Goal: Communication & Community: Answer question/provide support

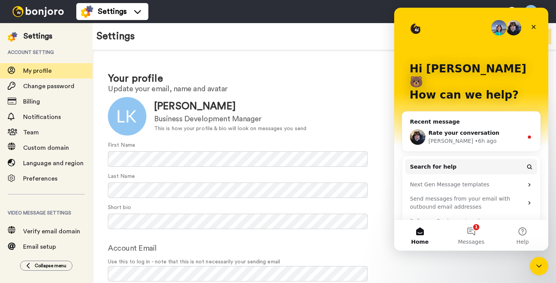
click at [308, 48] on div "Settings Invite Upgrade" at bounding box center [323, 36] width 463 height 27
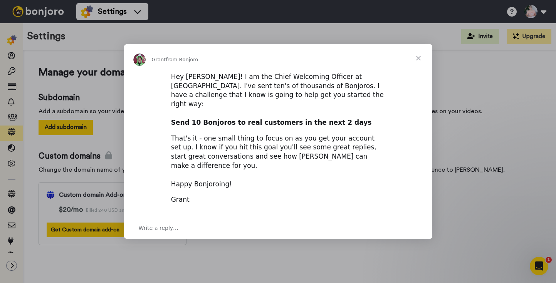
scroll to position [612, 0]
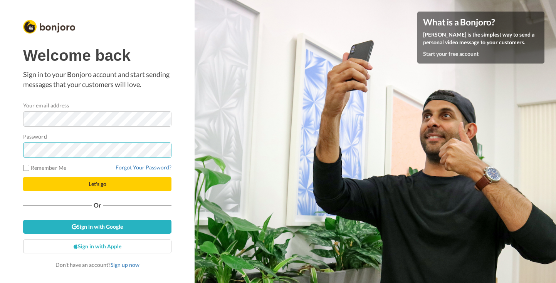
click at [23, 177] on button "Let's go" at bounding box center [97, 184] width 148 height 14
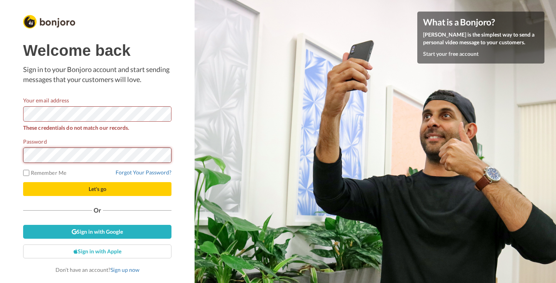
click at [23, 182] on button "Let's go" at bounding box center [97, 189] width 148 height 14
click at [145, 172] on link "Forgot Your Password?" at bounding box center [143, 172] width 56 height 7
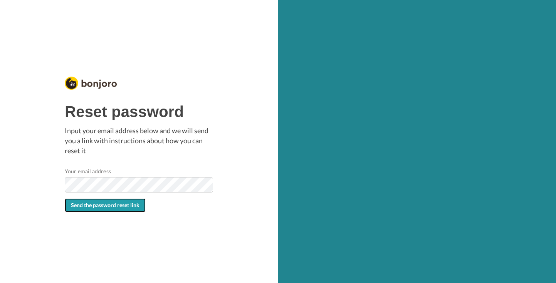
click at [106, 211] on button "Send the password reset link" at bounding box center [105, 205] width 81 height 14
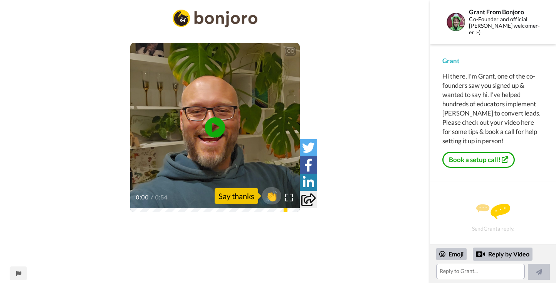
click at [213, 130] on icon "Play/Pause" at bounding box center [215, 127] width 20 height 37
click at [273, 196] on span "👏" at bounding box center [271, 195] width 24 height 15
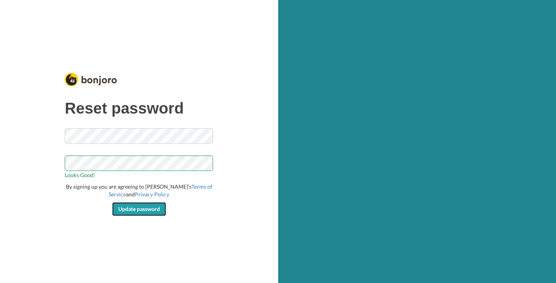
click at [140, 213] on button "Update password" at bounding box center [139, 209] width 54 height 14
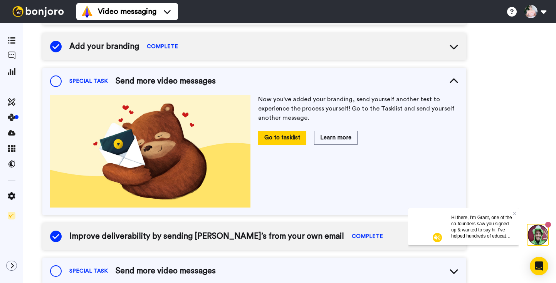
scroll to position [5, 0]
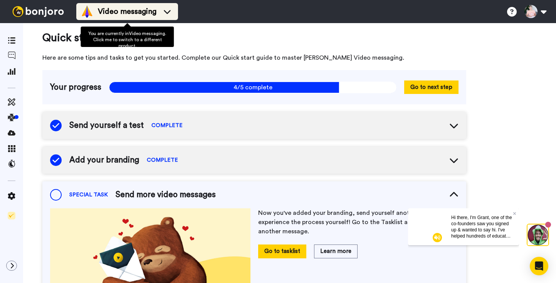
click at [164, 13] on icon at bounding box center [167, 12] width 12 height 8
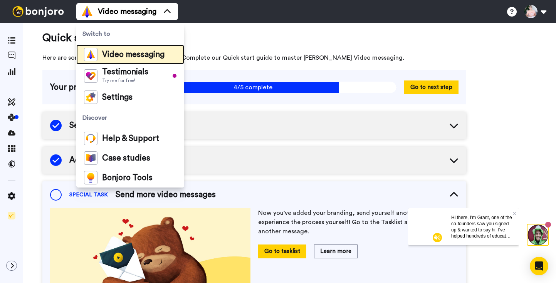
click at [137, 54] on span "Video messaging" at bounding box center [133, 55] width 62 height 8
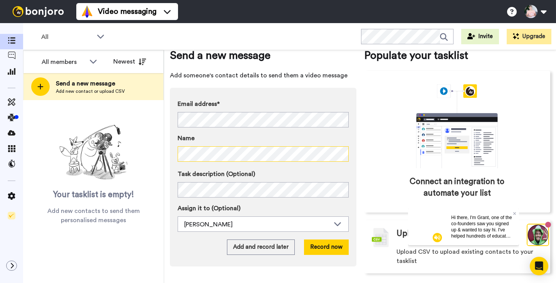
scroll to position [24, 0]
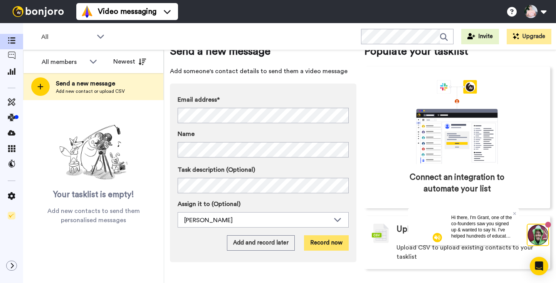
click at [331, 244] on button "Record now" at bounding box center [326, 242] width 45 height 15
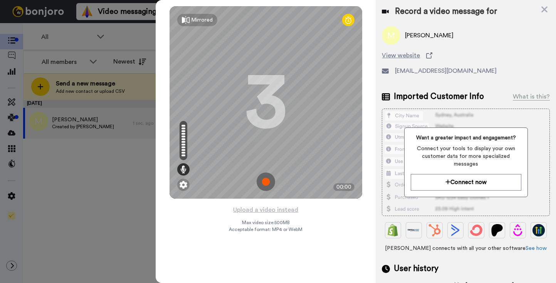
click at [266, 179] on img at bounding box center [265, 181] width 18 height 18
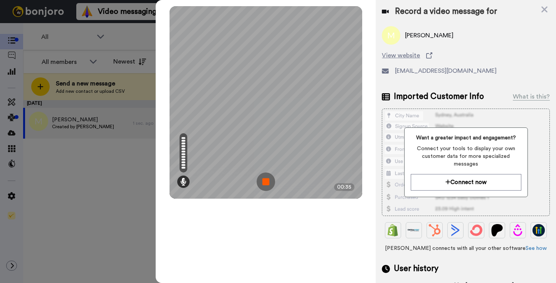
click at [266, 179] on img at bounding box center [265, 181] width 18 height 18
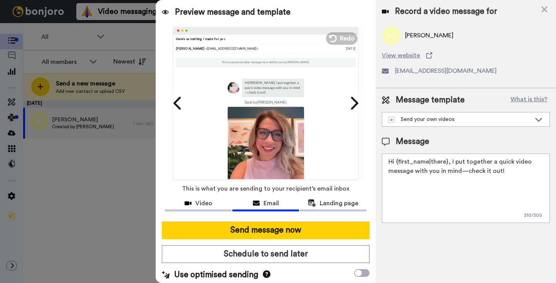
drag, startPoint x: 504, startPoint y: 172, endPoint x: 450, endPoint y: 166, distance: 54.3
click at [450, 165] on textarea "Hi {first_name|there}, I put together a quick video message with you in mind—ch…" at bounding box center [466, 188] width 168 height 69
click at [444, 185] on textarea "Hi {first_name|there}, I put together a quick video message with you in mind—ch…" at bounding box center [466, 188] width 168 height 69
drag, startPoint x: 504, startPoint y: 171, endPoint x: 451, endPoint y: 163, distance: 53.7
click at [451, 163] on textarea "Hi {first_name|there}, I put together a quick video message with you in mind—ch…" at bounding box center [466, 188] width 168 height 69
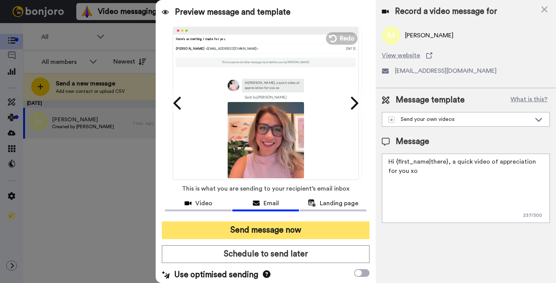
type textarea "Hi {first_name|there}, a quick video of appreciation for you xo"
click at [302, 233] on button "Send message now" at bounding box center [266, 230] width 208 height 18
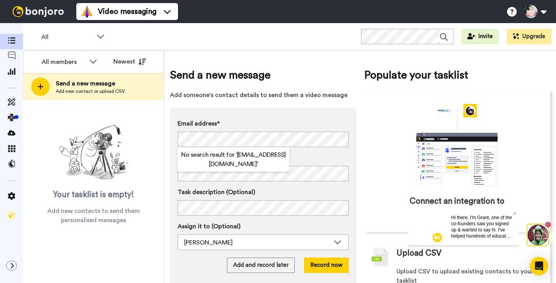
click at [285, 122] on label "Email address*" at bounding box center [262, 123] width 171 height 9
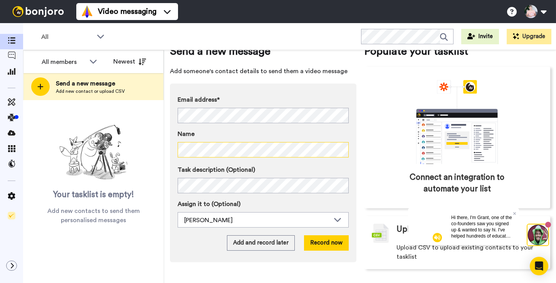
scroll to position [22, 0]
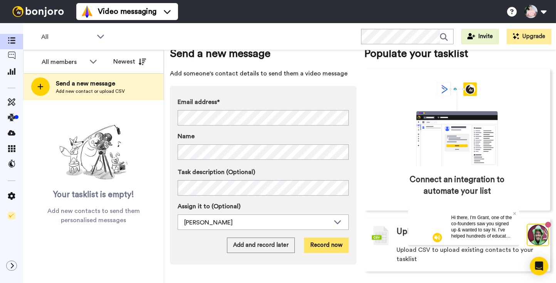
click at [319, 246] on button "Record now" at bounding box center [326, 245] width 45 height 15
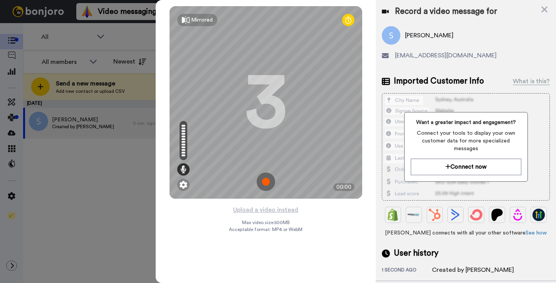
click at [261, 177] on img at bounding box center [265, 181] width 18 height 18
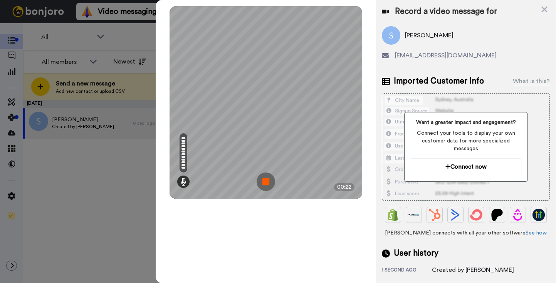
click at [261, 177] on img at bounding box center [265, 181] width 18 height 18
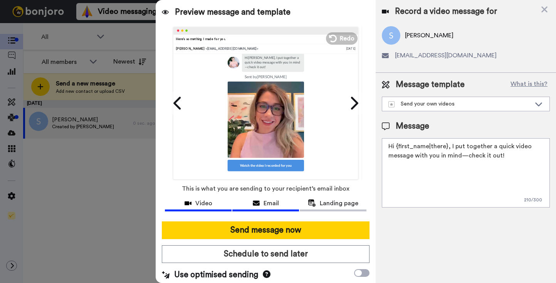
click at [202, 204] on span "Video" at bounding box center [203, 203] width 17 height 9
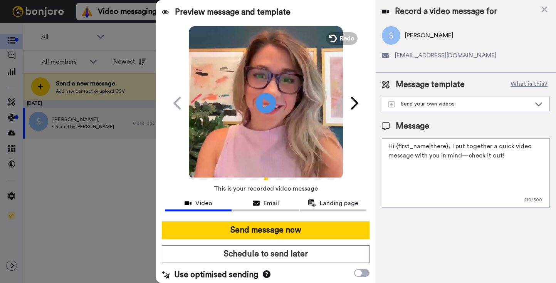
click at [266, 100] on icon "Play/Pause" at bounding box center [266, 103] width 20 height 37
click at [335, 38] on icon at bounding box center [331, 38] width 8 height 8
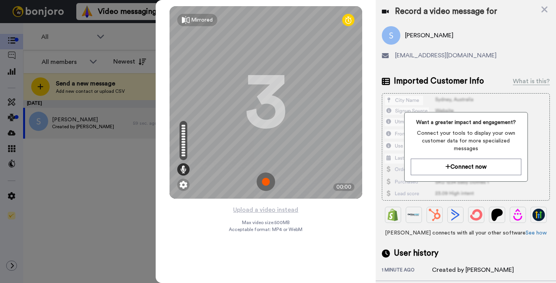
click at [264, 177] on img at bounding box center [265, 181] width 18 height 18
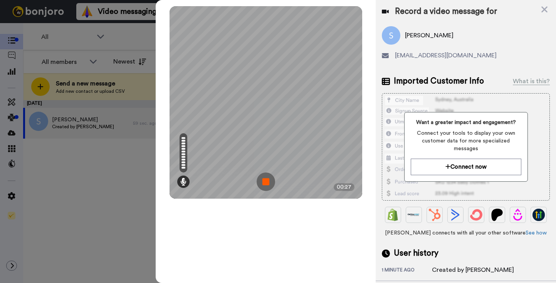
click at [267, 181] on img at bounding box center [265, 181] width 18 height 18
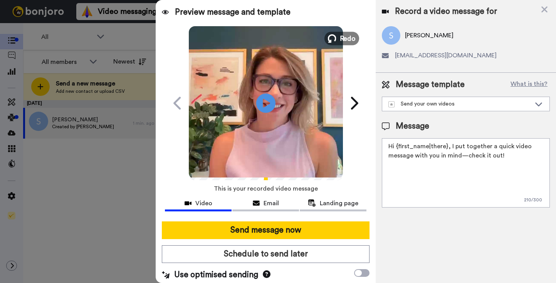
click at [344, 36] on span "Redo" at bounding box center [347, 38] width 16 height 10
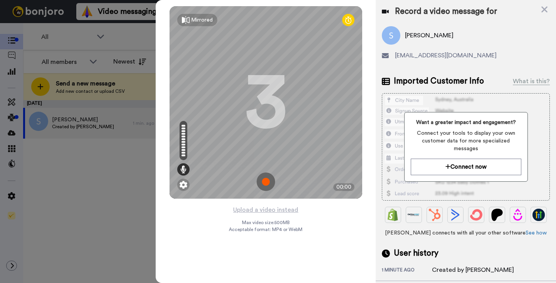
click at [264, 183] on img at bounding box center [265, 181] width 18 height 18
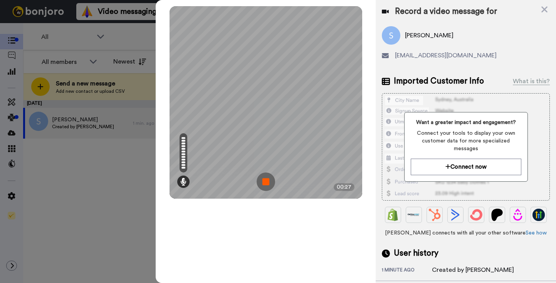
click at [264, 183] on img at bounding box center [265, 181] width 18 height 18
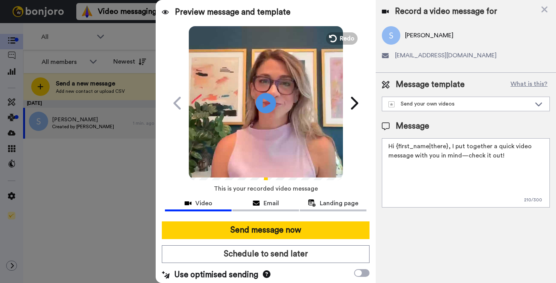
click at [267, 100] on icon at bounding box center [266, 103] width 20 height 20
drag, startPoint x: 505, startPoint y: 155, endPoint x: 449, endPoint y: 143, distance: 57.0
click at [449, 143] on textarea "Hi {first_name|there}, I put together a quick video message with you in mind—ch…" at bounding box center [466, 172] width 168 height 69
drag, startPoint x: 448, startPoint y: 144, endPoint x: 518, endPoint y: 159, distance: 71.5
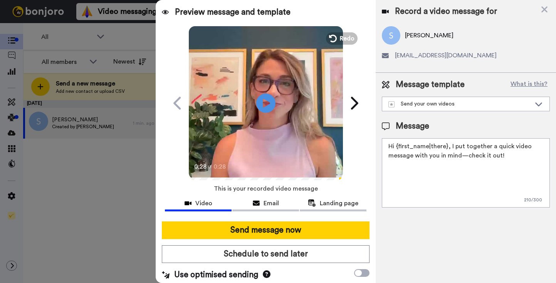
click at [518, 159] on textarea "Hi {first_name|there}, I put together a quick video message with you in mind—ch…" at bounding box center [466, 172] width 168 height 69
click at [462, 147] on textarea "Hi {first_name|there}, I put together a quick video message with you in mind—ch…" at bounding box center [466, 172] width 168 height 69
click at [506, 156] on textarea "Hi {first_name|there}, I put together a quick video message with you in mind—ch…" at bounding box center [466, 172] width 168 height 69
drag, startPoint x: 395, startPoint y: 147, endPoint x: 387, endPoint y: 147, distance: 7.3
click at [387, 147] on textarea "Hi {first_name|there}, I put together a quick video message with you in mind—ch…" at bounding box center [466, 172] width 168 height 69
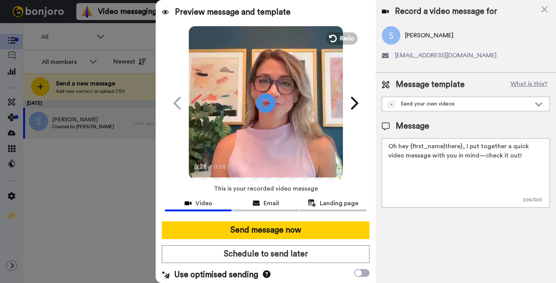
drag, startPoint x: 408, startPoint y: 149, endPoint x: 377, endPoint y: 147, distance: 30.9
click at [377, 147] on div "Message template What is this? Send your own videos Let's chat! Message Oh hey …" at bounding box center [465, 143] width 180 height 141
drag, startPoint x: 504, startPoint y: 155, endPoint x: 452, endPoint y: 146, distance: 53.1
click at [452, 146] on textarea "Hiii {first_name|there}, I put together a quick video message with you in mind—…" at bounding box center [466, 172] width 168 height 69
click at [396, 147] on textarea "Hiii {first_name|there}" at bounding box center [466, 172] width 168 height 69
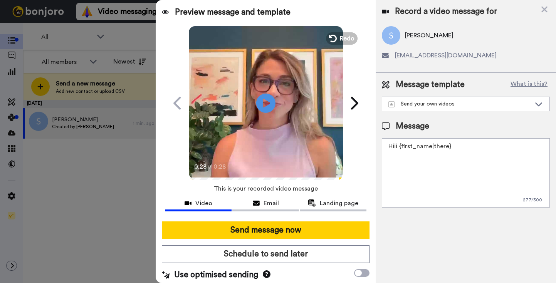
drag, startPoint x: 398, startPoint y: 147, endPoint x: 371, endPoint y: 147, distance: 27.3
click at [371, 147] on div "Preview message and template Play/Pause 0:28 / 0:28 Here’s something I made for…" at bounding box center [356, 141] width 400 height 283
click at [497, 146] on textarea "Happy Thursday, {first_name|there}" at bounding box center [466, 172] width 168 height 69
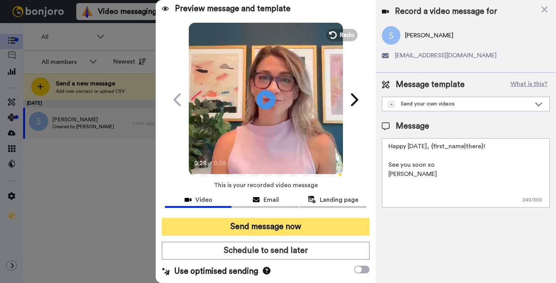
type textarea "Happy Thursday, {first_name|there}! See you soon xo Leanne"
click at [273, 223] on button "Send message now" at bounding box center [266, 227] width 208 height 18
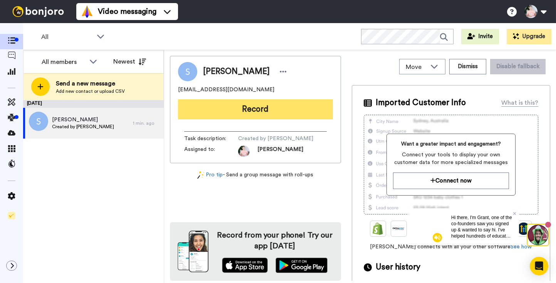
scroll to position [20, 0]
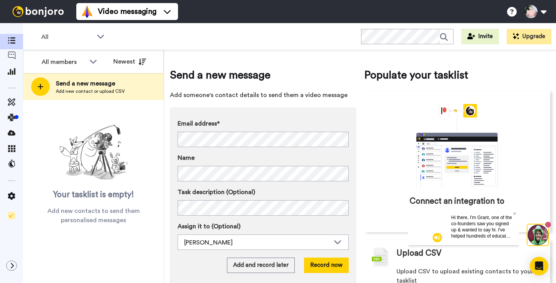
click at [294, 113] on div "Email address* No search result for ‘ [EMAIL_ADDRESS][DOMAIN_NAME] ’ Name Task …" at bounding box center [263, 195] width 186 height 177
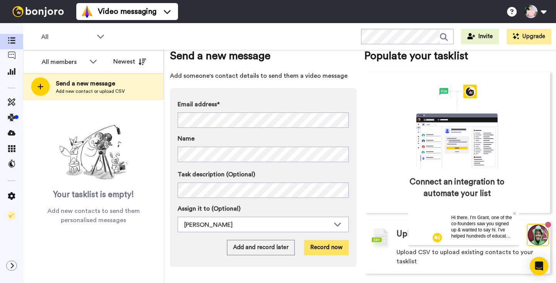
click at [325, 247] on button "Record now" at bounding box center [326, 247] width 45 height 15
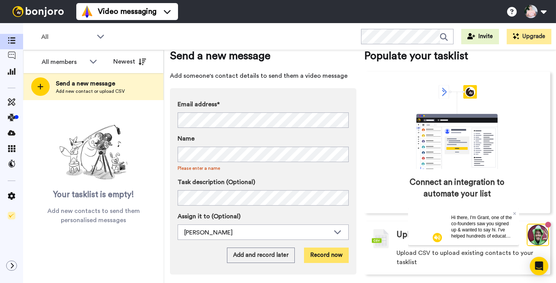
click at [320, 258] on button "Record now" at bounding box center [326, 255] width 45 height 15
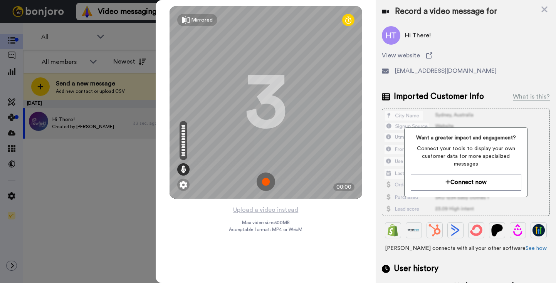
click at [266, 182] on img at bounding box center [265, 181] width 18 height 18
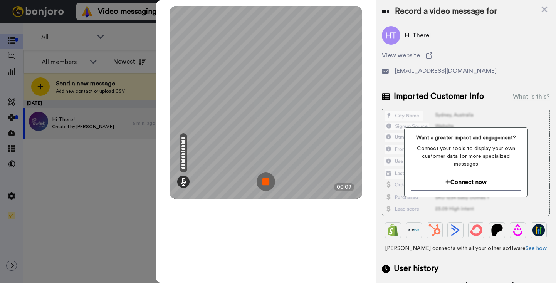
click at [263, 184] on img at bounding box center [265, 181] width 18 height 18
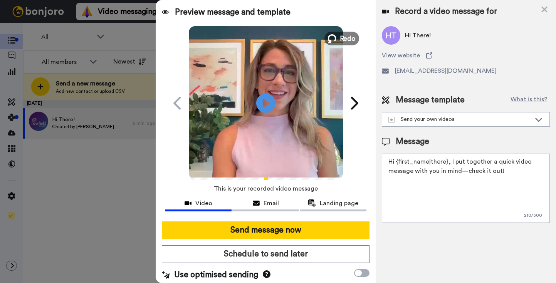
click at [335, 38] on icon at bounding box center [331, 38] width 8 height 8
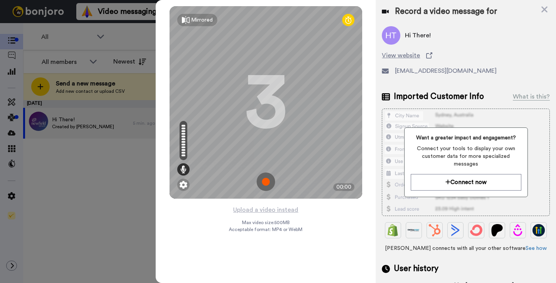
click at [266, 182] on img at bounding box center [265, 181] width 18 height 18
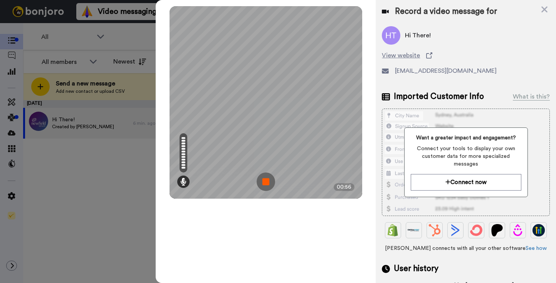
click at [266, 181] on img at bounding box center [265, 181] width 18 height 18
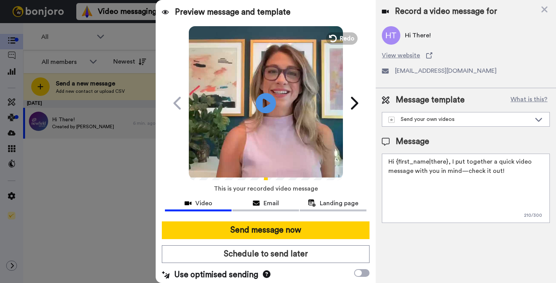
click at [264, 99] on icon at bounding box center [266, 103] width 20 height 20
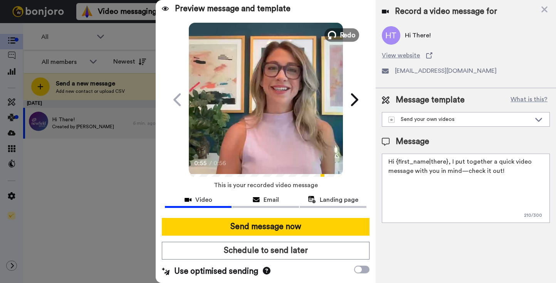
click at [341, 35] on span "Redo" at bounding box center [347, 35] width 16 height 10
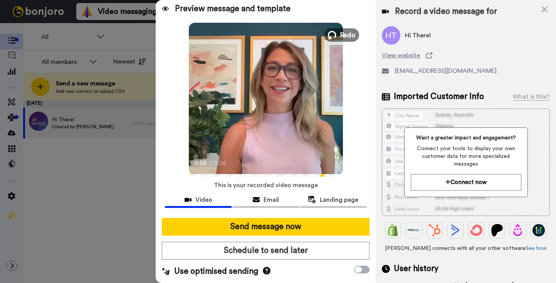
scroll to position [0, 0]
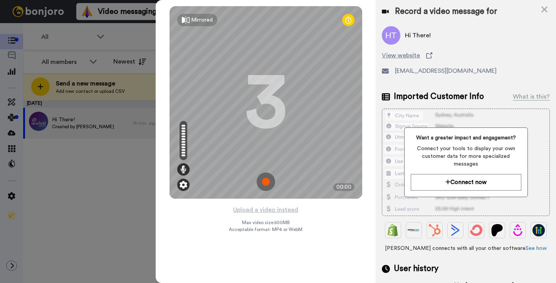
click at [182, 189] on div at bounding box center [183, 185] width 12 height 12
click at [182, 187] on img at bounding box center [183, 185] width 8 height 8
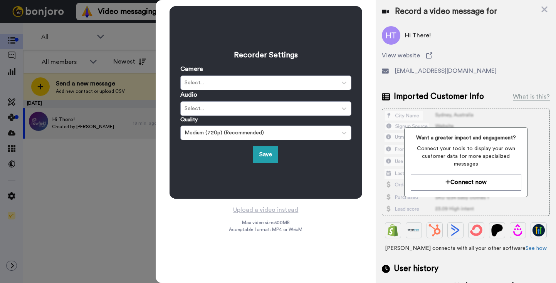
click at [205, 215] on div "Recorder Settings Camera Select... Audio Select... Quality Medium (720p) (Recom…" at bounding box center [266, 141] width 220 height 283
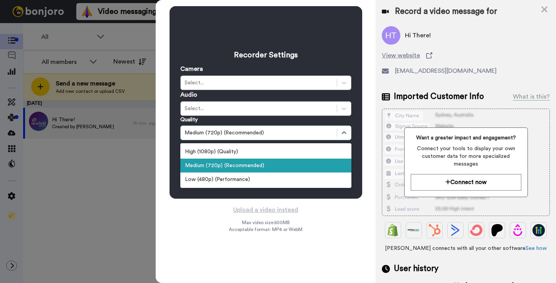
click at [265, 132] on div "Medium (720p) (Recommended)" at bounding box center [258, 133] width 148 height 8
click at [250, 165] on div "Medium (720p) (Recommended)" at bounding box center [265, 166] width 171 height 14
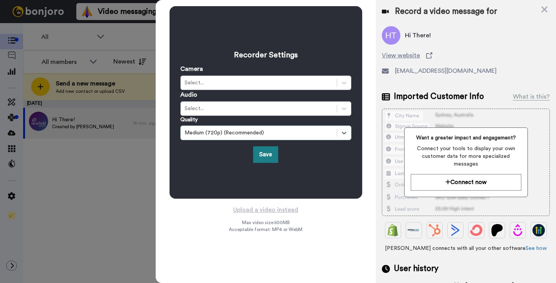
click at [256, 155] on button "Save" at bounding box center [265, 154] width 25 height 17
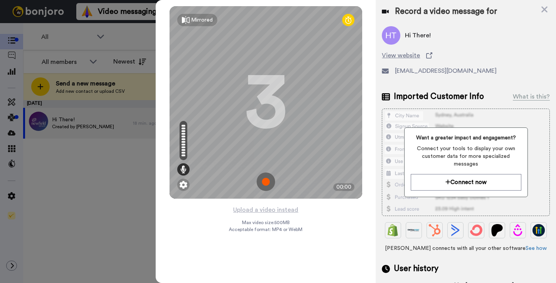
click at [266, 178] on img at bounding box center [265, 181] width 18 height 18
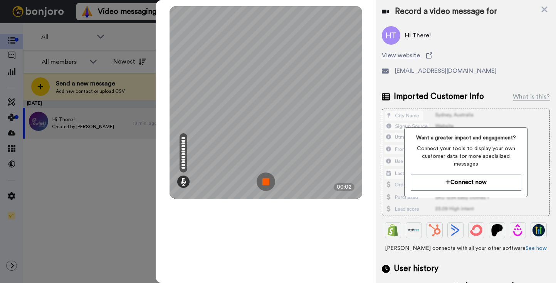
click at [269, 179] on img at bounding box center [265, 181] width 18 height 18
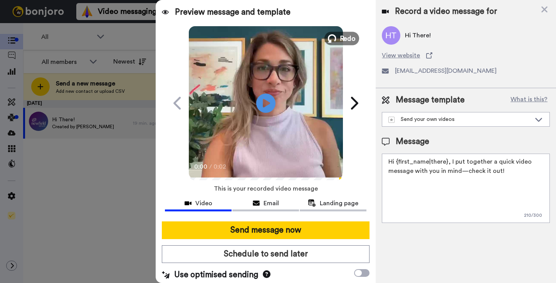
click at [344, 37] on span "Redo" at bounding box center [347, 38] width 16 height 10
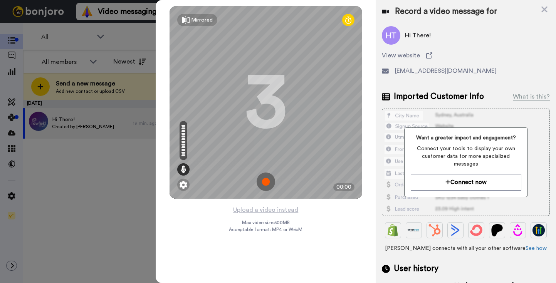
click at [264, 183] on img at bounding box center [265, 181] width 18 height 18
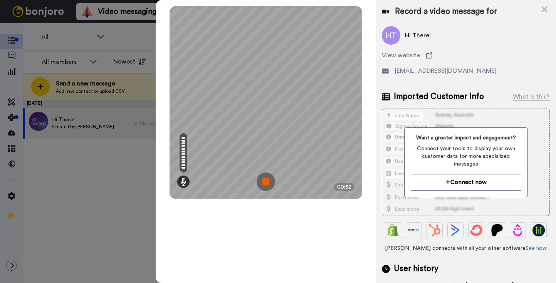
click at [263, 180] on img at bounding box center [265, 181] width 18 height 18
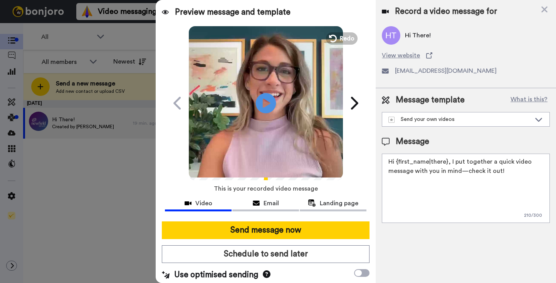
click at [263, 100] on icon "Play/Pause" at bounding box center [266, 103] width 20 height 37
drag, startPoint x: 444, startPoint y: 160, endPoint x: 387, endPoint y: 159, distance: 57.8
click at [386, 159] on textarea "Hi {first_name|there}, I put together a quick video message with you in mind—ch…" at bounding box center [466, 188] width 168 height 69
click at [389, 165] on textarea "Hi {first_name|there}, I put together a quick video message with you in mind—ch…" at bounding box center [466, 188] width 168 height 69
drag, startPoint x: 397, startPoint y: 161, endPoint x: 376, endPoint y: 161, distance: 20.8
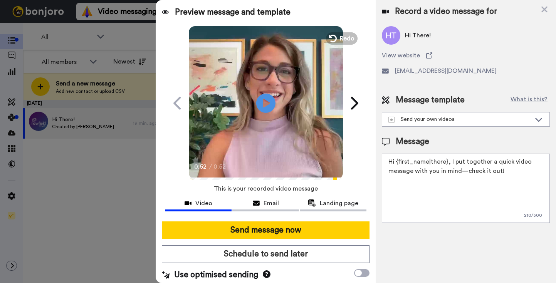
click at [376, 161] on div "Message template What is this? Send your own videos Let's chat! Message Hi {fir…" at bounding box center [465, 158] width 180 height 141
drag, startPoint x: 501, startPoint y: 172, endPoint x: 444, endPoint y: 164, distance: 57.2
click at [444, 164] on textarea "{first_name|there}, I put together a quick video message with you in mind—check…" at bounding box center [466, 188] width 168 height 69
drag, startPoint x: 462, startPoint y: 156, endPoint x: 455, endPoint y: 167, distance: 13.3
click at [455, 167] on textarea "{first_name|there}! Leanne" at bounding box center [466, 188] width 168 height 69
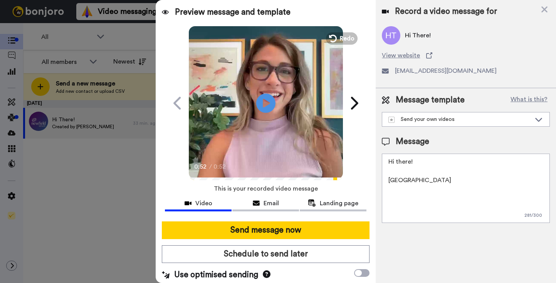
click at [473, 186] on textarea "Hi there! Leanne" at bounding box center [466, 188] width 168 height 69
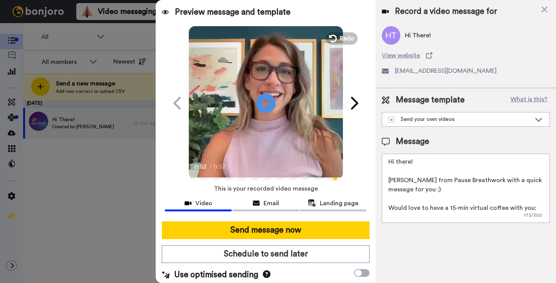
paste textarea "https://calendly.com/leanne-letspause/30min-1"
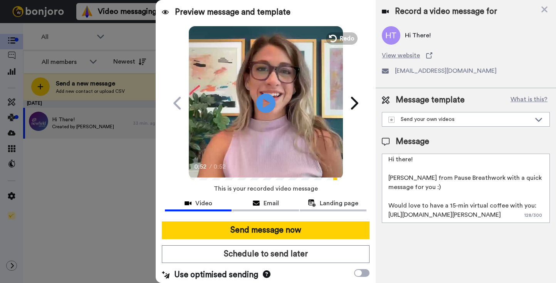
drag, startPoint x: 520, startPoint y: 214, endPoint x: 380, endPoint y: 215, distance: 140.1
click at [380, 215] on div "Message template What is this? Send your own videos Let's chat! Message Hi ther…" at bounding box center [465, 158] width 180 height 141
paste textarea "15"
drag, startPoint x: 439, startPoint y: 189, endPoint x: 474, endPoint y: 178, distance: 36.7
click at [474, 178] on textarea "Hi there! Leanne from Pause Breathwork with a quick message for you :) Would lo…" at bounding box center [466, 188] width 168 height 69
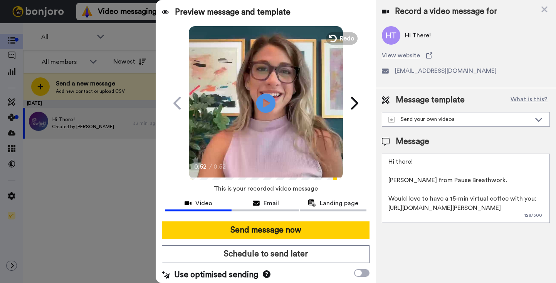
scroll to position [0, 0]
click at [535, 199] on textarea "Hi there! Leanne from Pause Breathwork. Would love to have a 15-min virtual cof…" at bounding box center [466, 188] width 168 height 69
click at [527, 208] on textarea "Hi there! Leanne from Pause Breathwork. Would love to have a 15-min virtual cof…" at bounding box center [466, 188] width 168 height 69
drag, startPoint x: 425, startPoint y: 221, endPoint x: 382, endPoint y: 146, distance: 86.1
click at [382, 146] on div "Message Hi there! Leanne from Pause Breathwork. Would love to have a 15-min vir…" at bounding box center [466, 179] width 168 height 87
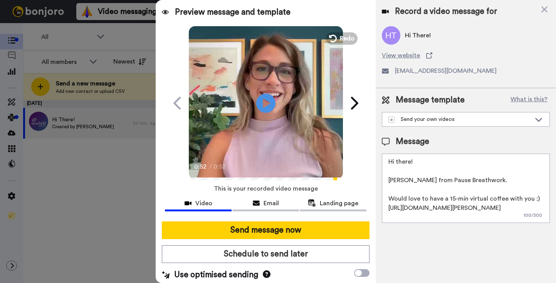
click at [487, 184] on textarea "Hi there! Leanne from Pause Breathwork. Would love to have a 15-min virtual cof…" at bounding box center [466, 188] width 168 height 69
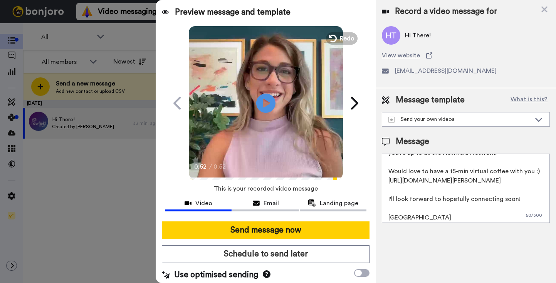
scroll to position [36, 0]
click at [481, 195] on textarea "Hi there! Leanne from Pause Breathwork. I love what you're up to at the Newfiel…" at bounding box center [466, 188] width 168 height 69
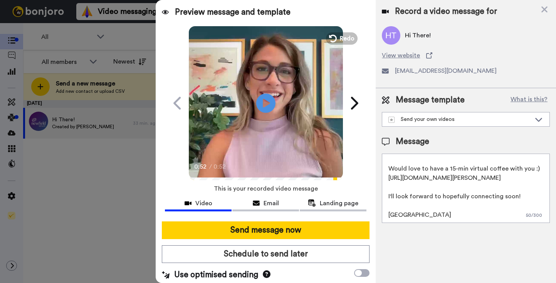
click at [448, 199] on textarea "Hi there! Leanne from Pause Breathwork. I love what you're up to at the Newfiel…" at bounding box center [466, 188] width 168 height 69
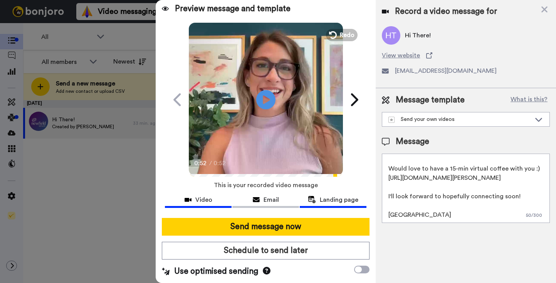
scroll to position [3, 0]
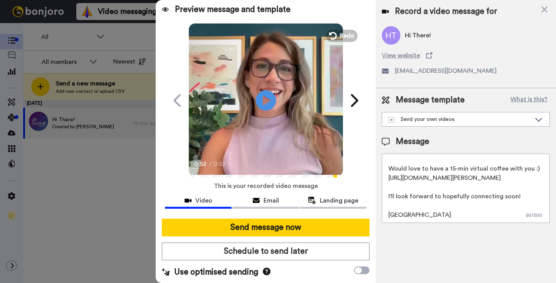
type textarea "Hi there! Leanne from Pause Breathwork. I love what you're up to at the Newfiel…"
click at [265, 97] on icon "Play/Pause" at bounding box center [266, 100] width 20 height 37
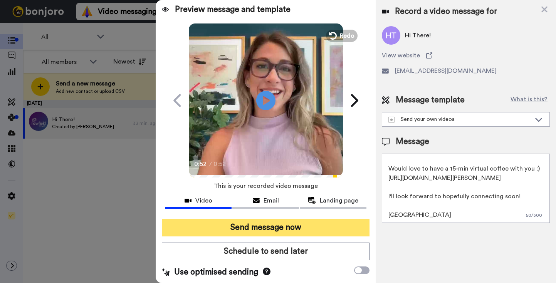
click at [294, 227] on button "Send message now" at bounding box center [266, 228] width 208 height 18
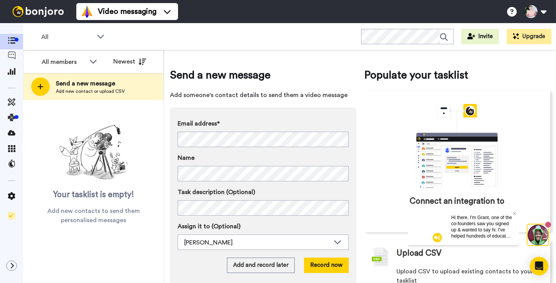
scroll to position [24, 0]
click at [294, 107] on div "Send a new message Add someone's contact details to send them a video message E…" at bounding box center [263, 180] width 186 height 226
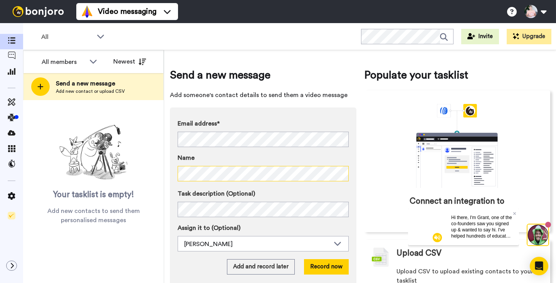
scroll to position [24, 0]
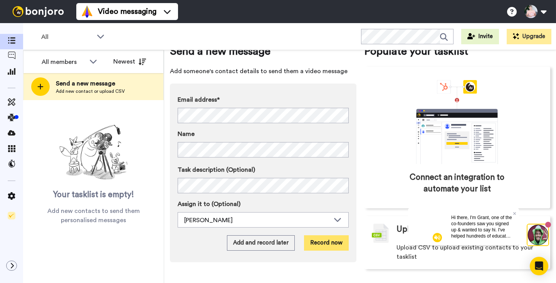
click at [324, 244] on button "Record now" at bounding box center [326, 242] width 45 height 15
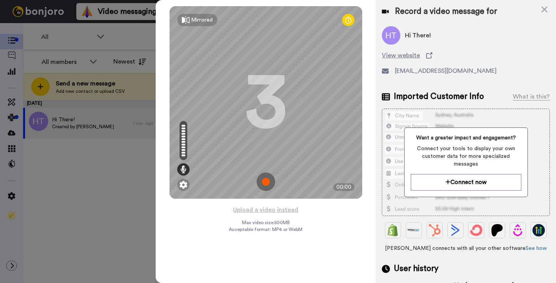
click at [267, 181] on img at bounding box center [265, 181] width 18 height 18
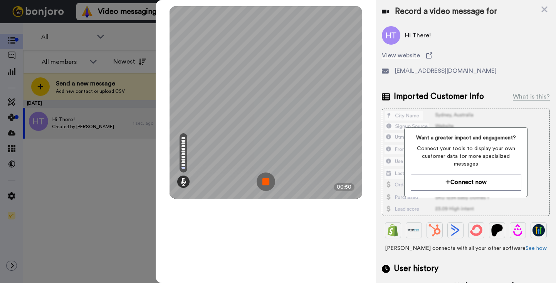
click at [260, 177] on img at bounding box center [265, 181] width 18 height 18
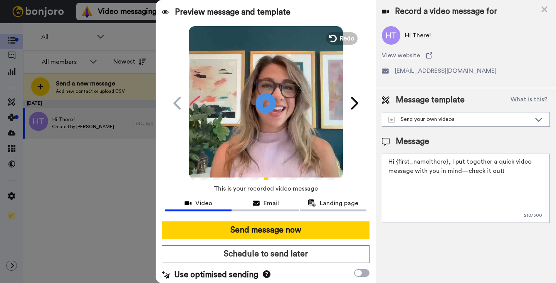
click at [263, 98] on icon at bounding box center [266, 103] width 20 height 20
click at [341, 35] on span "Redo" at bounding box center [347, 38] width 16 height 10
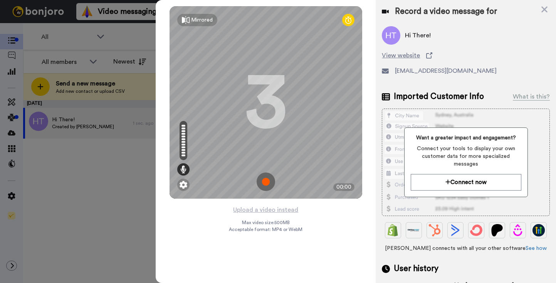
click at [264, 182] on img at bounding box center [265, 181] width 18 height 18
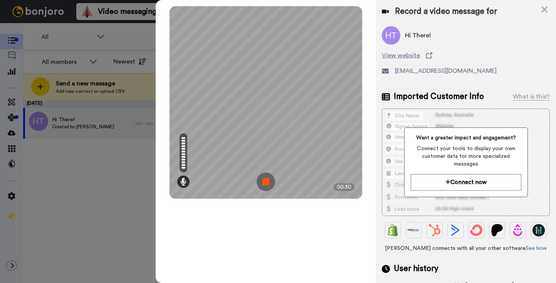
click at [265, 182] on img at bounding box center [265, 181] width 18 height 18
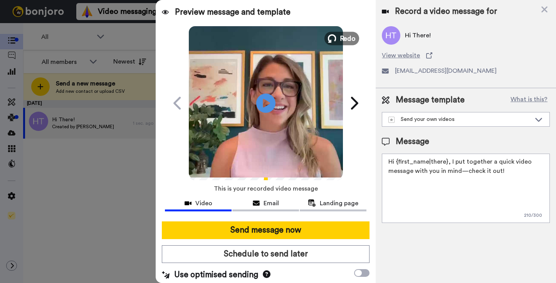
click at [343, 41] on span "Redo" at bounding box center [347, 38] width 16 height 10
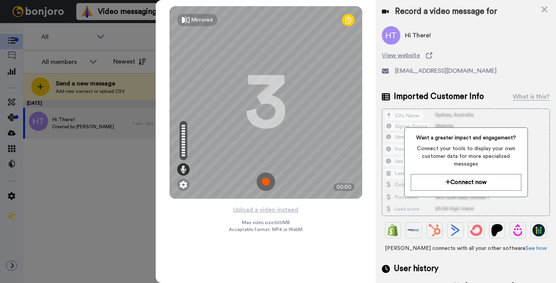
click at [265, 182] on img at bounding box center [265, 181] width 18 height 18
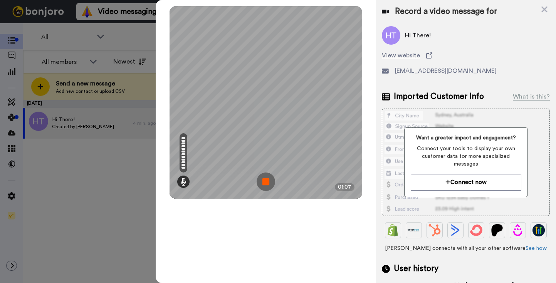
click at [264, 185] on img at bounding box center [265, 181] width 18 height 18
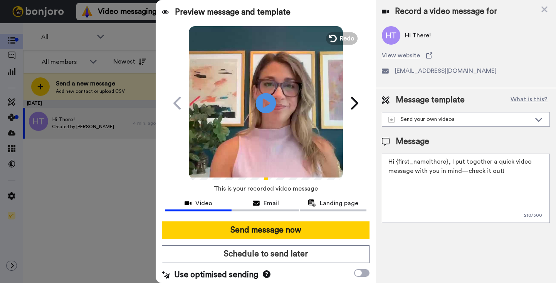
click at [264, 105] on icon "Play/Pause" at bounding box center [266, 103] width 20 height 37
click at [422, 173] on textarea "Hi {first_name|there}, I put together a quick video message with you in mind—ch…" at bounding box center [466, 188] width 168 height 69
paste textarea "there! [PERSON_NAME] from Pause Breathwork. Would love to have a 15-min virtual…"
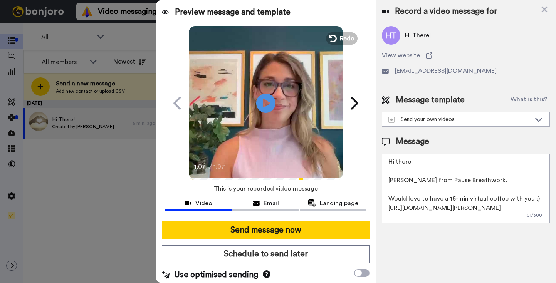
click at [487, 177] on textarea "Hi there! [PERSON_NAME] from Pause Breathwork. Would love to have a 15-min virt…" at bounding box center [466, 188] width 168 height 69
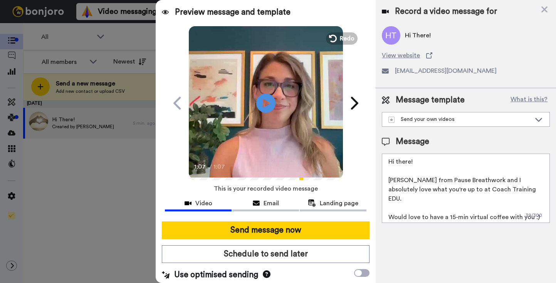
drag, startPoint x: 406, startPoint y: 208, endPoint x: 381, endPoint y: 206, distance: 25.1
click at [381, 206] on div "Message template What is this? Send your own videos Let's chat! Message Hi ther…" at bounding box center [465, 158] width 180 height 141
drag, startPoint x: 471, startPoint y: 210, endPoint x: 436, endPoint y: 209, distance: 35.0
click at [436, 209] on textarea "Hi there! Leanne from Pause Breathwork and I absolutely love what you're up to …" at bounding box center [466, 188] width 168 height 69
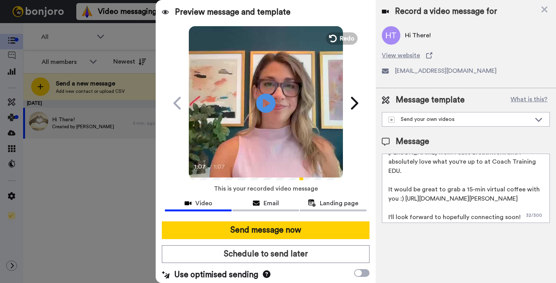
scroll to position [39, 0]
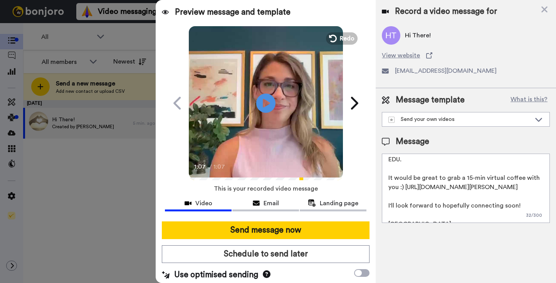
drag, startPoint x: 398, startPoint y: 179, endPoint x: 377, endPoint y: 179, distance: 20.8
click at [377, 179] on div "Message template What is this? Send your own videos Let's chat! Message Hi ther…" at bounding box center [465, 158] width 180 height 141
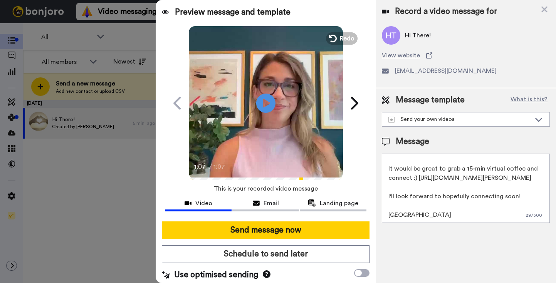
scroll to position [0, 0]
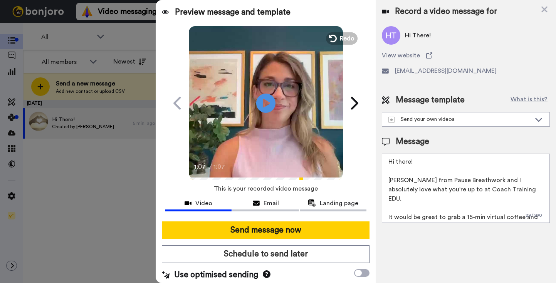
drag, startPoint x: 414, startPoint y: 213, endPoint x: 391, endPoint y: 139, distance: 77.2
click at [391, 139] on div "Message Hi there! Leanne from Pause Breathwork and I absolutely love what you'r…" at bounding box center [466, 179] width 168 height 87
type textarea "Hi there! Leanne from Pause Breathwork and I absolutely love what you're up to …"
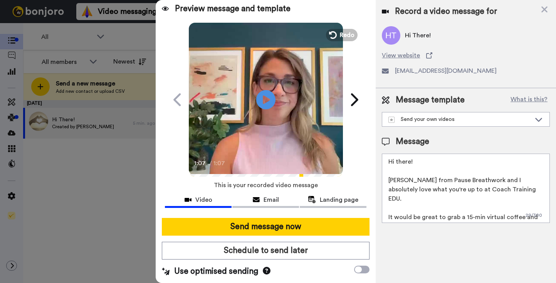
scroll to position [49, 0]
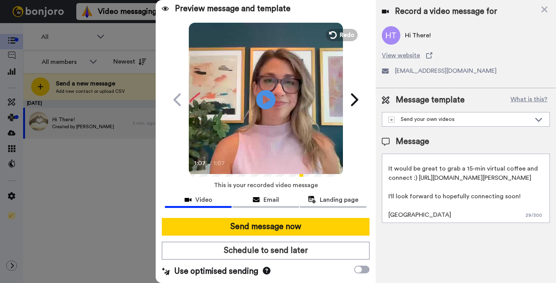
click at [461, 190] on textarea "Hi there! Leanne from Pause Breathwork and I absolutely love what you're up to …" at bounding box center [466, 188] width 168 height 69
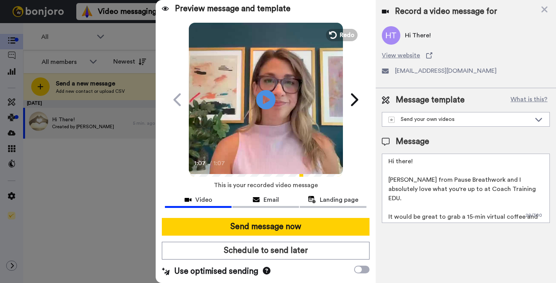
scroll to position [0, 0]
drag, startPoint x: 268, startPoint y: 226, endPoint x: 351, endPoint y: 174, distance: 97.4
click at [351, 174] on div "Preview message and template Play/Pause 1:07 / 1:07 Here’s something I made for…" at bounding box center [266, 141] width 220 height 283
click at [352, 102] on icon at bounding box center [353, 99] width 12 height 15
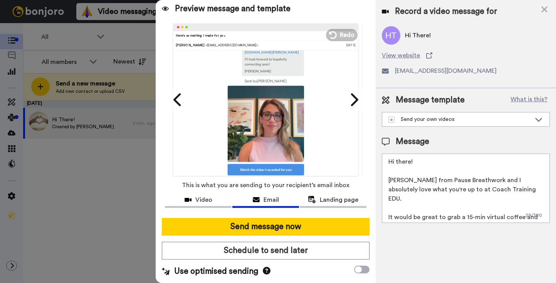
scroll to position [109, 0]
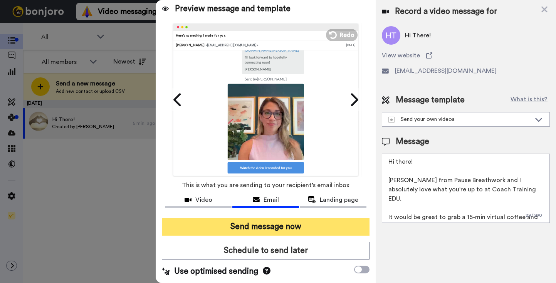
click at [266, 228] on button "Send message now" at bounding box center [266, 227] width 208 height 18
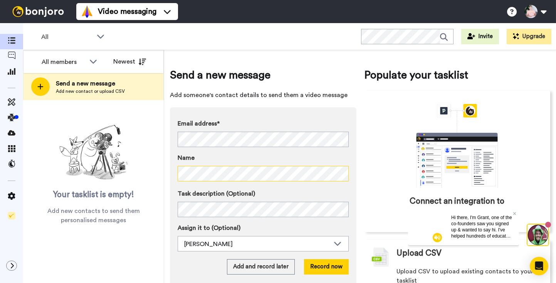
scroll to position [24, 0]
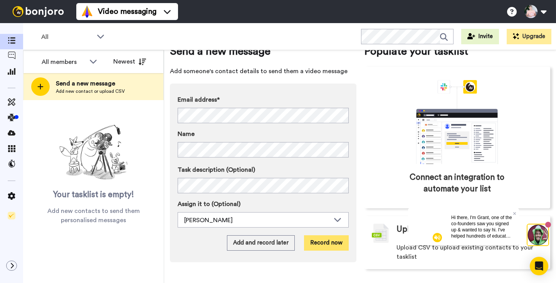
click at [329, 243] on button "Record now" at bounding box center [326, 242] width 45 height 15
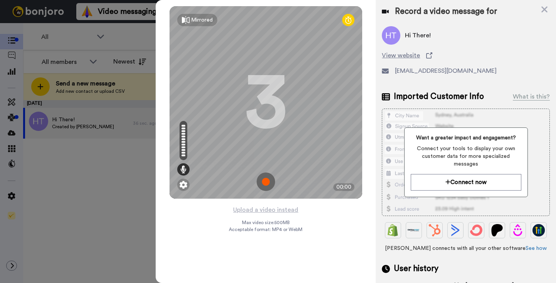
click at [262, 181] on img at bounding box center [265, 181] width 18 height 18
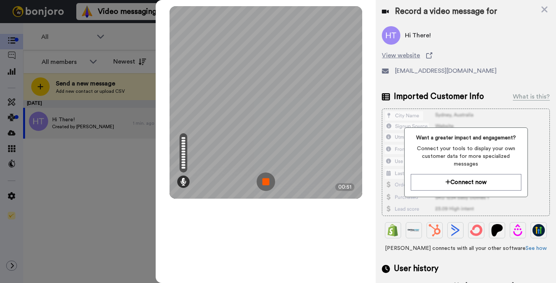
click at [265, 179] on img at bounding box center [265, 181] width 18 height 18
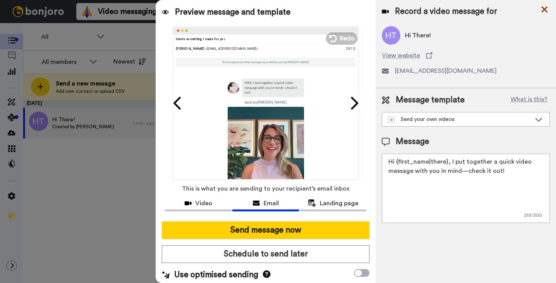
click at [543, 9] on icon at bounding box center [544, 10] width 6 height 6
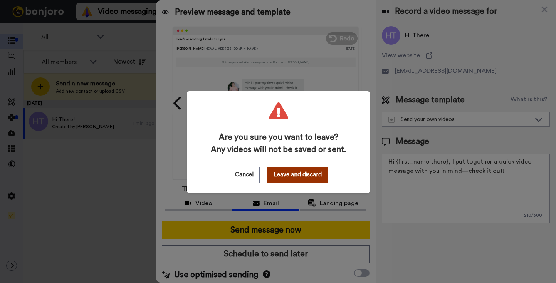
click at [284, 177] on button "Leave and discard" at bounding box center [297, 175] width 60 height 16
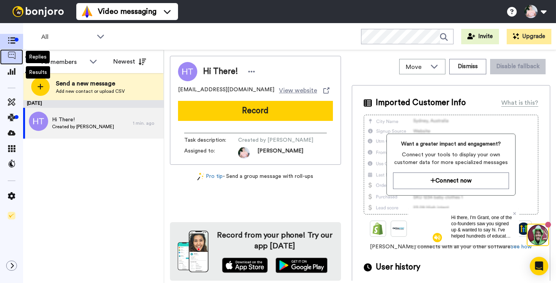
click at [13, 54] on icon at bounding box center [12, 56] width 8 height 8
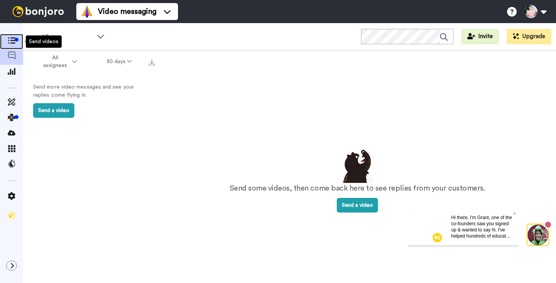
click at [9, 38] on span at bounding box center [11, 42] width 23 height 8
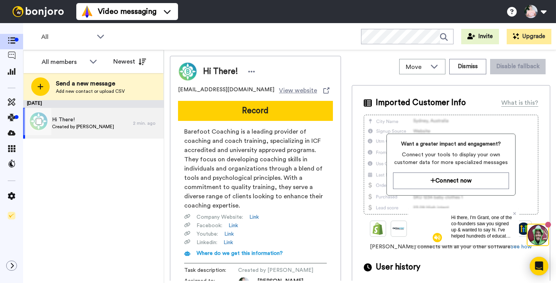
click at [99, 122] on span "Hi There!" at bounding box center [83, 120] width 62 height 8
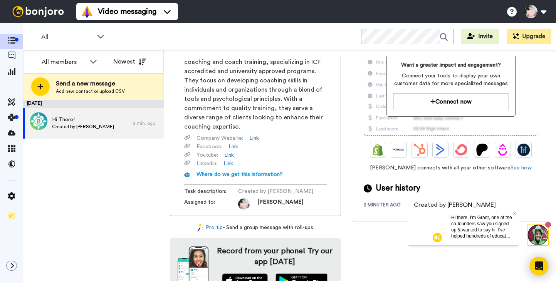
scroll to position [95, 0]
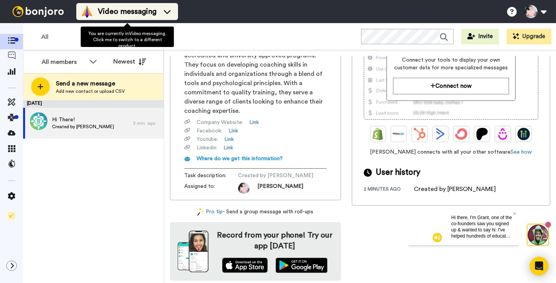
click at [99, 14] on span "Video messaging" at bounding box center [127, 11] width 59 height 11
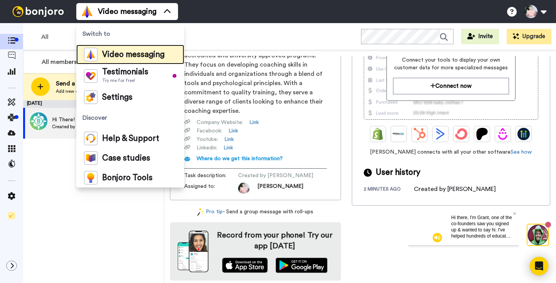
click at [112, 56] on span "Video messaging" at bounding box center [133, 55] width 62 height 8
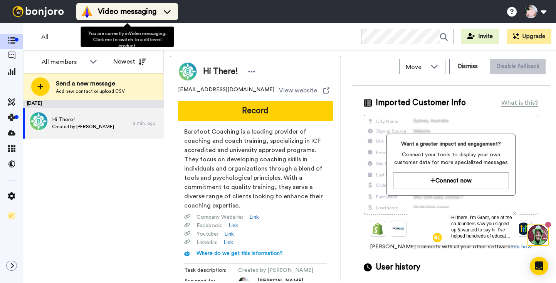
click at [141, 13] on span "Video messaging" at bounding box center [127, 11] width 59 height 11
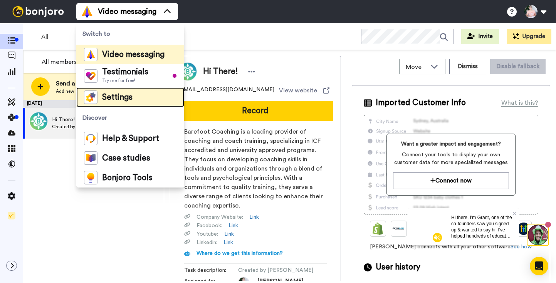
click at [114, 95] on span "Settings" at bounding box center [117, 98] width 30 height 8
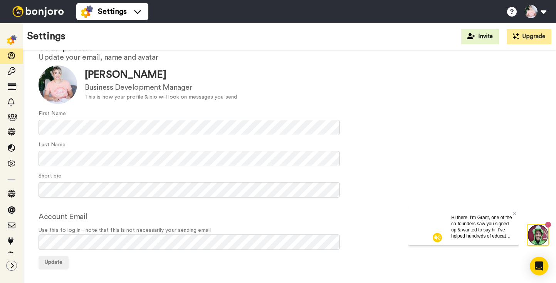
scroll to position [34, 0]
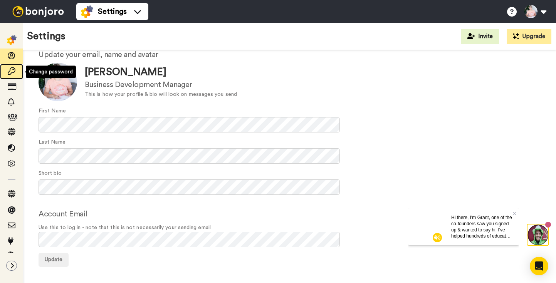
click at [12, 70] on icon at bounding box center [12, 71] width 8 height 8
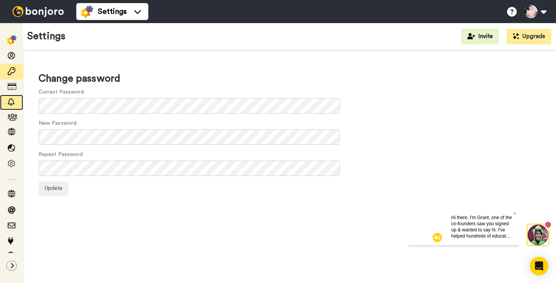
click at [9, 100] on icon at bounding box center [12, 102] width 8 height 8
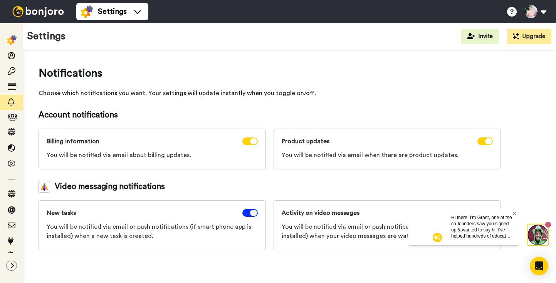
click at [514, 213] on icon at bounding box center [513, 213] width 3 height 3
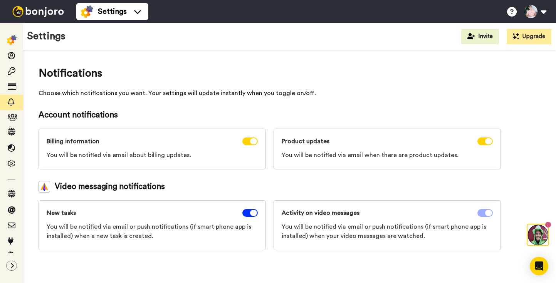
click at [487, 213] on icon at bounding box center [488, 213] width 7 height 6
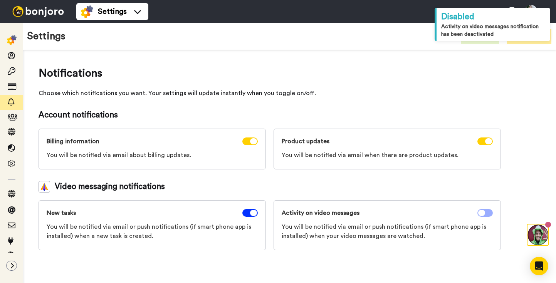
click at [482, 213] on icon at bounding box center [481, 213] width 7 height 6
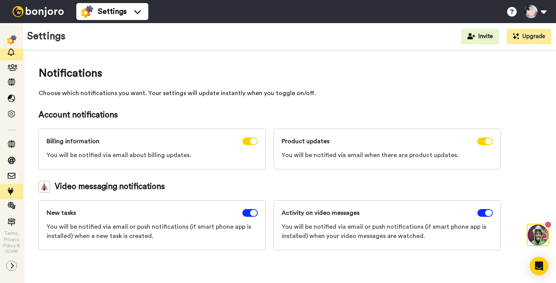
scroll to position [52, 0]
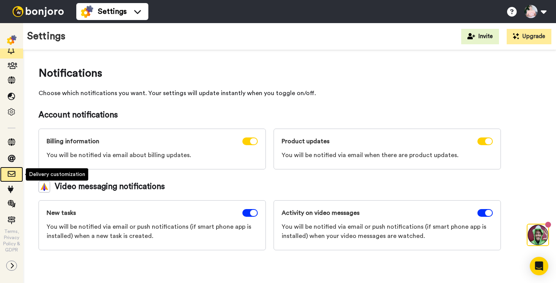
click at [12, 173] on icon at bounding box center [12, 174] width 8 height 8
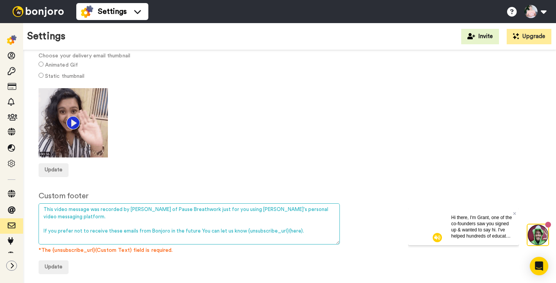
click at [93, 206] on textarea "This video message was recorded by Leanne Kallal of Pause Breathwork just for y…" at bounding box center [188, 223] width 301 height 41
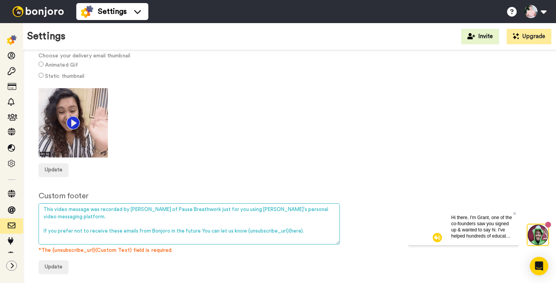
click at [93, 206] on textarea "This video message was recorded by Leanne Kallal of Pause Breathwork just for y…" at bounding box center [188, 223] width 301 height 41
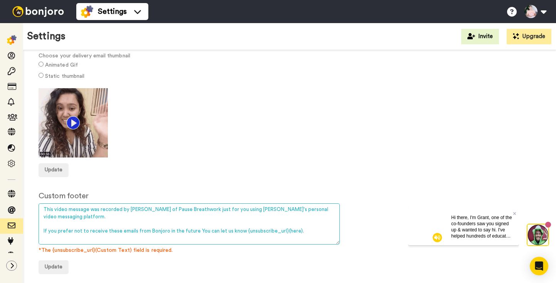
click at [93, 206] on textarea "This video message was recorded by Leanne Kallal of Pause Breathwork just for y…" at bounding box center [188, 223] width 301 height 41
click at [126, 217] on textarea "This video message was recorded by Leanne Kallal of Pause Breathwork just for y…" at bounding box center [188, 223] width 301 height 41
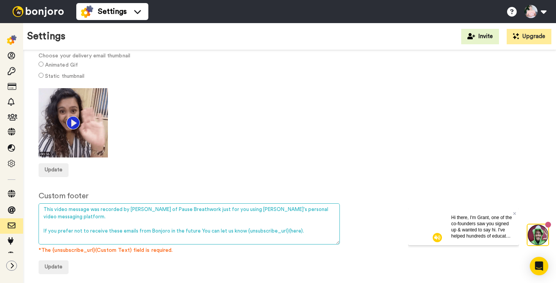
drag, startPoint x: 117, startPoint y: 219, endPoint x: 36, endPoint y: 205, distance: 82.0
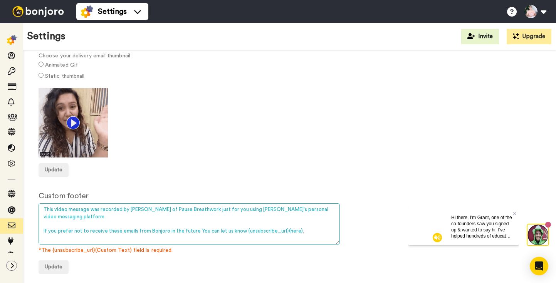
click at [36, 205] on div "Delivery customization Customise your delivery emails Email Preview Choose your…" at bounding box center [289, 139] width 532 height 301
paste textarea "just for you using Bonjoro's personal video messaging platform. If you prefer n…"
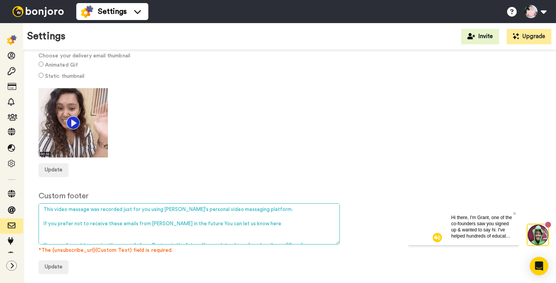
click at [104, 224] on textarea "This video message was recorded by Leanne Kallal of Pause Breathwork just for y…" at bounding box center [188, 223] width 301 height 41
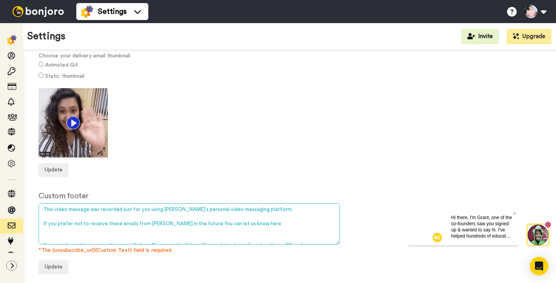
click at [104, 224] on textarea "This video message was recorded by Leanne Kallal of Pause Breathwork just for y…" at bounding box center [188, 223] width 301 height 41
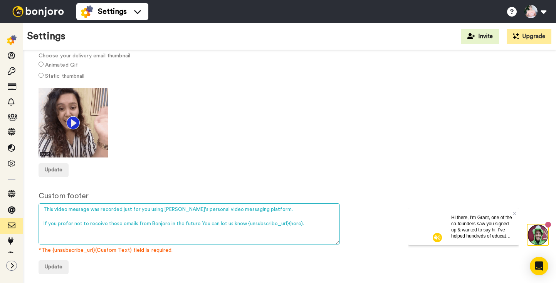
scroll to position [62, 0]
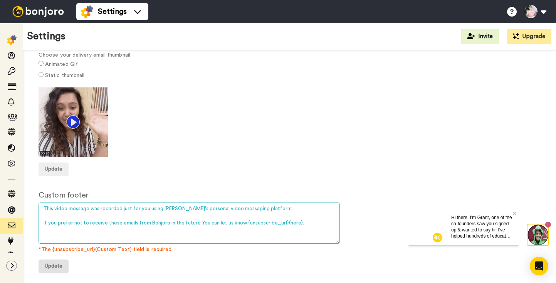
type textarea "This video message was recorded just for you using Bonjoro's personal video mes…"
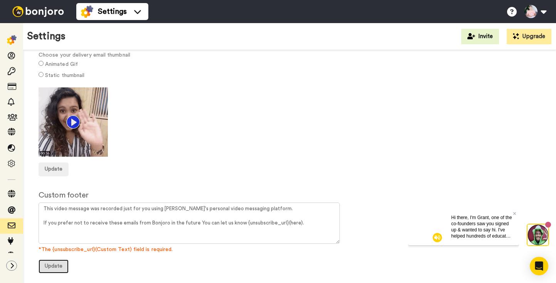
click at [54, 269] on button "Update" at bounding box center [53, 266] width 30 height 14
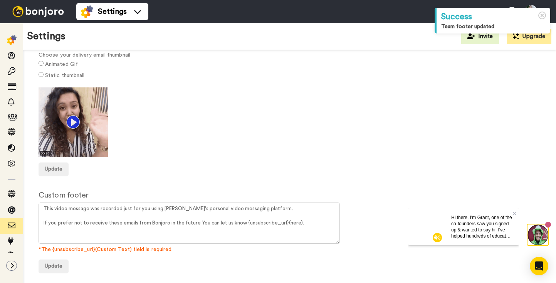
click at [12, 40] on img at bounding box center [12, 40] width 10 height 10
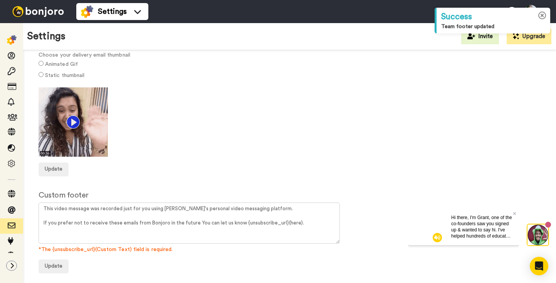
click at [543, 16] on icon at bounding box center [542, 16] width 8 height 8
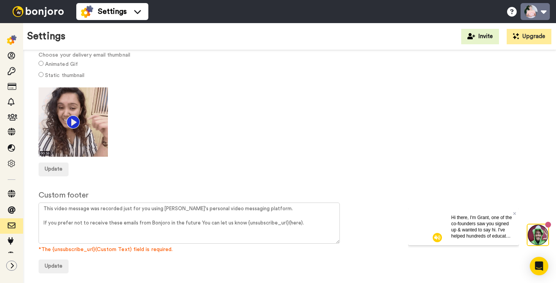
click at [534, 10] on button at bounding box center [534, 11] width 29 height 17
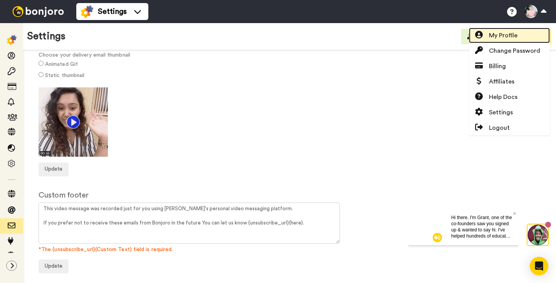
click at [493, 38] on span "My Profile" at bounding box center [503, 35] width 28 height 9
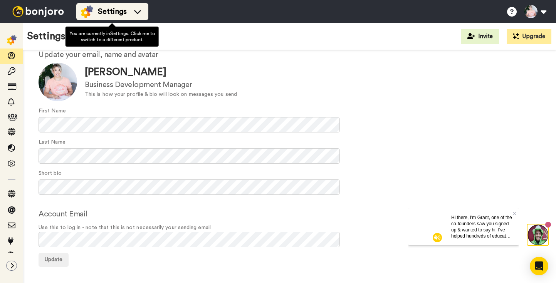
click at [122, 17] on span "Settings" at bounding box center [112, 11] width 29 height 11
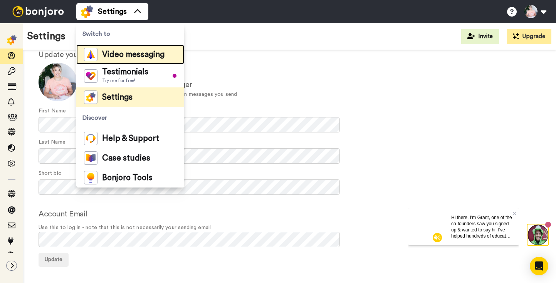
click at [110, 54] on span "Video messaging" at bounding box center [133, 55] width 62 height 8
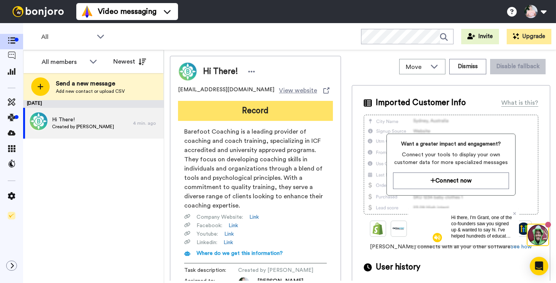
click at [250, 107] on button "Record" at bounding box center [255, 111] width 155 height 20
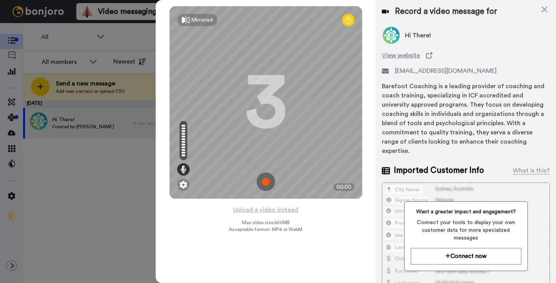
click at [266, 181] on img at bounding box center [265, 181] width 18 height 18
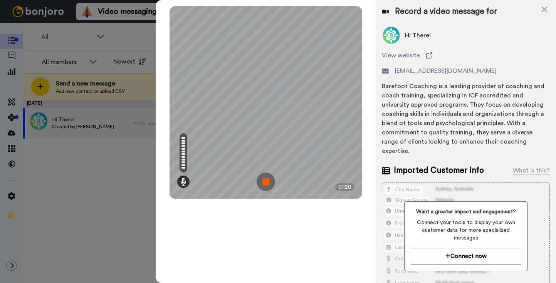
click at [261, 178] on img at bounding box center [265, 181] width 18 height 18
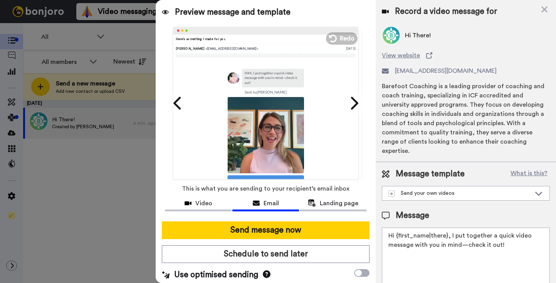
scroll to position [13, 0]
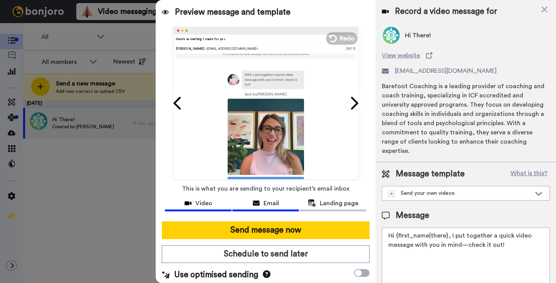
click at [191, 202] on icon at bounding box center [187, 203] width 7 height 6
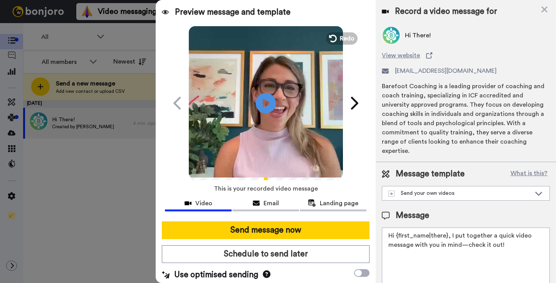
click at [266, 105] on icon "Play/Pause" at bounding box center [266, 103] width 20 height 37
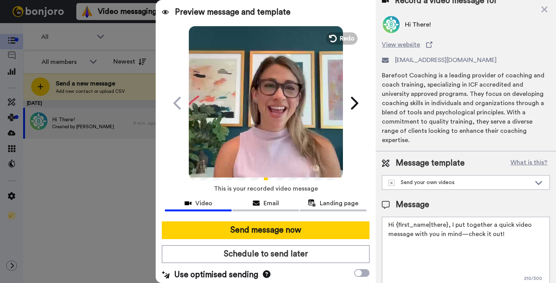
click at [413, 230] on textarea "Hi {first_name|there}, I put together a quick video message with you in mind—ch…" at bounding box center [466, 251] width 168 height 69
paste textarea "there! [PERSON_NAME] from Pause Breathwork and I absolutely love what you're up…"
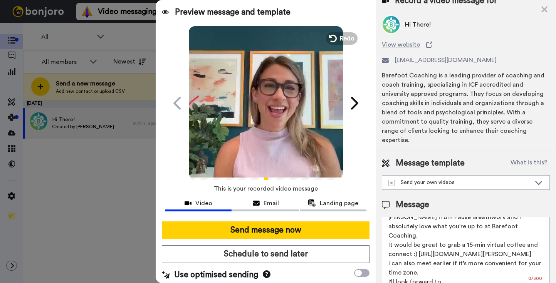
scroll to position [0, 0]
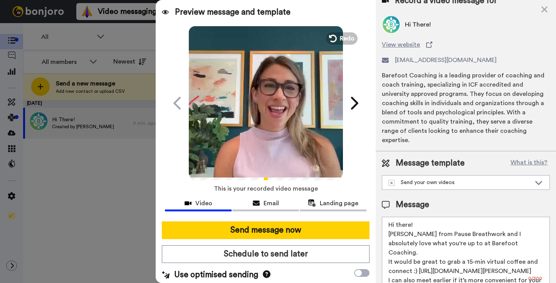
click at [500, 236] on textarea "Hi there! [PERSON_NAME] from Pause Breathwork and I absolutely love what you're…" at bounding box center [466, 251] width 168 height 69
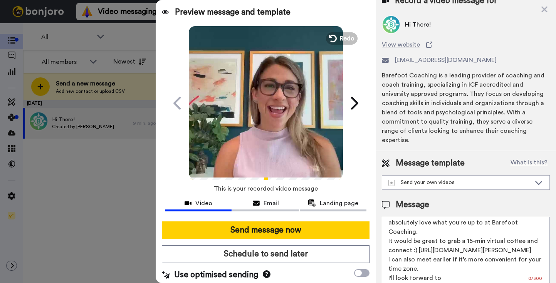
drag, startPoint x: 421, startPoint y: 262, endPoint x: 384, endPoint y: 253, distance: 37.7
click at [384, 253] on textarea "Hi there! [PERSON_NAME] from Pause Breathwork and I absolutely love what you're…" at bounding box center [466, 251] width 168 height 69
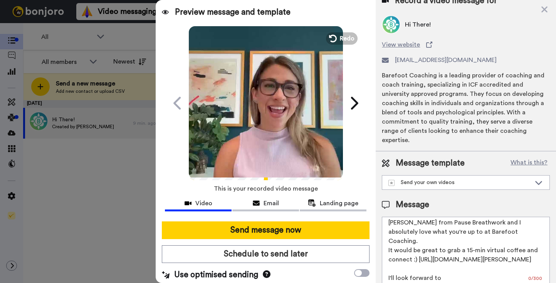
scroll to position [12, 0]
click at [509, 221] on textarea "Hi there! [PERSON_NAME] from Pause Breathwork and I absolutely love what you're…" at bounding box center [466, 251] width 168 height 69
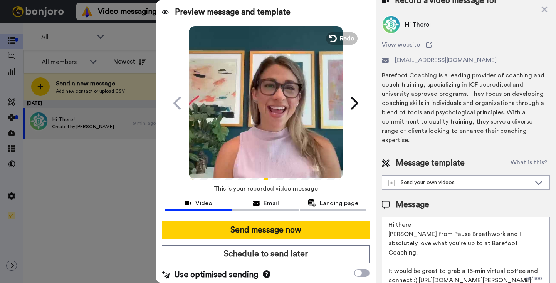
click at [425, 217] on textarea "Hi there! [PERSON_NAME] from Pause Breathwork and I absolutely love what you're…" at bounding box center [466, 251] width 168 height 69
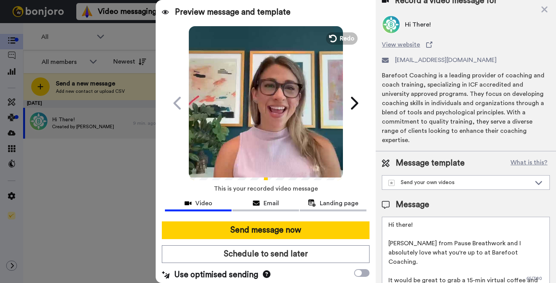
scroll to position [30, 0]
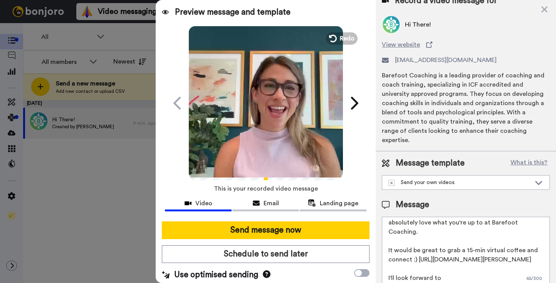
drag, startPoint x: 430, startPoint y: 269, endPoint x: 379, endPoint y: 266, distance: 50.5
click at [379, 266] on div "Message template What is this? Send your own videos Let's chat! Message Hi ther…" at bounding box center [465, 221] width 180 height 141
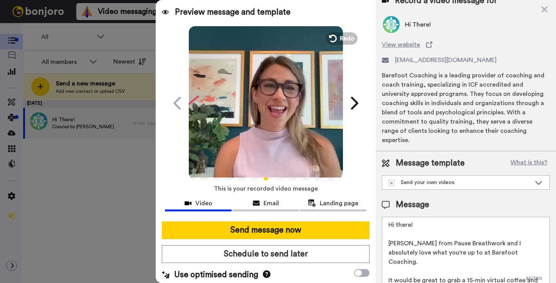
scroll to position [21, 0]
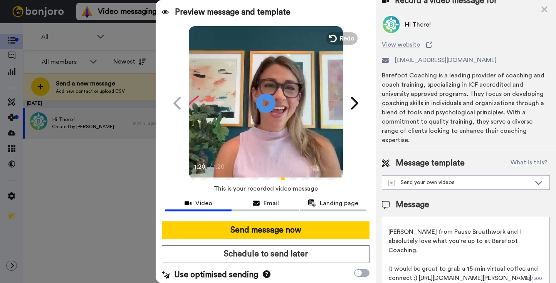
click at [450, 253] on textarea "Hi there! [PERSON_NAME] from Pause Breathwork and I absolutely love what you're…" at bounding box center [466, 251] width 168 height 69
click at [444, 262] on textarea "Hi there! [PERSON_NAME] from Pause Breathwork and I absolutely love what you're…" at bounding box center [466, 251] width 168 height 69
paste textarea "I'll look forward to hopefully connecting soon! [GEOGRAPHIC_DATA]"
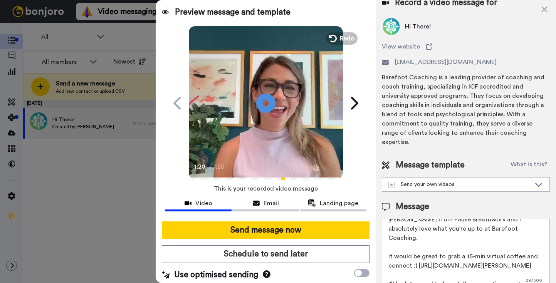
scroll to position [58, 0]
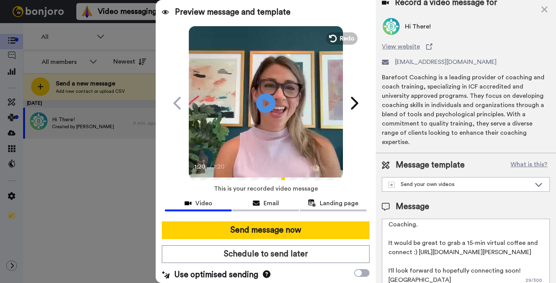
click at [531, 244] on textarea "Hi there! [PERSON_NAME] from Pause Breathwork and I absolutely love what you're…" at bounding box center [466, 253] width 168 height 69
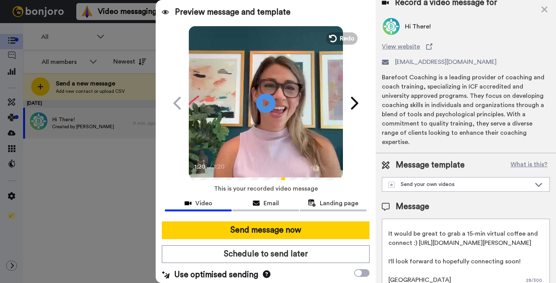
scroll to position [0, 0]
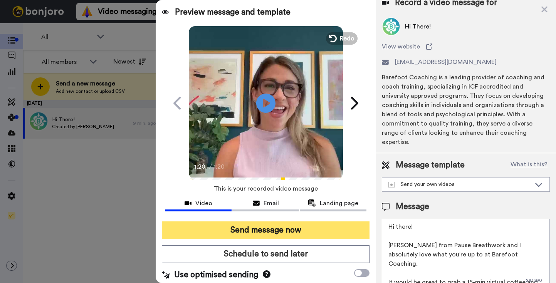
type textarea "Hi there! [PERSON_NAME] from Pause Breathwork and I absolutely love what you're…"
click at [262, 230] on button "Send message now" at bounding box center [266, 230] width 208 height 18
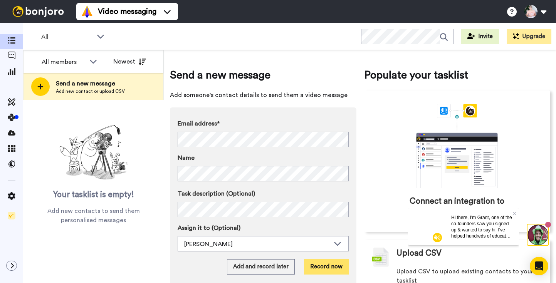
click at [327, 269] on button "Record now" at bounding box center [326, 266] width 45 height 15
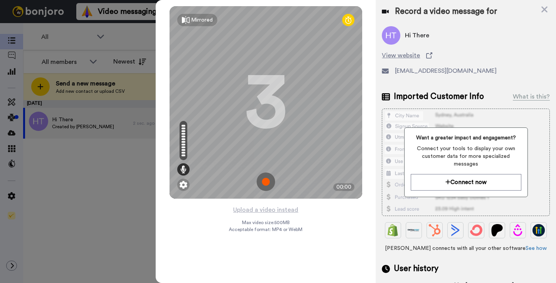
click at [267, 181] on img at bounding box center [265, 181] width 18 height 18
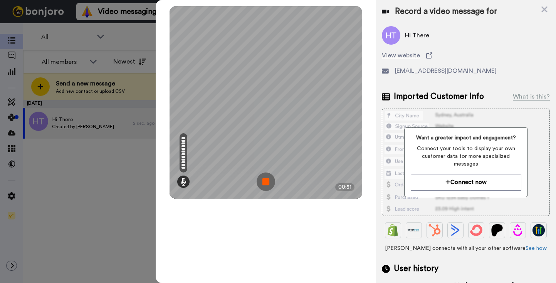
click at [268, 177] on img at bounding box center [265, 181] width 18 height 18
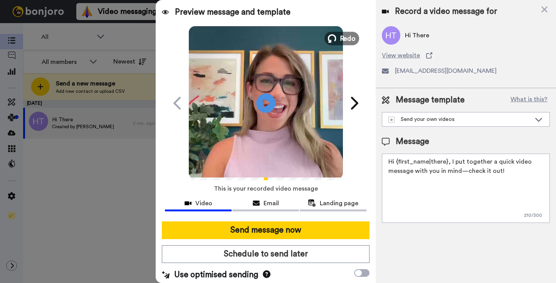
click at [338, 35] on button "Redo" at bounding box center [341, 38] width 35 height 13
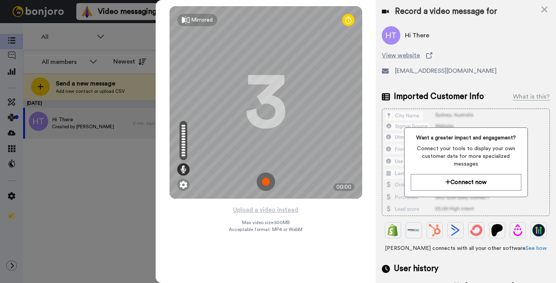
click at [265, 184] on img at bounding box center [265, 181] width 18 height 18
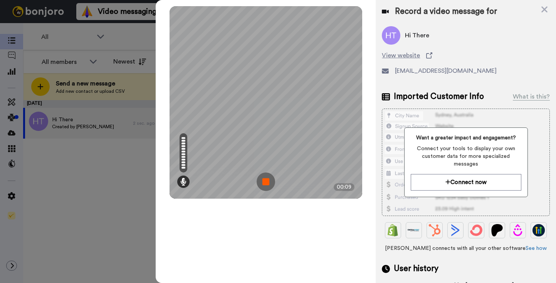
click at [269, 184] on img at bounding box center [265, 181] width 18 height 18
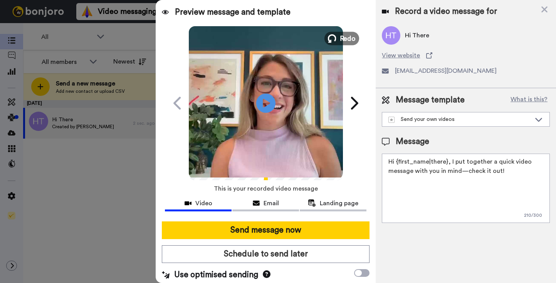
click at [336, 39] on icon at bounding box center [331, 38] width 8 height 8
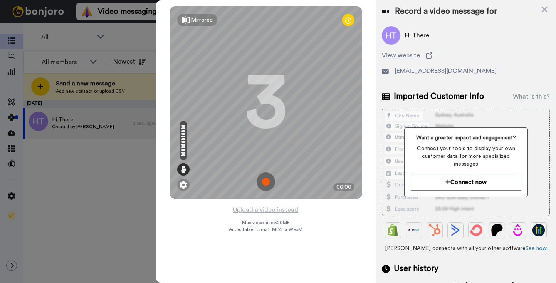
click at [263, 177] on img at bounding box center [265, 181] width 18 height 18
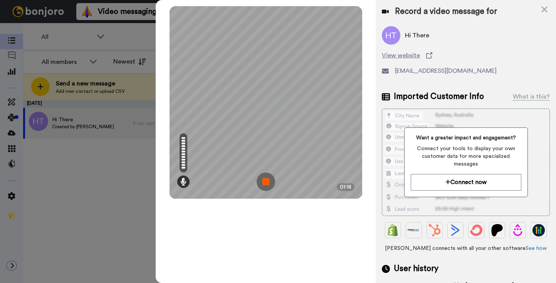
click at [261, 183] on img at bounding box center [265, 181] width 18 height 18
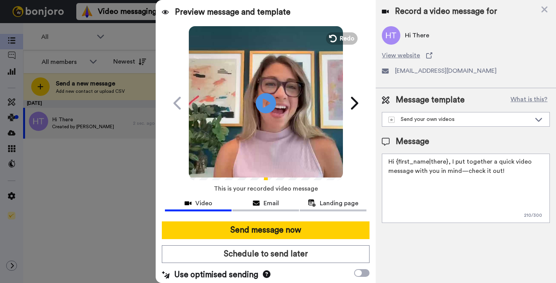
click at [265, 101] on icon "Play/Pause" at bounding box center [266, 103] width 20 height 37
click at [405, 168] on textarea "Hi {first_name|there}, I put together a quick video message with you in mind—ch…" at bounding box center [466, 188] width 168 height 69
paste textarea "there! Leanne from Pause Breathwork and I absolutely love what you're up to at …"
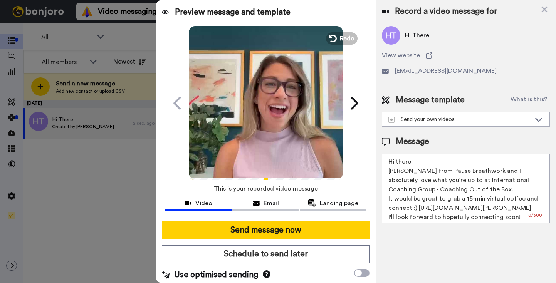
click at [446, 167] on textarea "Hi there! Leanne from Pause Breathwork and I absolutely love what you're up to …" at bounding box center [466, 188] width 168 height 69
click at [436, 160] on textarea "Hi there! Leanne from Pause Breathwork and I absolutely love what you're up to …" at bounding box center [466, 188] width 168 height 69
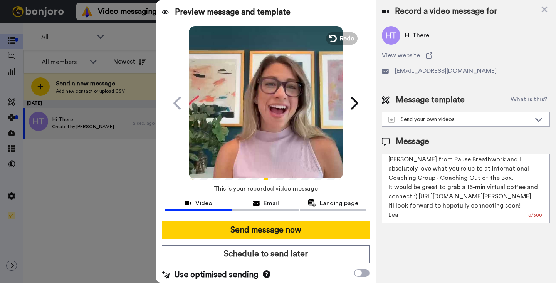
drag, startPoint x: 430, startPoint y: 216, endPoint x: 385, endPoint y: 208, distance: 45.9
click at [385, 208] on textarea "Hi there! Leanne from Pause Breathwork and I absolutely love what you're up to …" at bounding box center [466, 188] width 168 height 69
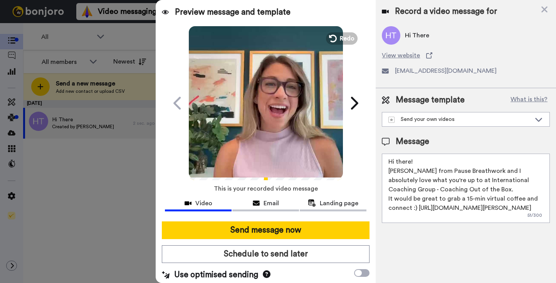
scroll to position [2, 0]
click at [481, 189] on textarea "Hi there! Leanne from Pause Breathwork and I absolutely love what you're up to …" at bounding box center [466, 188] width 168 height 69
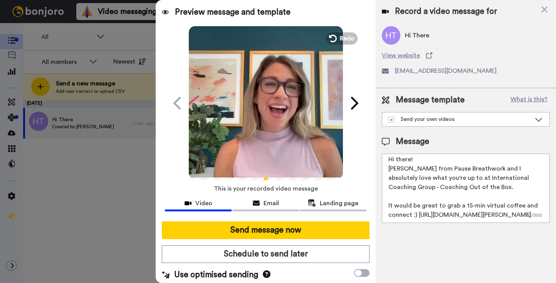
scroll to position [12, 0]
click at [487, 221] on textarea "Hi there! Leanne from Pause Breathwork and I absolutely love what you're up to …" at bounding box center [466, 188] width 168 height 69
paste textarea "I'll look forward to hopefully connecting soon! L"
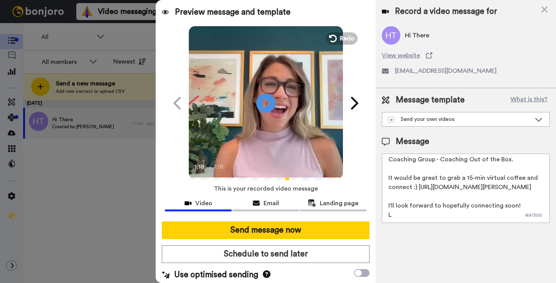
scroll to position [39, 0]
click at [408, 193] on textarea "Hi there! Leanne from Pause Breathwork and I absolutely love what you're up to …" at bounding box center [466, 188] width 168 height 69
click at [412, 218] on textarea "Hi there! Leanne from Pause Breathwork and I absolutely love what you're up to …" at bounding box center [466, 188] width 168 height 69
click at [401, 199] on textarea "Hi there! Leanne from Pause Breathwork and I absolutely love what you're up to …" at bounding box center [466, 188] width 168 height 69
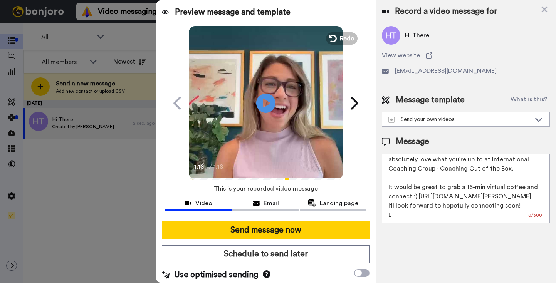
scroll to position [30, 0]
click at [457, 209] on textarea "Hi there! Leanne from Pause Breathwork and I absolutely love what you're up to …" at bounding box center [466, 188] width 168 height 69
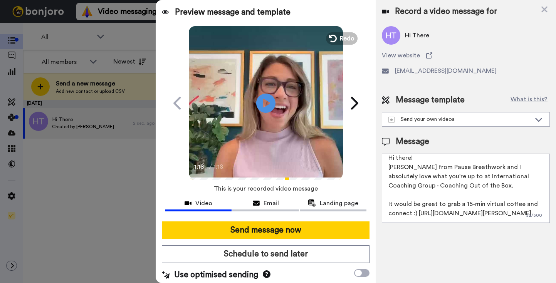
scroll to position [0, 0]
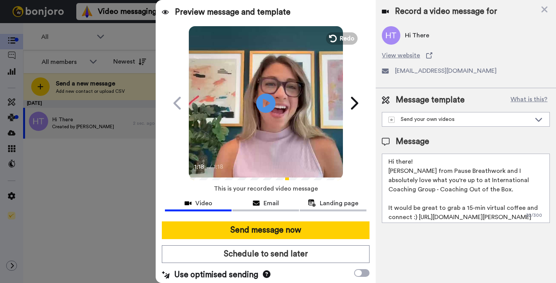
click at [433, 164] on textarea "Hi there! Leanne from Pause Breathwork and I absolutely love what you're up to …" at bounding box center [466, 188] width 168 height 69
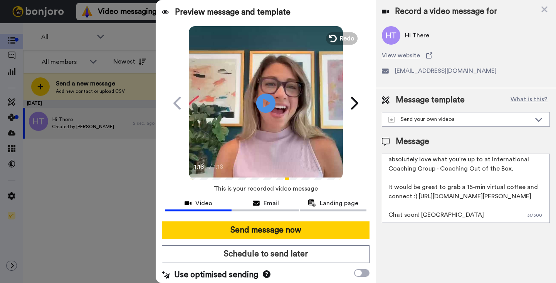
scroll to position [39, 0]
click at [357, 100] on icon at bounding box center [353, 103] width 12 height 15
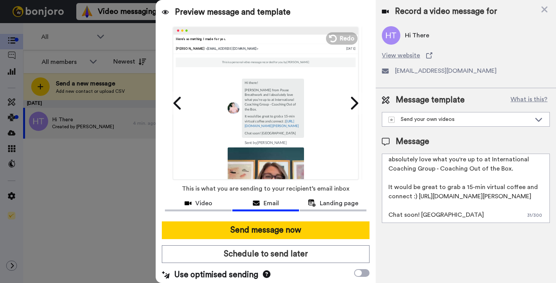
click at [390, 215] on textarea "Hi there! Leanne from Pause Breathwork and I absolutely love what you're up to …" at bounding box center [466, 188] width 168 height 69
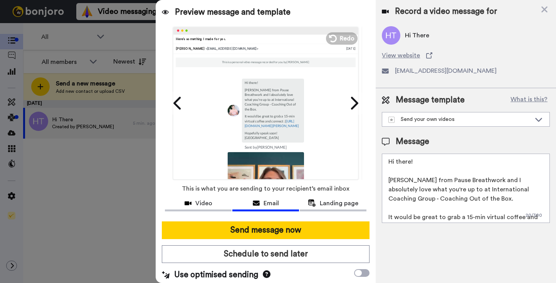
scroll to position [3, 0]
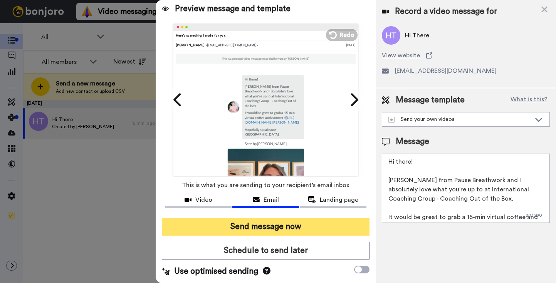
type textarea "Hi there! Leanne from Pause Breathwork and I absolutely love what you're up to …"
click at [256, 227] on button "Send message now" at bounding box center [266, 227] width 208 height 18
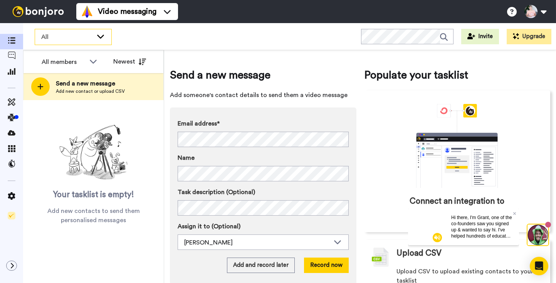
click at [100, 34] on icon at bounding box center [100, 36] width 9 height 8
click at [234, 24] on div "All WORKSPACES View all All Default Task List + Add a new workspace Invite Upgr…" at bounding box center [289, 36] width 532 height 27
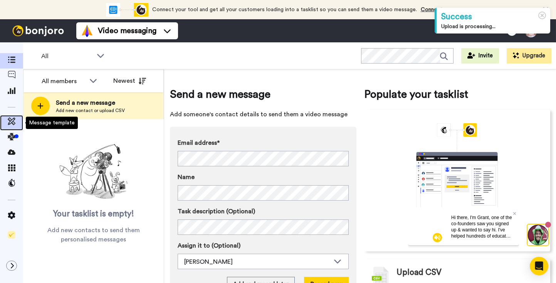
click at [11, 122] on icon at bounding box center [12, 121] width 8 height 8
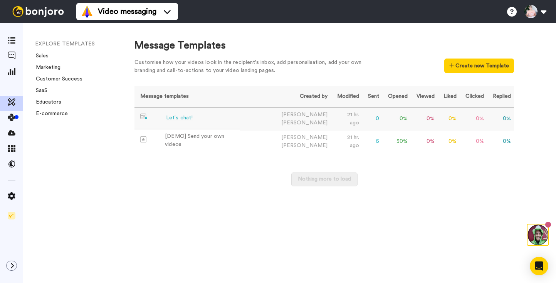
click at [185, 118] on div "Let's chat!" at bounding box center [179, 118] width 27 height 8
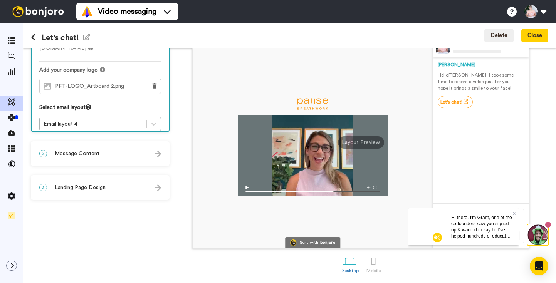
scroll to position [61, 0]
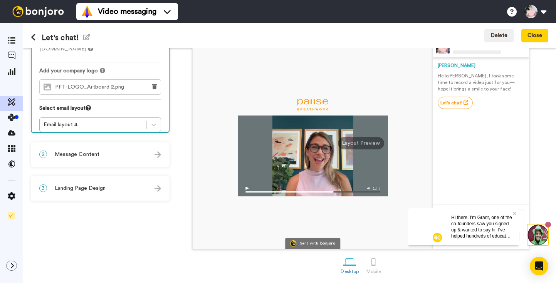
click at [125, 152] on div "2 Message Content" at bounding box center [100, 154] width 137 height 23
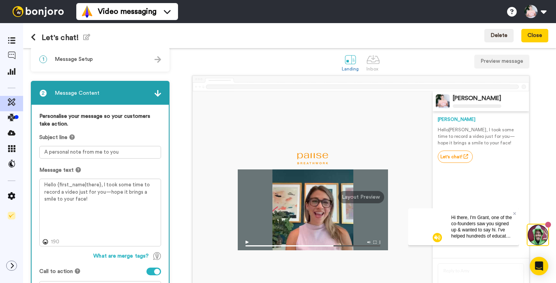
scroll to position [0, 0]
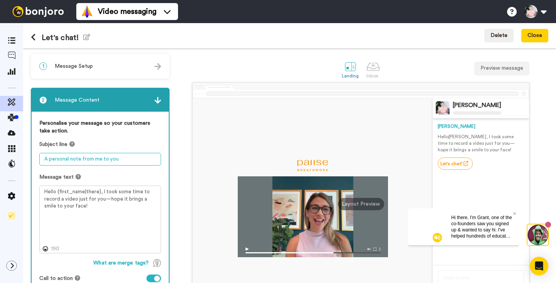
click at [102, 162] on textarea "A personal note from me to you" at bounding box center [100, 159] width 122 height 13
click at [105, 156] on textarea "A personal note from me to you" at bounding box center [100, 159] width 122 height 13
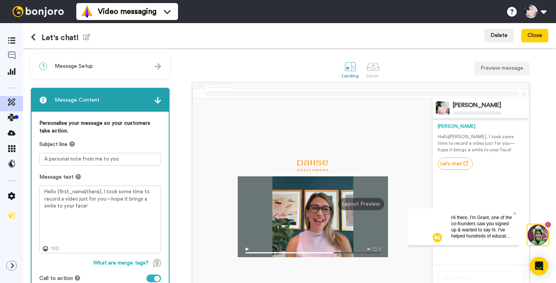
click at [117, 127] on label "Personalise your message so your customers take action." at bounding box center [100, 126] width 122 height 15
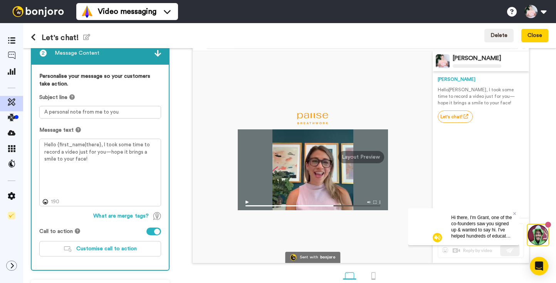
scroll to position [45, 0]
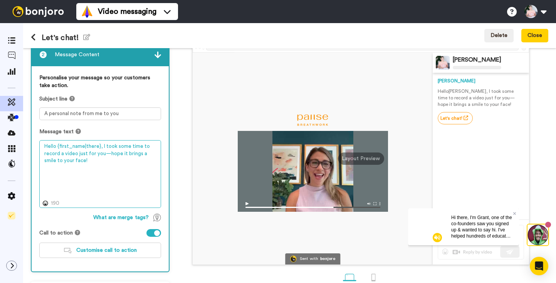
click at [103, 165] on textarea "Hello {first_name|there}, I took some time to record a video just for you—hope …" at bounding box center [100, 174] width 122 height 68
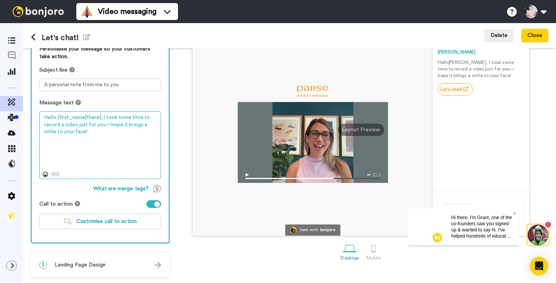
scroll to position [73, 0]
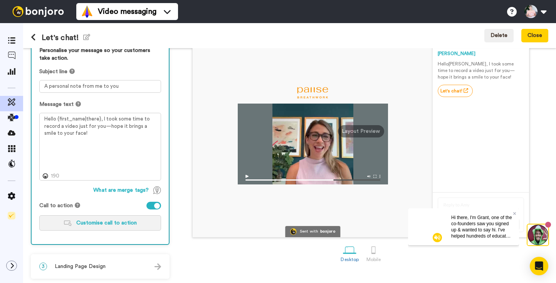
click at [102, 224] on span "Customise call to action" at bounding box center [106, 222] width 60 height 5
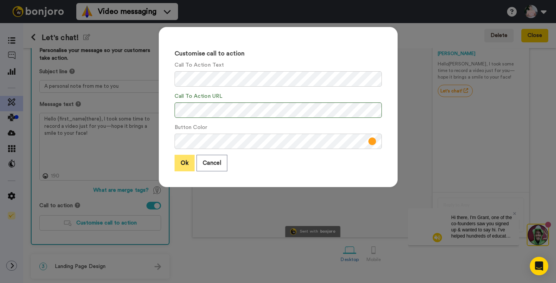
click at [184, 166] on button "Ok" at bounding box center [184, 163] width 20 height 17
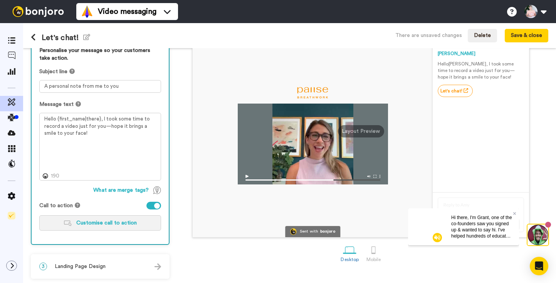
scroll to position [54, 0]
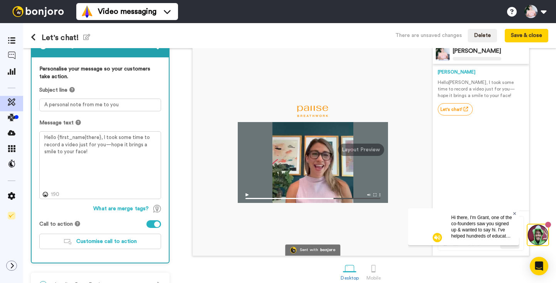
click at [514, 211] on icon at bounding box center [514, 213] width 3 height 5
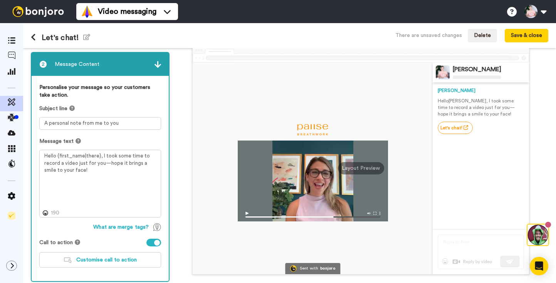
click at [457, 107] on p "Hello [PERSON_NAME] , I took some time to record a video just for you—hope it b…" at bounding box center [480, 108] width 86 height 20
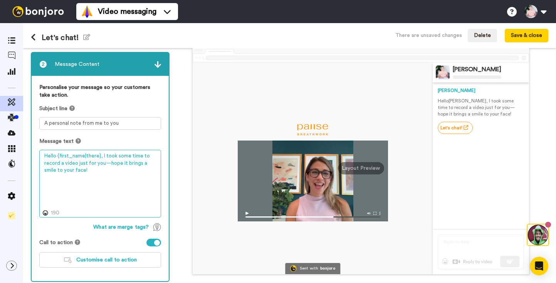
click at [111, 169] on textarea "Hello {first_name|there}, I took some time to record a video just for you—hope …" at bounding box center [100, 184] width 122 height 68
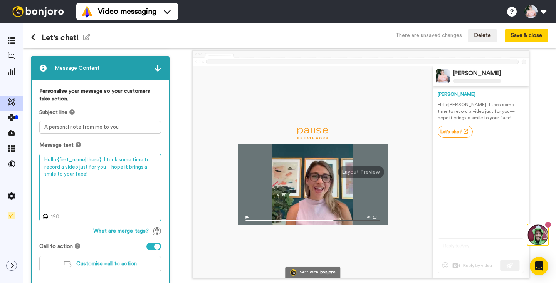
scroll to position [32, 0]
paste textarea "[URL][DOMAIN_NAME][PERSON_NAME]"
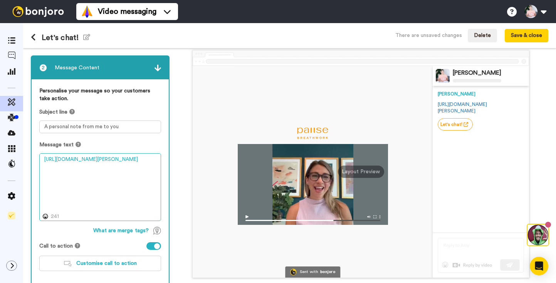
type textarea "Hello {first_name|there}, I took some time to record a video just for you—hope …"
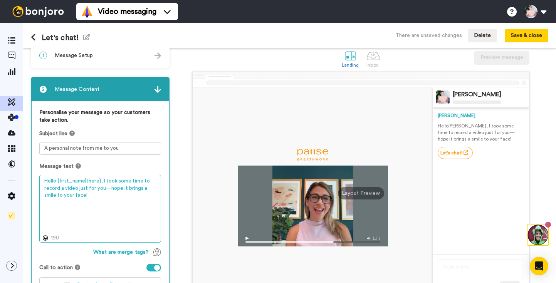
scroll to position [0, 0]
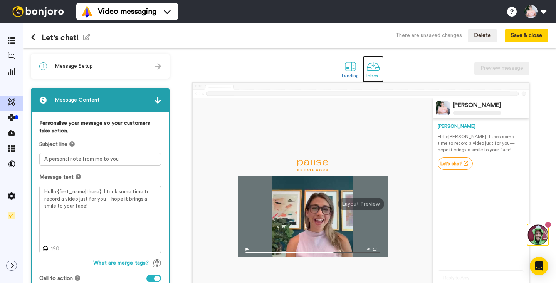
click at [371, 66] on div at bounding box center [372, 66] width 13 height 13
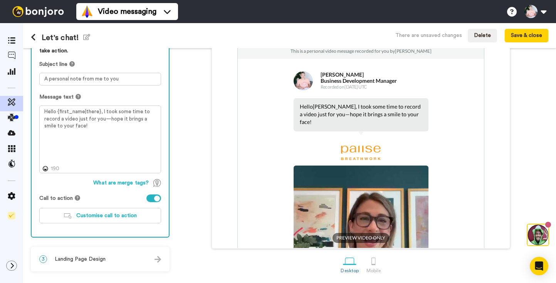
scroll to position [126, 0]
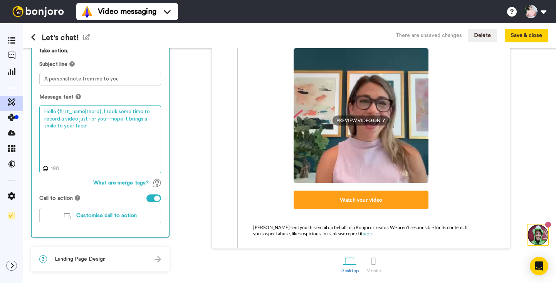
click at [110, 130] on textarea "Hello {first_name|there}, I took some time to record a video just for you—hope …" at bounding box center [100, 139] width 122 height 68
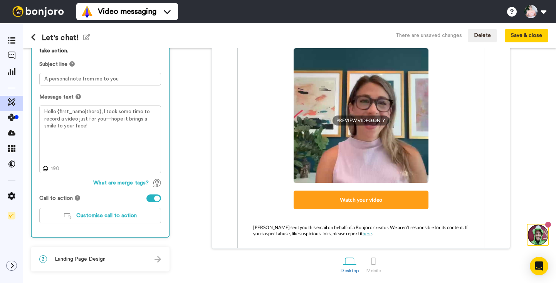
click at [189, 121] on div "A personal note from me to you [PERSON_NAME] <[EMAIL_ADDRESS][DOMAIN_NAME]> [DA…" at bounding box center [360, 125] width 375 height 246
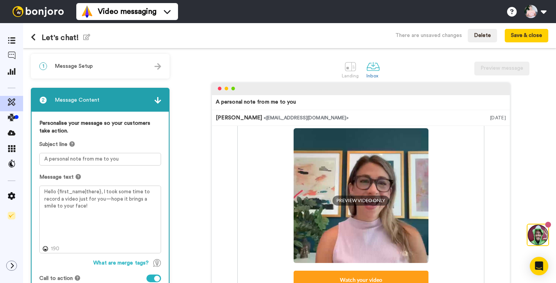
click at [31, 36] on icon at bounding box center [33, 37] width 5 height 8
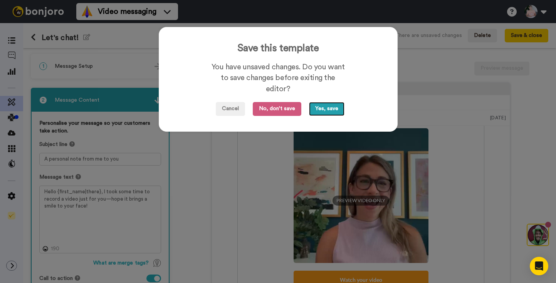
click at [321, 107] on button "Yes, save" at bounding box center [326, 109] width 35 height 14
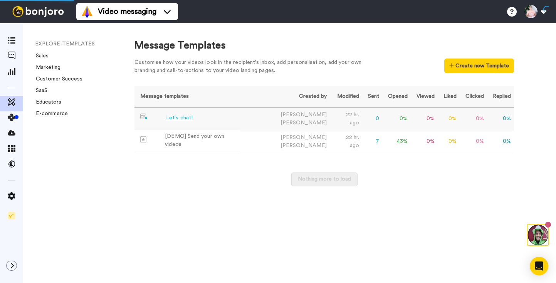
click at [182, 116] on div "Let's chat!" at bounding box center [179, 118] width 27 height 8
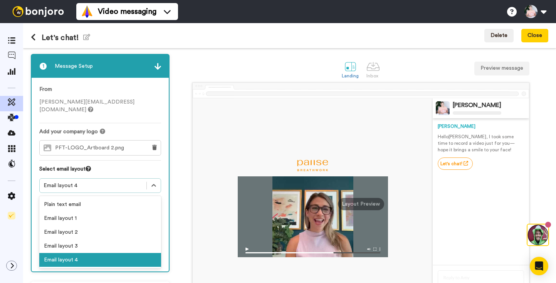
click at [99, 182] on div "Email layout 4" at bounding box center [93, 186] width 99 height 8
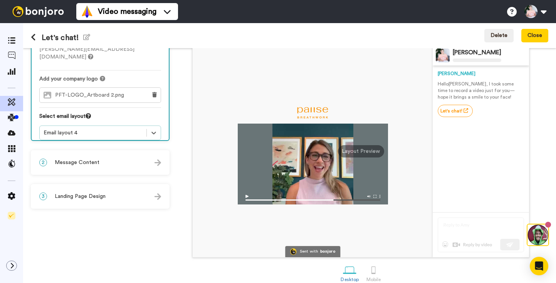
scroll to position [54, 0]
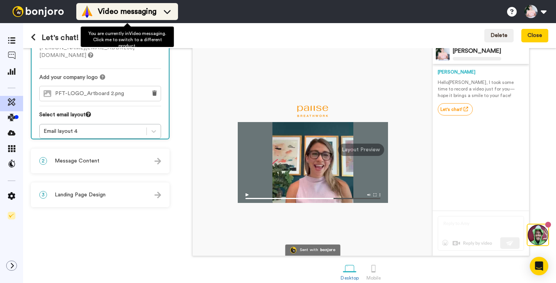
click at [156, 12] on span "Video messaging" at bounding box center [127, 11] width 59 height 11
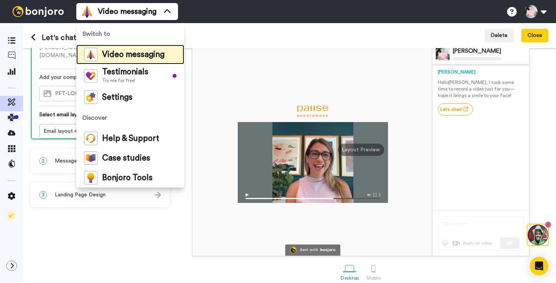
click at [140, 55] on span "Video messaging" at bounding box center [133, 55] width 62 height 8
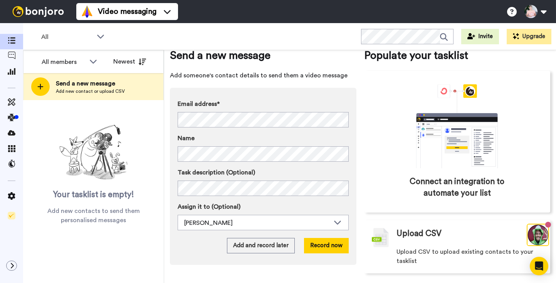
scroll to position [24, 0]
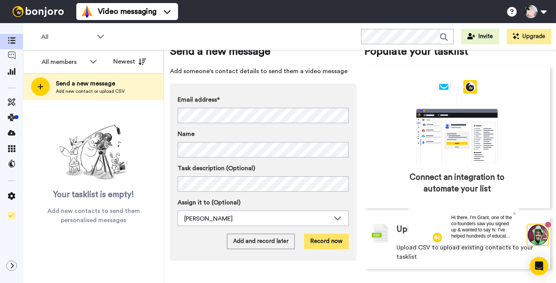
click at [320, 243] on button "Record now" at bounding box center [326, 241] width 45 height 15
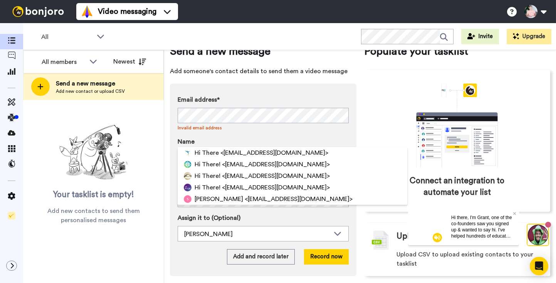
click at [254, 91] on div "Email address* Hi There <info@coachingoutofthebox.com> Hi There! <info@barefoot…" at bounding box center [263, 180] width 186 height 192
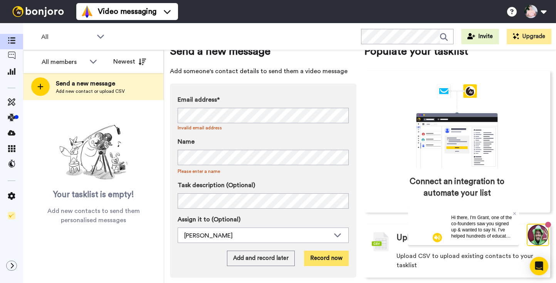
click at [336, 258] on button "Record now" at bounding box center [326, 258] width 45 height 15
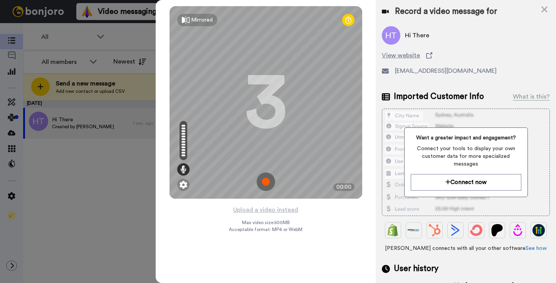
click at [268, 178] on img at bounding box center [265, 181] width 18 height 18
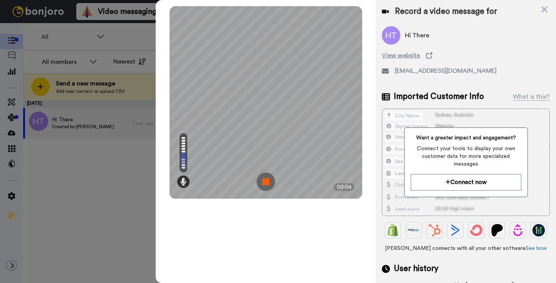
click at [268, 181] on img at bounding box center [265, 181] width 18 height 18
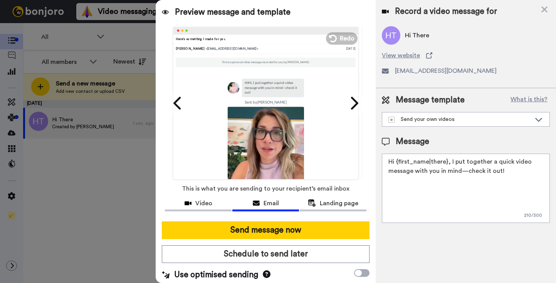
scroll to position [3, 0]
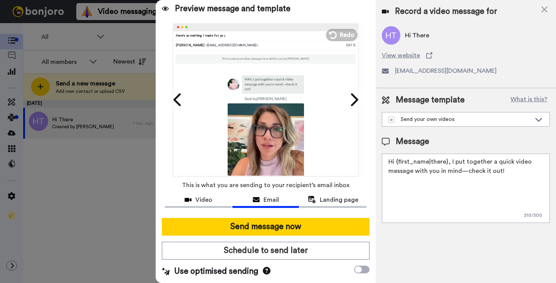
click at [435, 164] on textarea "Hi {first_name|there}, I put together a quick video message with you in mind—ch…" at bounding box center [466, 188] width 168 height 69
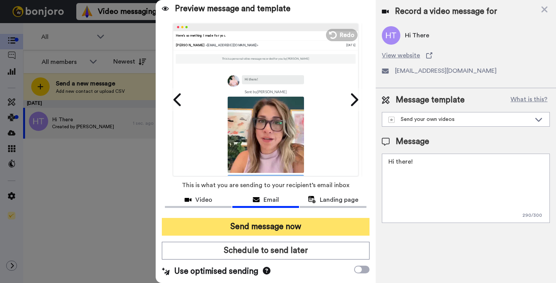
type textarea "Hi there!"
click at [305, 223] on button "Send message now" at bounding box center [266, 227] width 208 height 18
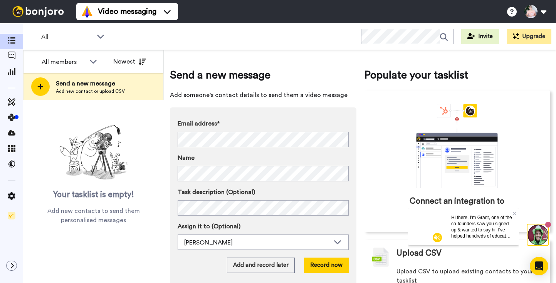
scroll to position [24, 0]
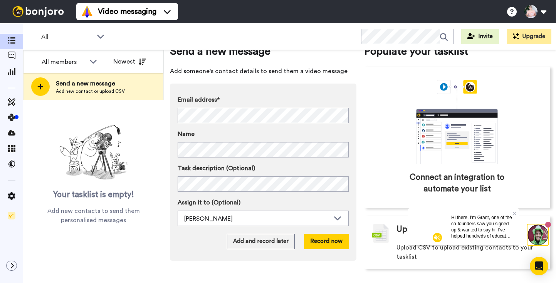
click at [516, 212] on div "Hi there, I'm Grant, one of the co-founders saw you signed up & wanted to say h…" at bounding box center [482, 226] width 74 height 37
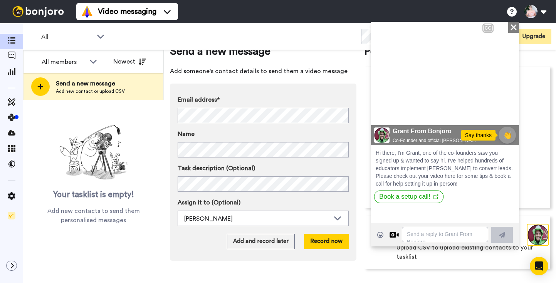
click at [411, 195] on button "Book a setup call!" at bounding box center [409, 196] width 70 height 13
click at [384, 112] on icon at bounding box center [381, 112] width 9 height 11
click at [513, 26] on icon at bounding box center [513, 27] width 6 height 6
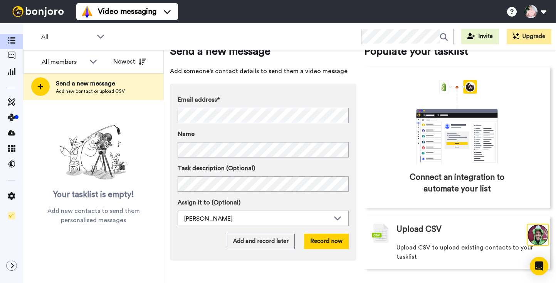
scroll to position [0, 0]
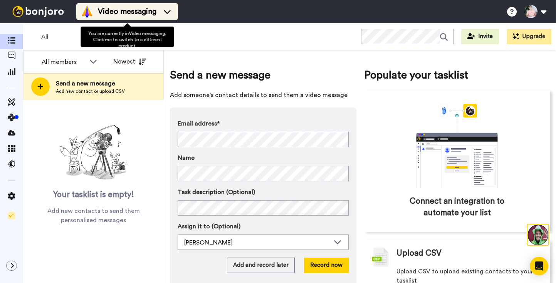
click at [102, 10] on span "Video messaging" at bounding box center [127, 11] width 59 height 11
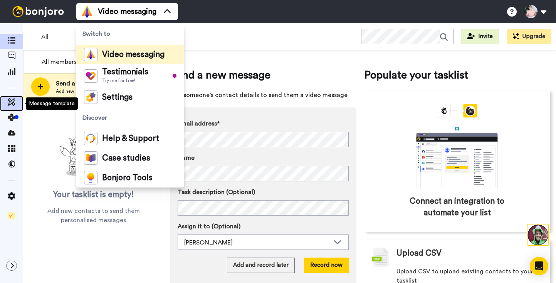
click at [12, 105] on icon at bounding box center [12, 102] width 8 height 8
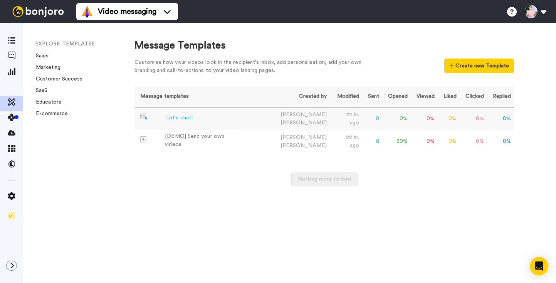
click at [186, 119] on div "Let's chat!" at bounding box center [179, 118] width 27 height 8
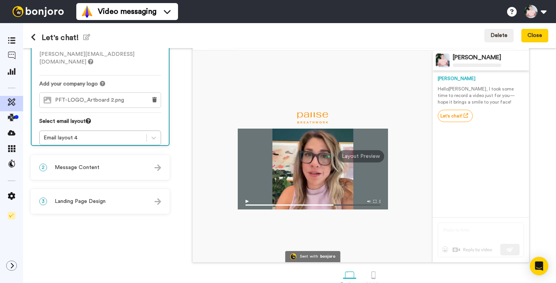
scroll to position [62, 0]
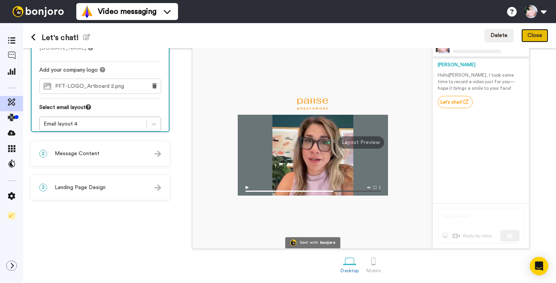
click at [537, 38] on button "Close" at bounding box center [534, 36] width 27 height 14
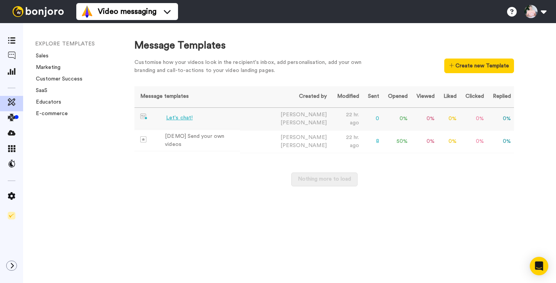
click at [410, 117] on td "0 %" at bounding box center [423, 118] width 27 height 23
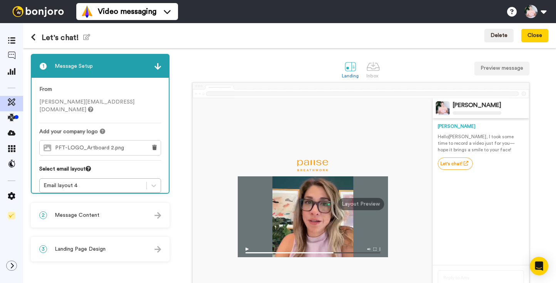
scroll to position [52, 0]
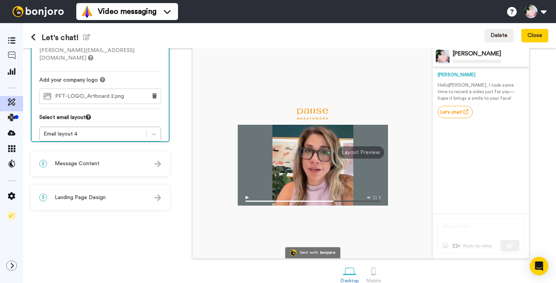
click at [100, 164] on div "2 Message Content" at bounding box center [100, 163] width 137 height 23
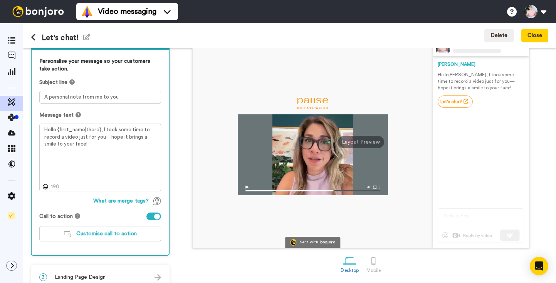
scroll to position [74, 0]
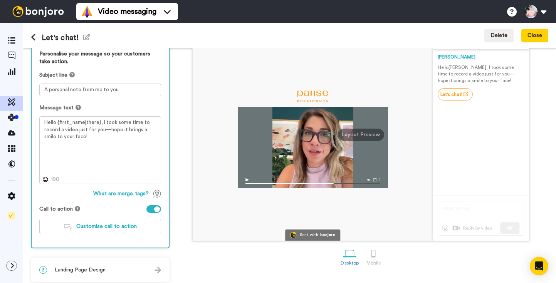
click at [297, 154] on div at bounding box center [313, 147] width 150 height 81
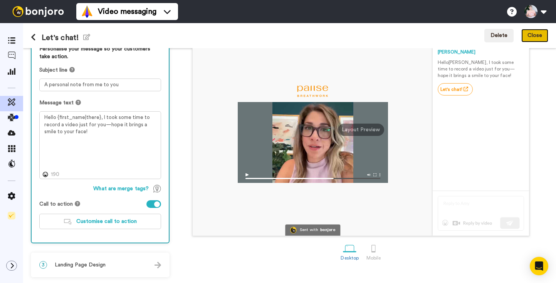
click at [539, 37] on button "Close" at bounding box center [534, 36] width 27 height 14
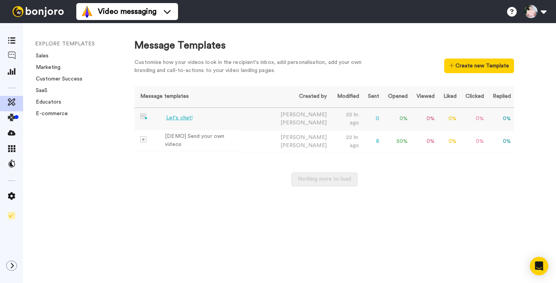
click at [382, 123] on td "0 %" at bounding box center [396, 118] width 28 height 23
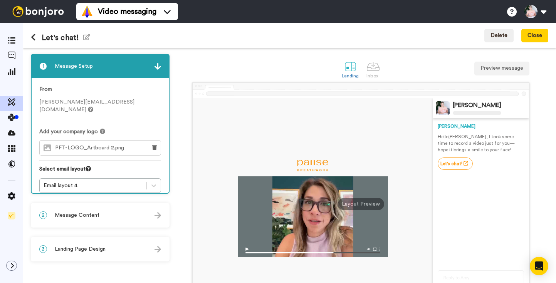
scroll to position [62, 0]
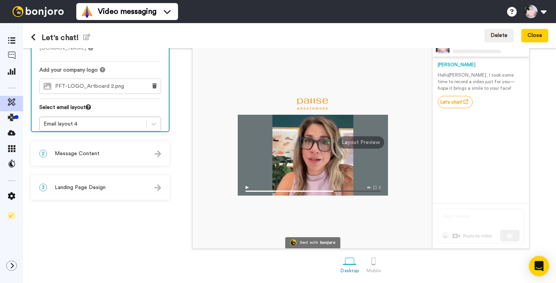
click at [539, 264] on icon "Open Intercom Messenger" at bounding box center [538, 266] width 9 height 10
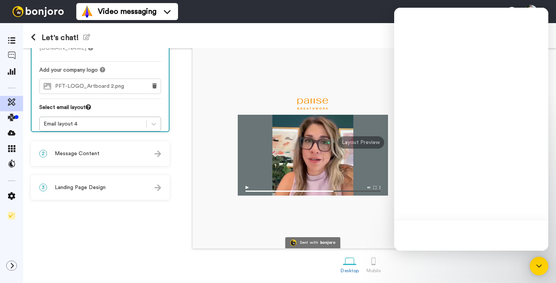
scroll to position [0, 0]
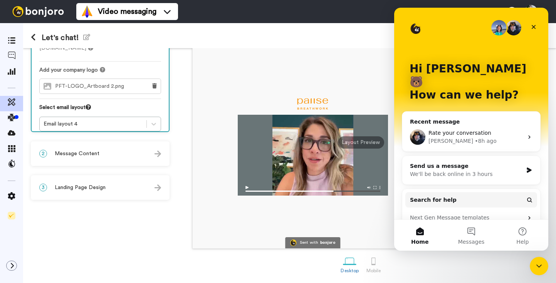
click at [448, 162] on div "Send us a message" at bounding box center [466, 166] width 113 height 8
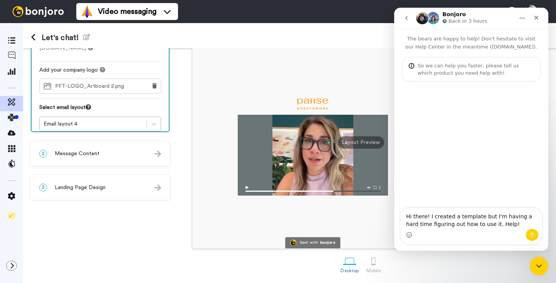
type textarea "Hi there! I created a template but I'm having a hard time figuring out how to u…"
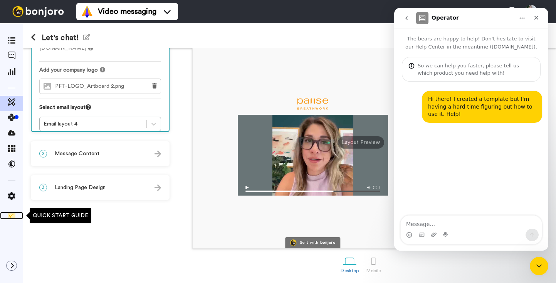
click at [7, 218] on link at bounding box center [11, 216] width 23 height 8
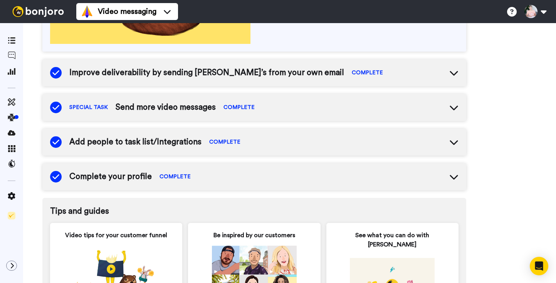
scroll to position [406, 0]
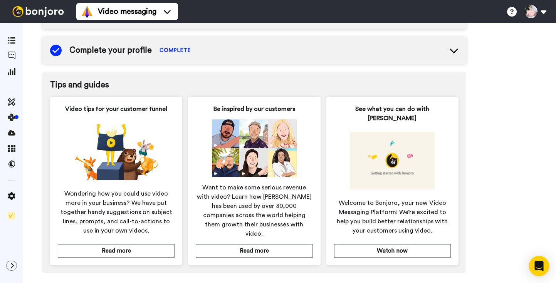
click at [541, 265] on icon "Open Intercom Messenger" at bounding box center [538, 266] width 9 height 10
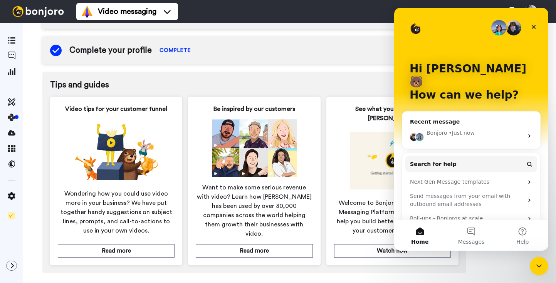
scroll to position [15, 0]
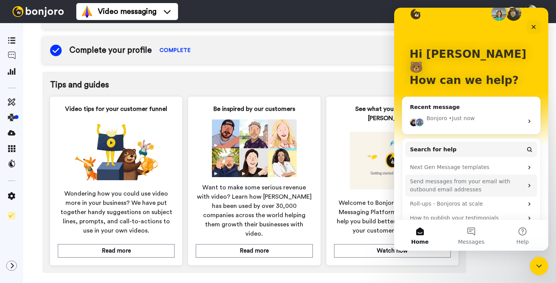
click at [457, 177] on div "Send messages from your email with outbound email addresses" at bounding box center [466, 185] width 113 height 16
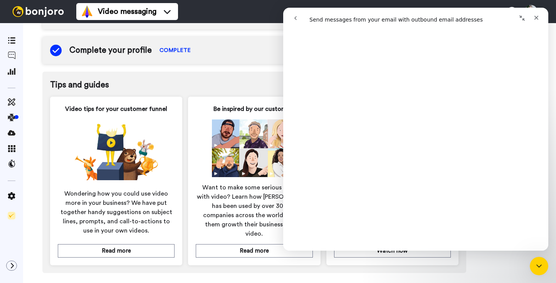
scroll to position [760, 0]
click at [536, 17] on icon "Close" at bounding box center [536, 18] width 6 height 6
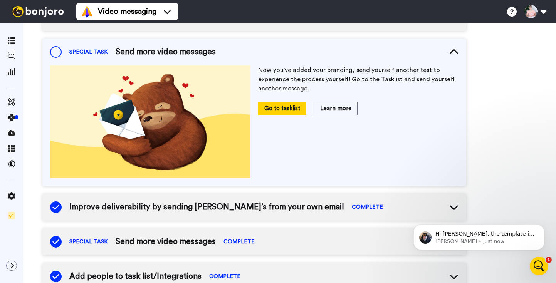
scroll to position [0, 0]
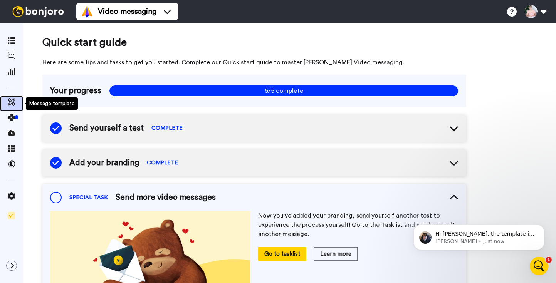
click at [9, 99] on icon at bounding box center [12, 102] width 8 height 8
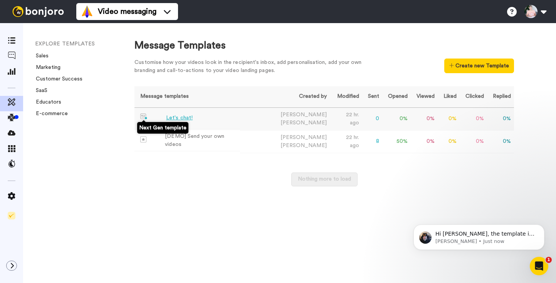
click at [146, 119] on img at bounding box center [143, 117] width 7 height 6
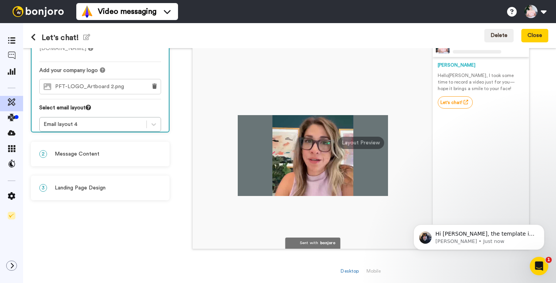
scroll to position [62, 0]
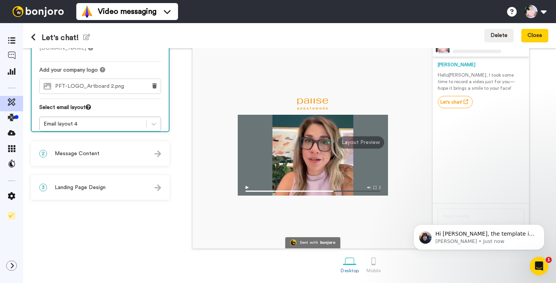
click at [343, 124] on div at bounding box center [313, 155] width 150 height 81
click at [292, 186] on img at bounding box center [313, 188] width 150 height 13
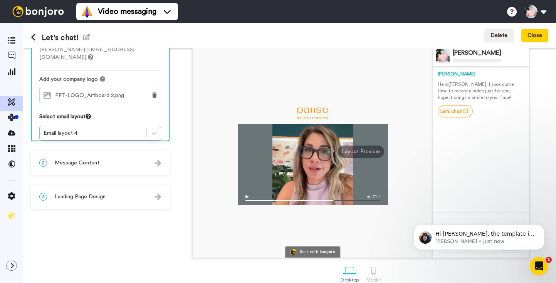
click at [116, 171] on div "2 Message Content" at bounding box center [100, 162] width 137 height 23
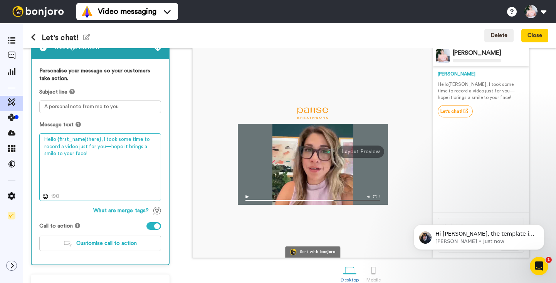
click at [104, 164] on textarea "Hello {first_name|there}, I took some time to record a video just for you—hope …" at bounding box center [100, 167] width 122 height 68
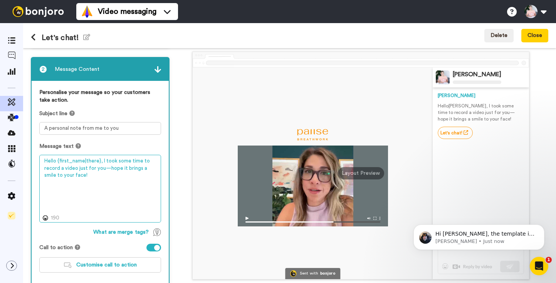
scroll to position [0, 0]
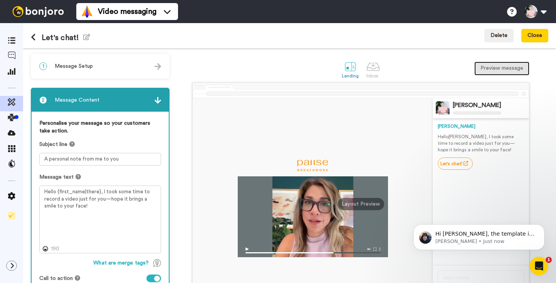
click at [506, 63] on button "Preview message" at bounding box center [501, 69] width 55 height 14
click at [36, 38] on button at bounding box center [36, 37] width 11 height 8
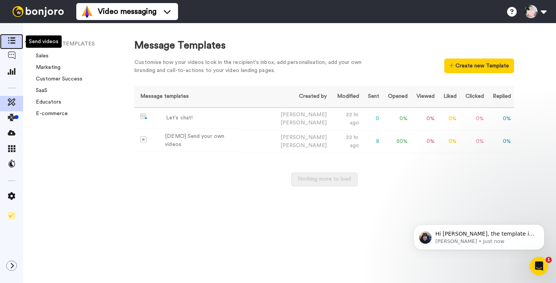
click at [12, 38] on icon at bounding box center [12, 40] width 8 height 7
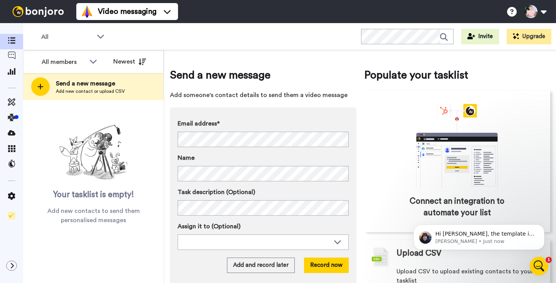
click at [542, 263] on icon "Open Intercom Messenger" at bounding box center [538, 266] width 13 height 13
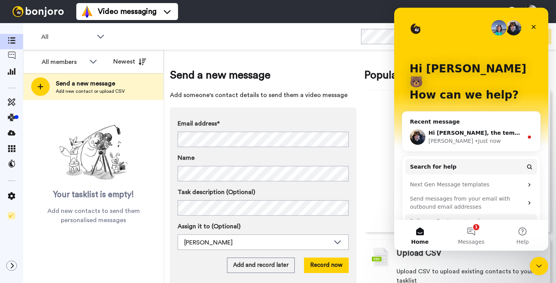
scroll to position [17, 0]
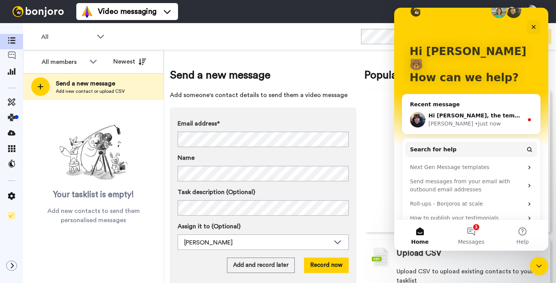
click at [503, 112] on div "Hi [PERSON_NAME], the template is selected after you have recorded the video in…" at bounding box center [475, 116] width 95 height 8
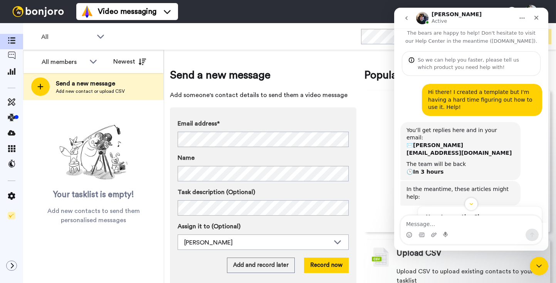
scroll to position [127, 0]
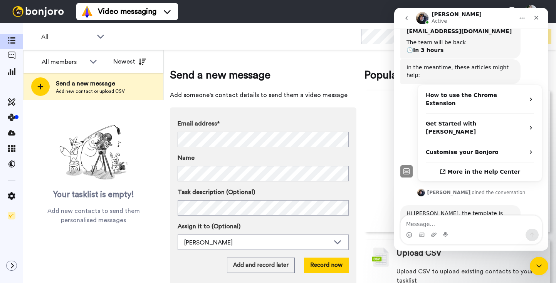
click at [429, 226] on textarea "Message…" at bounding box center [470, 222] width 141 height 13
type textarea "[PERSON_NAME]. Ok, thank you! Will try that now"
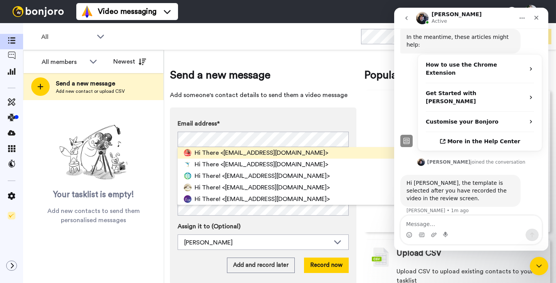
click at [229, 148] on span "<[EMAIL_ADDRESS][DOMAIN_NAME]>" at bounding box center [274, 152] width 108 height 9
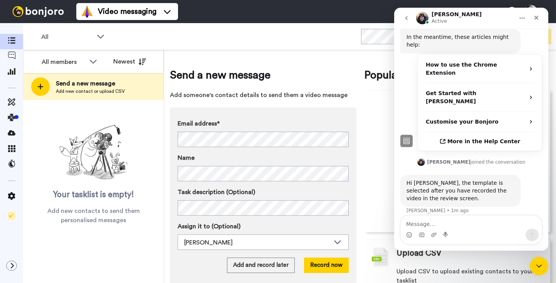
scroll to position [24, 0]
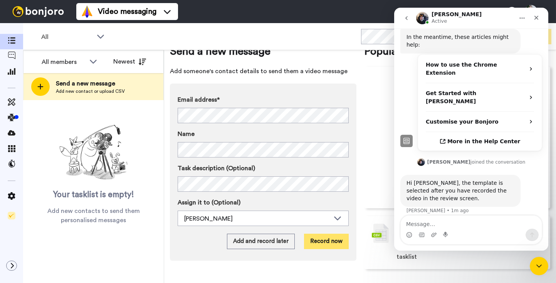
click at [326, 242] on button "Record now" at bounding box center [326, 241] width 45 height 15
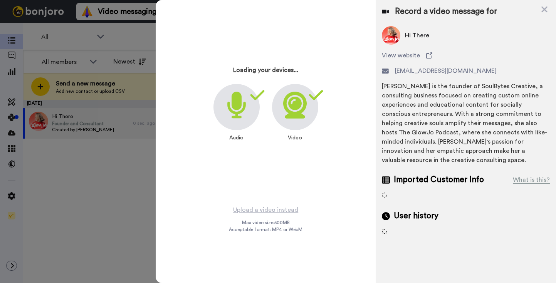
scroll to position [133, 0]
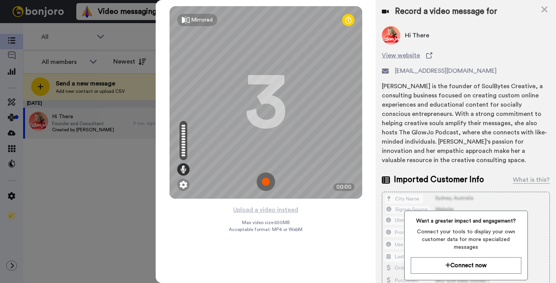
click at [268, 182] on img at bounding box center [265, 181] width 18 height 18
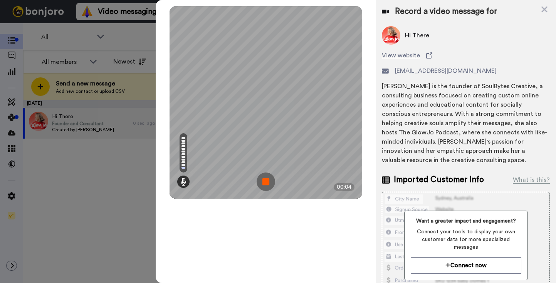
click at [270, 178] on img at bounding box center [265, 181] width 18 height 18
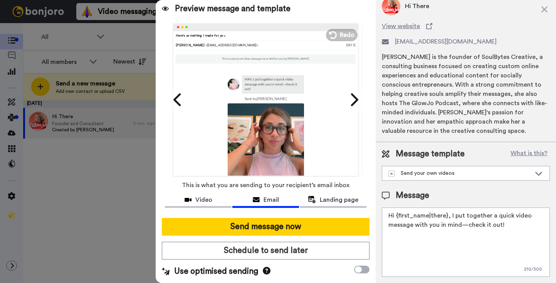
scroll to position [3, 0]
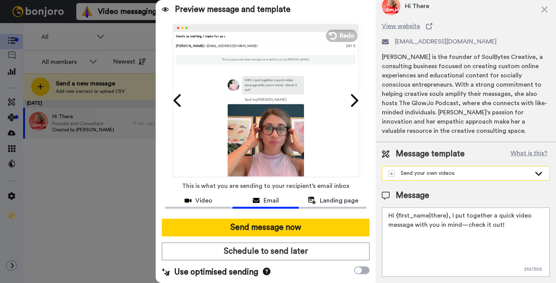
click at [456, 171] on div "Send your own videos" at bounding box center [459, 173] width 142 height 8
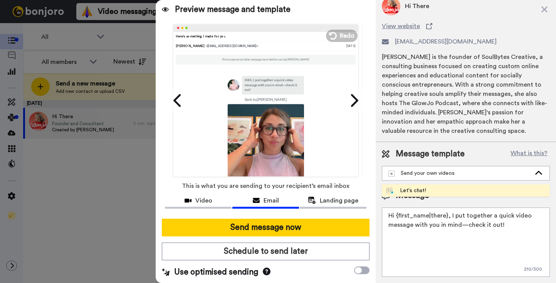
click at [446, 190] on li "Let's chat!" at bounding box center [466, 190] width 168 height 12
type textarea "Hello {first_name|there}, I took some time to record a video just for you—hope …"
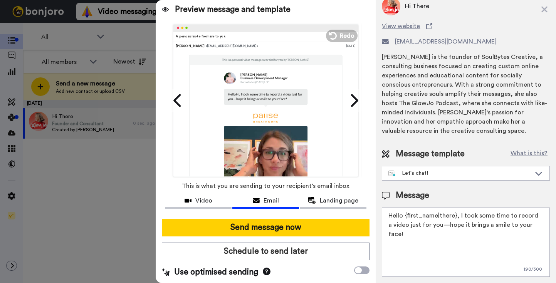
click at [413, 224] on textarea "Hello {first_name|there}, I took some time to record a video just for you—hope …" at bounding box center [466, 242] width 168 height 69
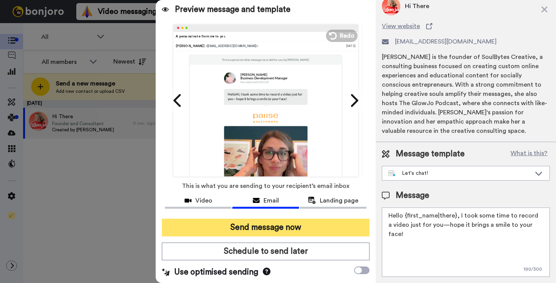
click at [279, 229] on button "Send message now" at bounding box center [266, 228] width 208 height 18
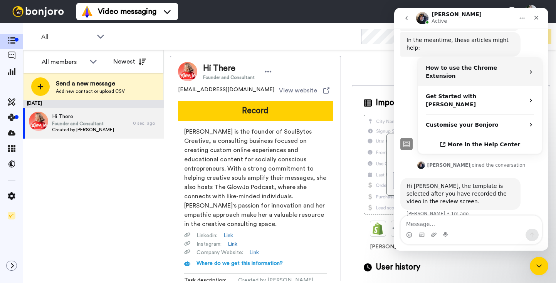
scroll to position [158, 0]
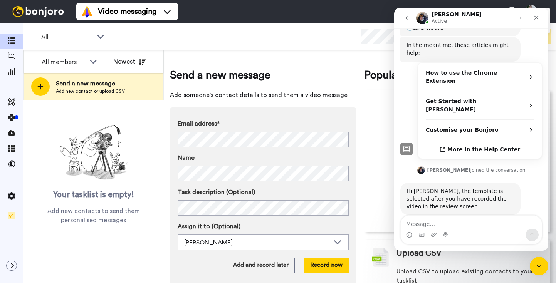
scroll to position [158, 0]
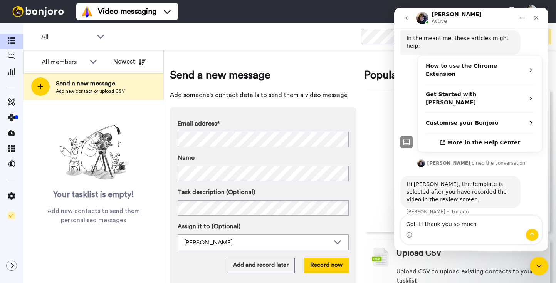
type textarea "Got it! thank you so much"
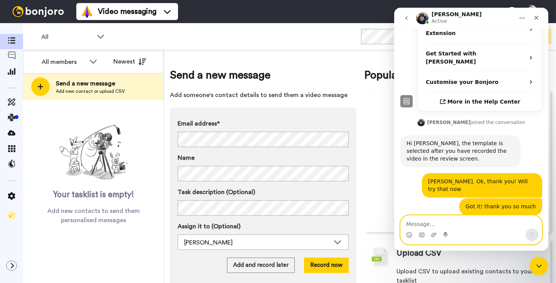
scroll to position [198, 0]
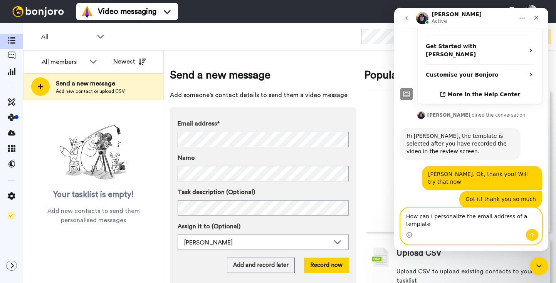
type textarea "How can I personalize the email address of a template?"
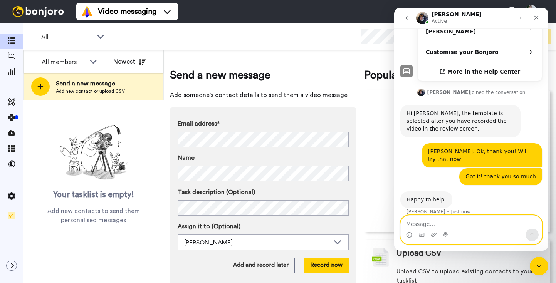
scroll to position [229, 0]
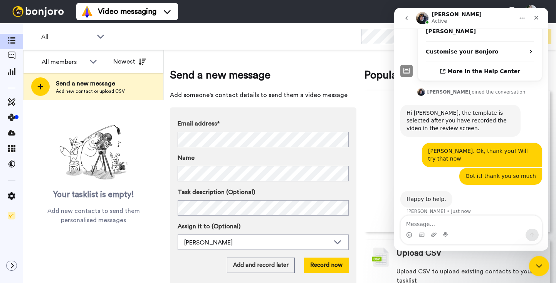
click at [541, 265] on icon "Close Intercom Messenger" at bounding box center [537, 264] width 9 height 9
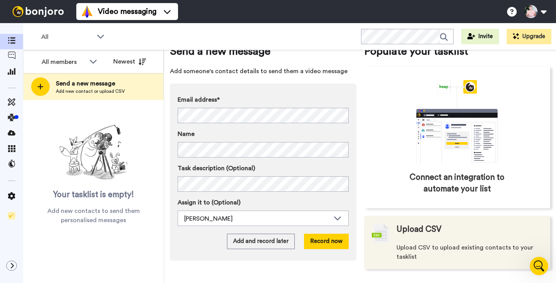
scroll to position [23, 0]
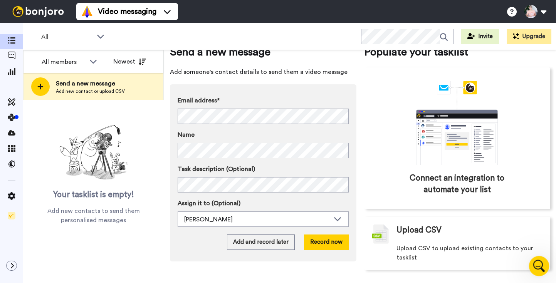
click at [531, 263] on div "Open Intercom Messenger" at bounding box center [537, 264] width 25 height 25
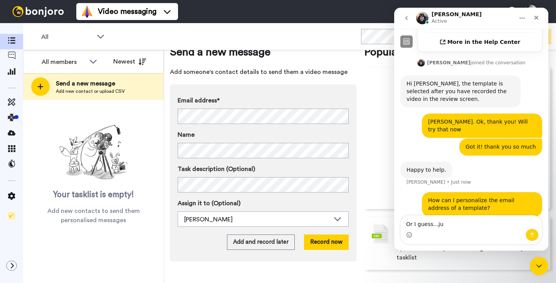
scroll to position [259, 0]
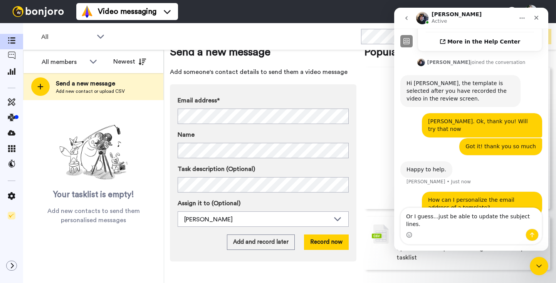
type textarea "Or I guess...just be able to update the subject lines."
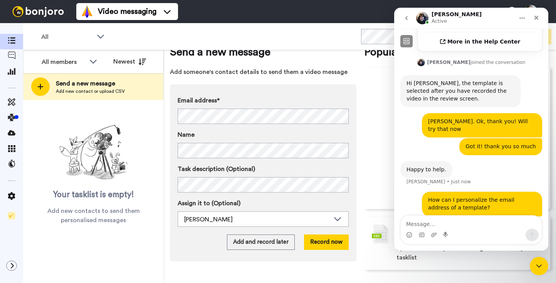
scroll to position [284, 0]
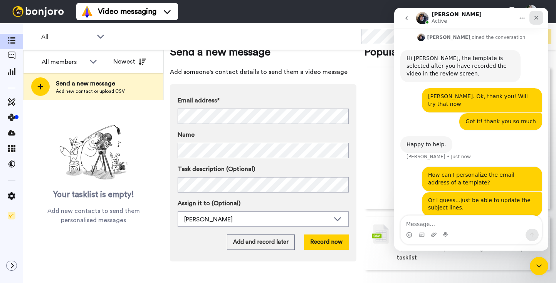
click at [537, 17] on icon "Close" at bounding box center [536, 18] width 6 height 6
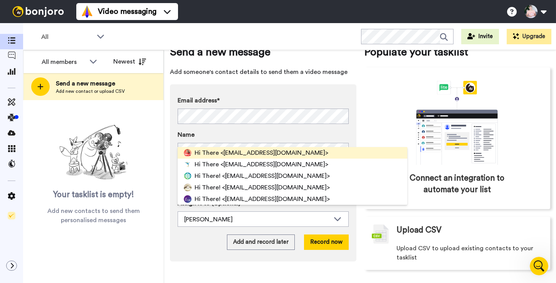
click at [261, 152] on span "<lmk@leannekallal.com>" at bounding box center [274, 152] width 108 height 9
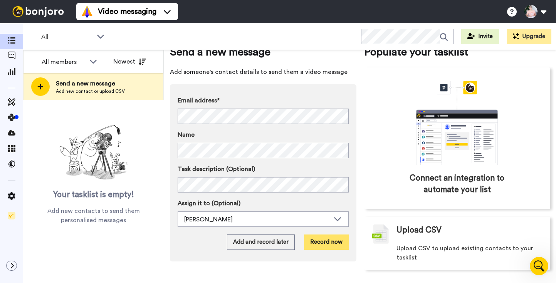
click at [323, 245] on button "Record now" at bounding box center [326, 241] width 45 height 15
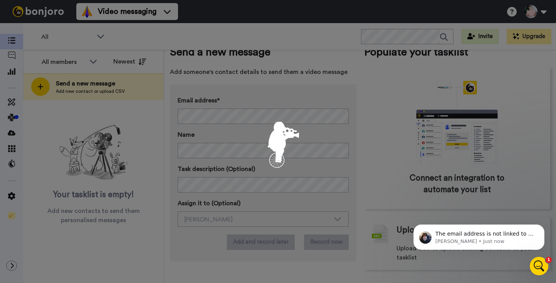
scroll to position [292, 0]
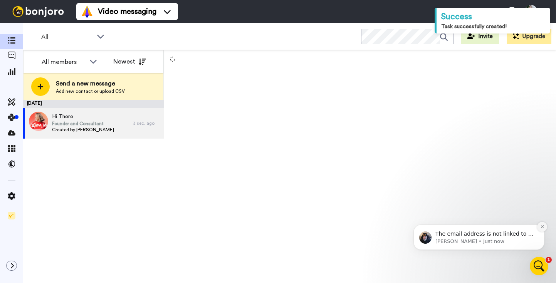
click at [541, 228] on icon "Dismiss notification" at bounding box center [542, 226] width 4 height 4
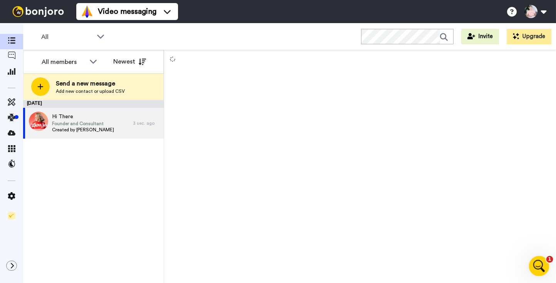
click at [541, 264] on icon "Open Intercom Messenger" at bounding box center [537, 265] width 13 height 13
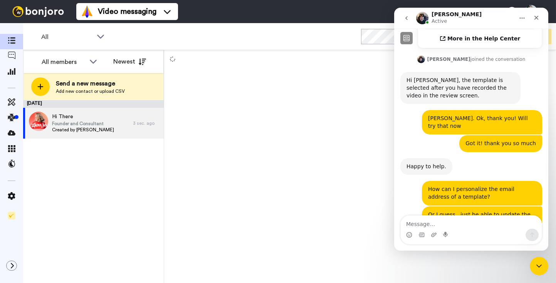
scroll to position [305, 0]
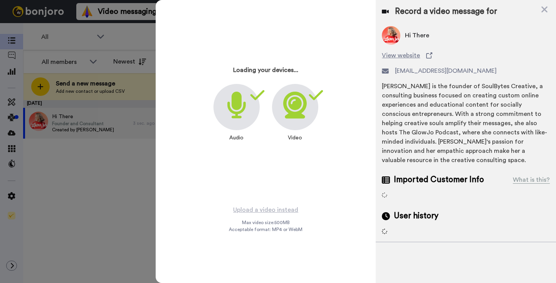
scroll to position [280, 0]
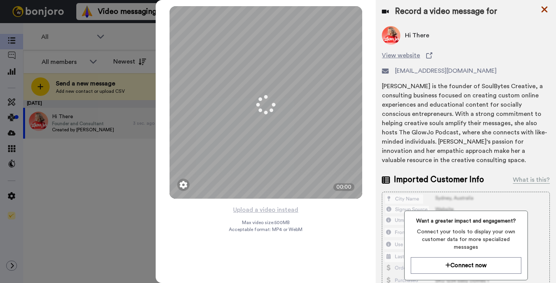
click at [544, 9] on icon at bounding box center [544, 10] width 6 height 6
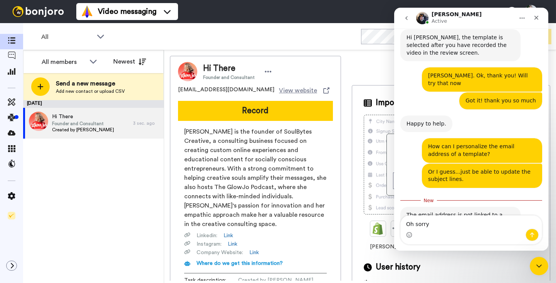
scroll to position [0, 0]
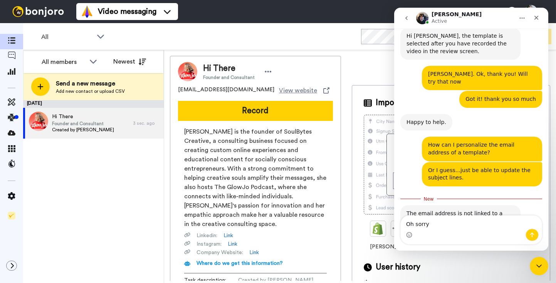
click at [441, 229] on div "Intercom messenger" at bounding box center [470, 235] width 141 height 12
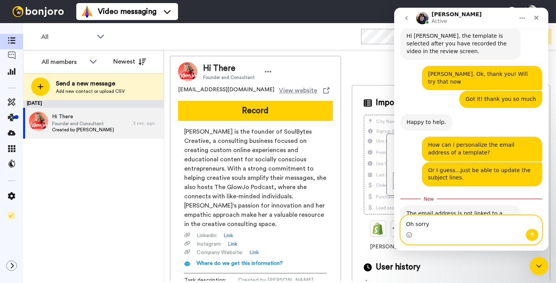
click at [440, 224] on textarea "Oh sorry" at bounding box center [470, 222] width 141 height 13
type textarea "Oh sorry - I meant email subject line"
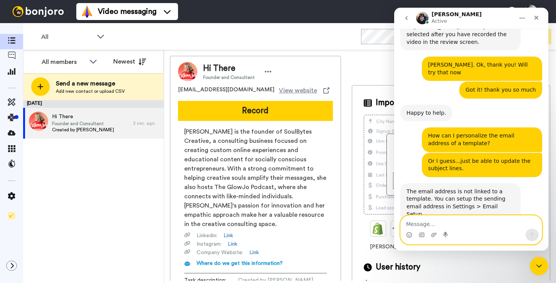
scroll to position [315, 0]
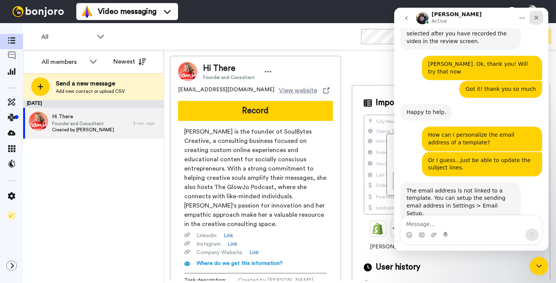
click at [536, 20] on icon "Close" at bounding box center [536, 18] width 6 height 6
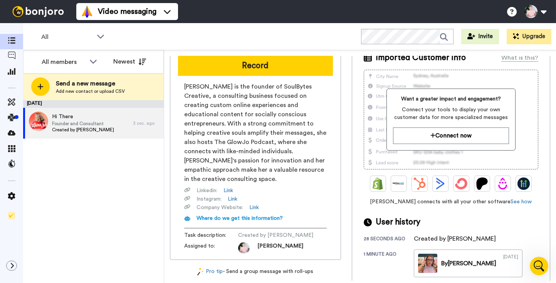
scroll to position [44, 0]
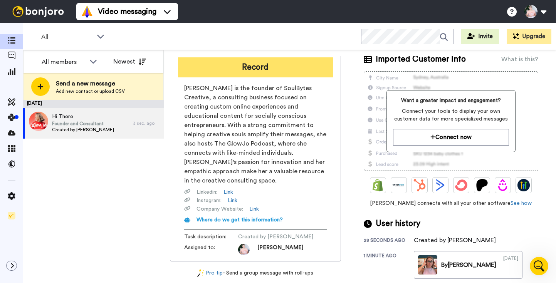
click at [268, 68] on button "Record" at bounding box center [255, 67] width 155 height 20
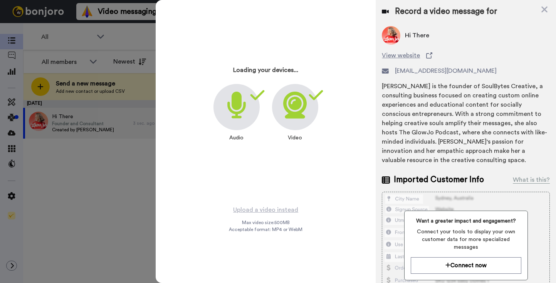
scroll to position [290, 0]
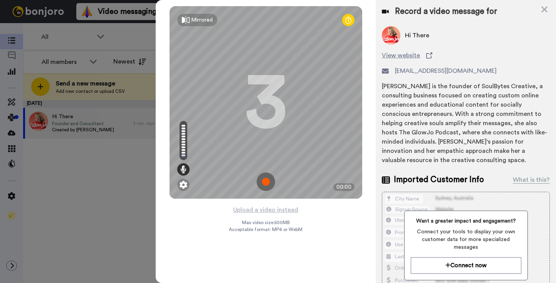
click at [266, 180] on img at bounding box center [265, 181] width 18 height 18
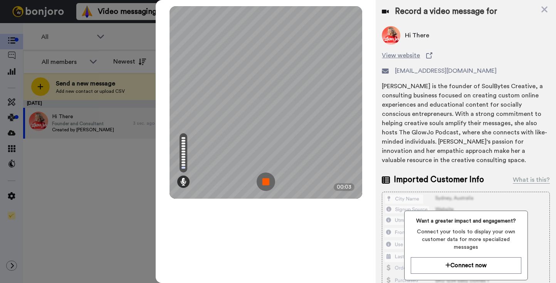
click at [268, 183] on img at bounding box center [265, 181] width 18 height 18
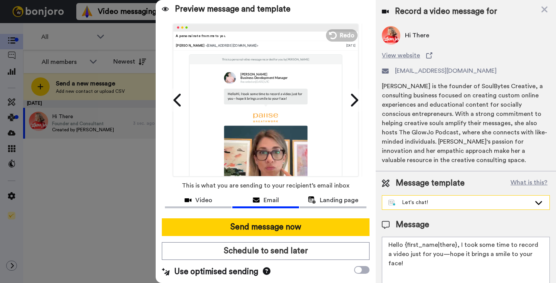
scroll to position [29, 0]
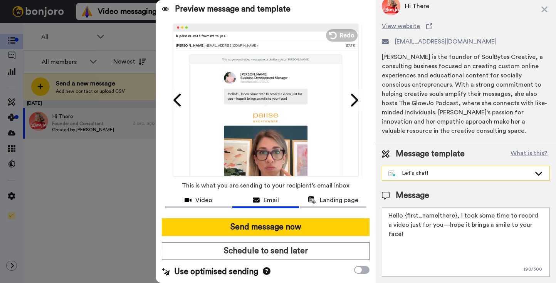
click at [453, 176] on div "Let's chat!" at bounding box center [459, 173] width 142 height 8
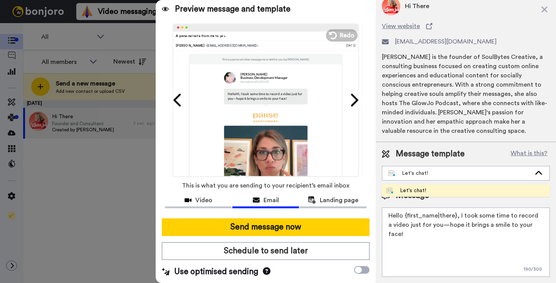
click at [448, 186] on li "Let's chat!" at bounding box center [466, 190] width 168 height 12
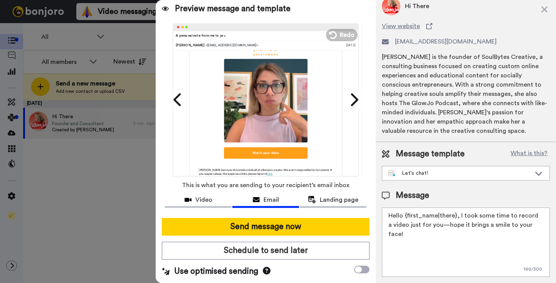
scroll to position [0, 0]
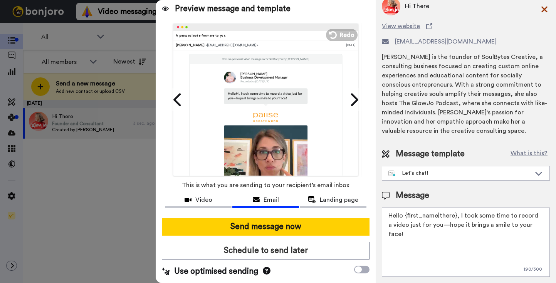
click at [545, 11] on icon at bounding box center [544, 10] width 6 height 6
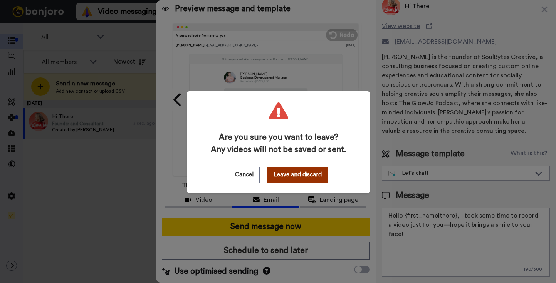
click at [291, 182] on button "Leave and discard" at bounding box center [297, 175] width 60 height 16
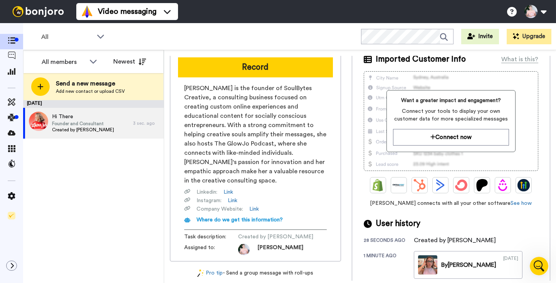
scroll to position [345, 0]
click at [140, 125] on div "3 sec. ago" at bounding box center [146, 123] width 27 height 6
click at [10, 45] on span at bounding box center [11, 42] width 23 height 8
click at [82, 63] on div "All members" at bounding box center [64, 61] width 44 height 9
click at [48, 177] on div "September 11 Hi There Founder and Consultant Created by Leanne Kallal 3 sec. ago" at bounding box center [93, 191] width 141 height 183
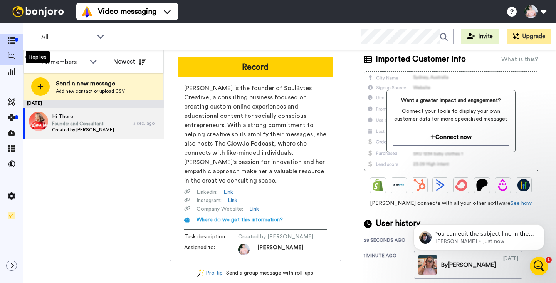
scroll to position [361, 0]
click at [510, 234] on p "You can edit the subject line in the templates. Keep in mind the templates are …" at bounding box center [484, 234] width 99 height 8
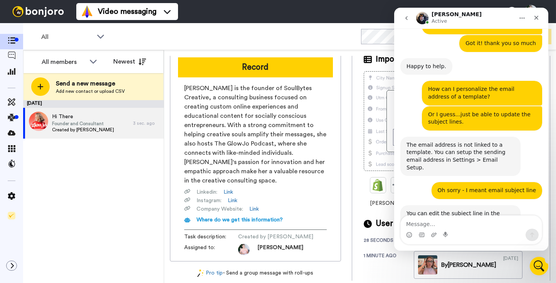
scroll to position [0, 0]
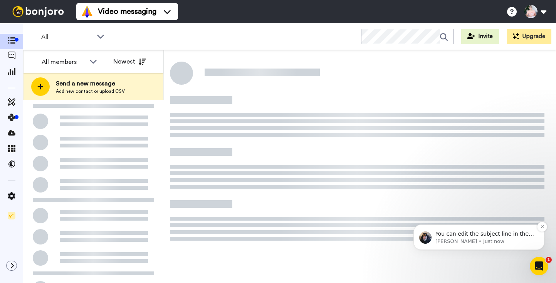
click at [521, 235] on p "You can edit the subject line in the templates. Keep in mind the templates are …" at bounding box center [484, 234] width 99 height 8
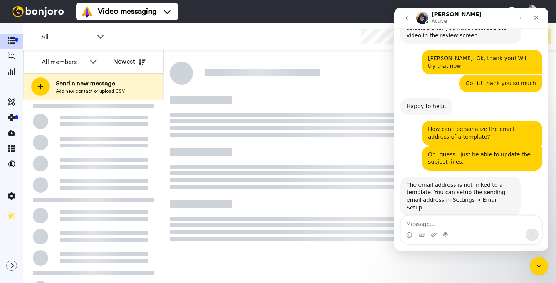
scroll to position [361, 0]
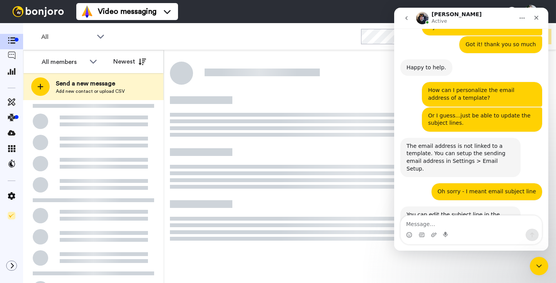
click at [425, 225] on textarea "Message…" at bounding box center [470, 222] width 141 height 13
type textarea "O"
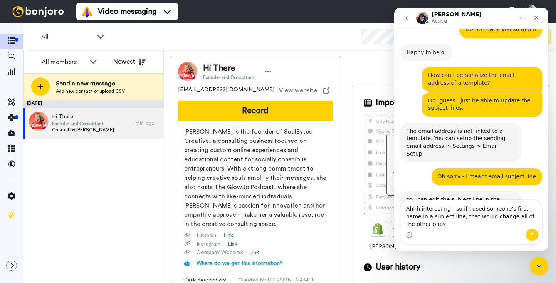
scroll to position [376, 0]
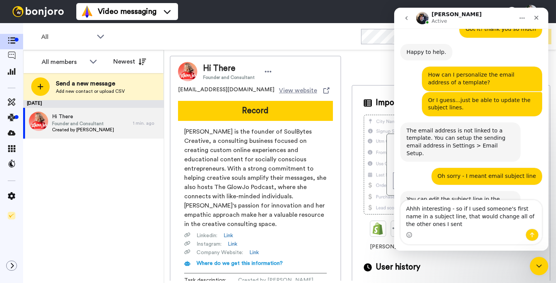
type textarea "Ahhh interesting - so if I used someone's first name in a subject line, that wo…"
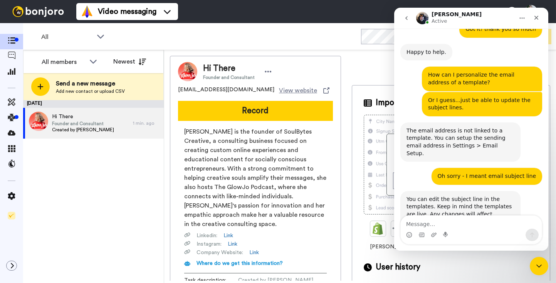
scroll to position [398, 0]
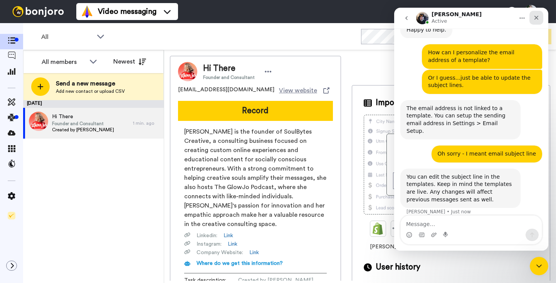
click at [536, 19] on icon "Close" at bounding box center [536, 18] width 6 height 6
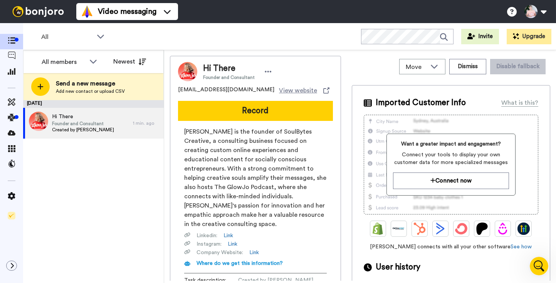
scroll to position [118, 0]
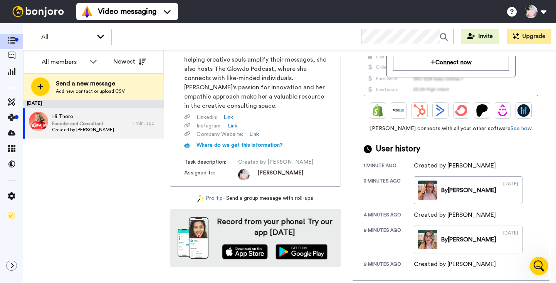
click at [88, 35] on span "All" at bounding box center [67, 36] width 52 height 9
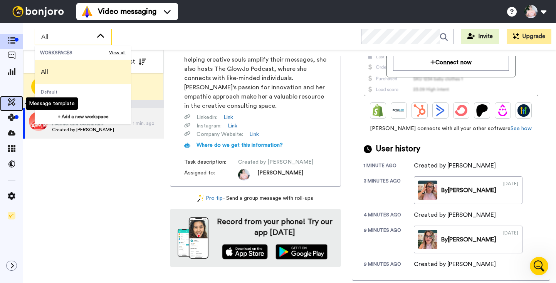
click at [9, 105] on icon at bounding box center [12, 102] width 8 height 8
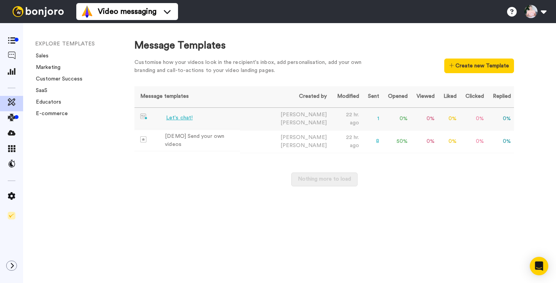
click at [183, 117] on div "Let's chat!" at bounding box center [179, 118] width 27 height 8
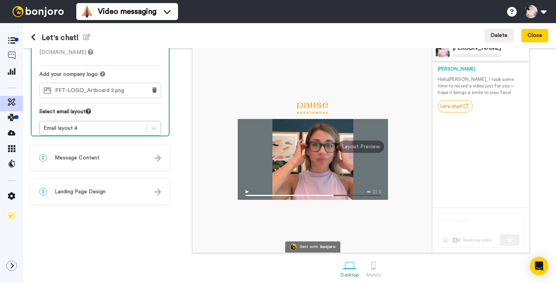
scroll to position [62, 0]
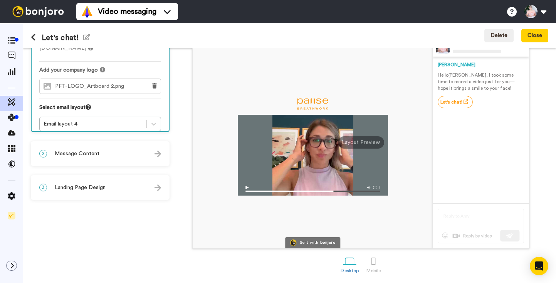
click at [117, 143] on div "2 Message Content" at bounding box center [100, 153] width 137 height 23
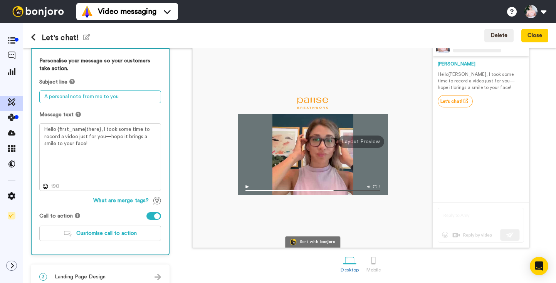
click at [110, 96] on textarea "A personal note from me to you" at bounding box center [100, 96] width 122 height 13
type textarea "V"
type textarea "W"
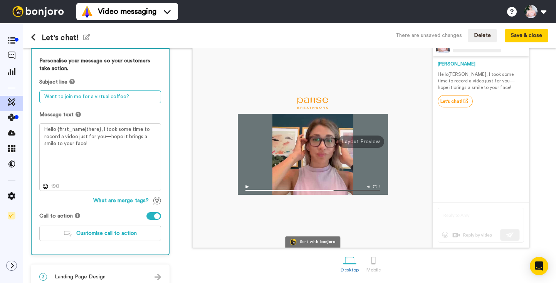
paste textarea "☕"
type textarea "Want to join me for a virtual coffee? ☕"
click at [172, 112] on div "1 Message Setup From [PERSON_NAME][EMAIL_ADDRESS][DOMAIN_NAME] Add your company…" at bounding box center [102, 141] width 142 height 298
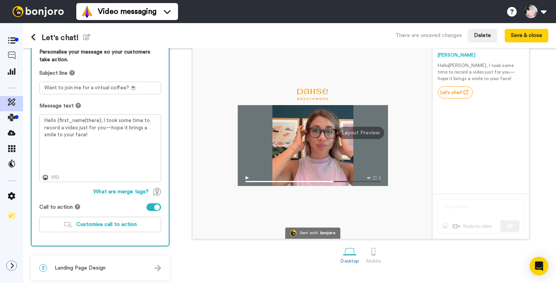
scroll to position [74, 0]
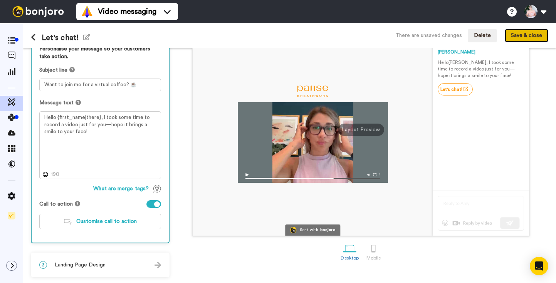
click at [531, 38] on button "Save & close" at bounding box center [526, 36] width 44 height 14
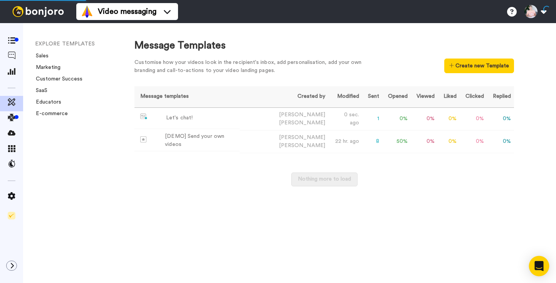
click at [536, 264] on icon "Open Intercom Messenger" at bounding box center [538, 266] width 9 height 10
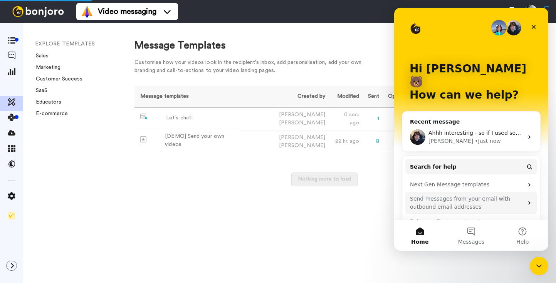
scroll to position [17, 0]
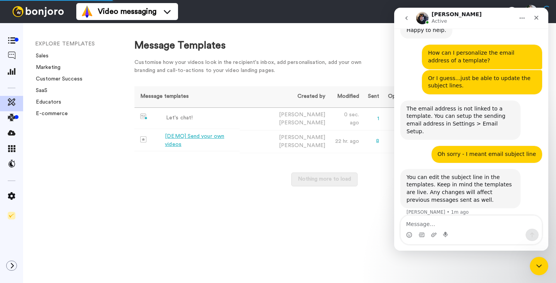
scroll to position [398, 0]
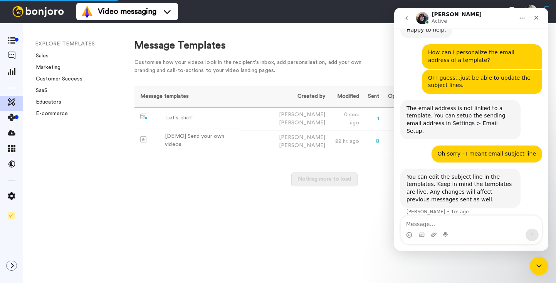
click at [284, 241] on div "Message Templates Customise how your videos look in the recipient's inbox, add …" at bounding box center [337, 153] width 437 height 260
click at [536, 17] on icon "Close" at bounding box center [536, 18] width 4 height 4
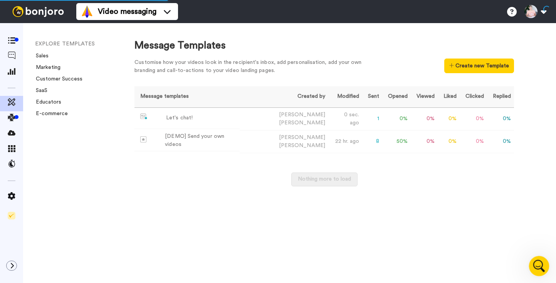
click at [541, 267] on icon "Open Intercom Messenger" at bounding box center [537, 265] width 13 height 13
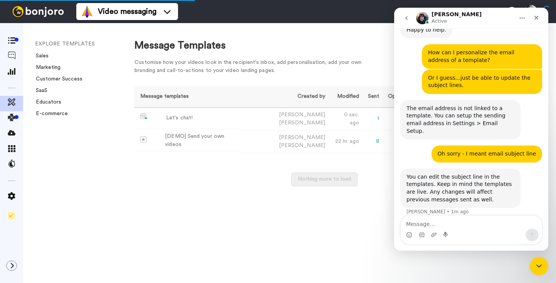
click at [426, 225] on textarea "Message…" at bounding box center [470, 222] width 141 height 13
type textarea "If that's the case"
click at [539, 20] on div "Close" at bounding box center [536, 18] width 14 height 14
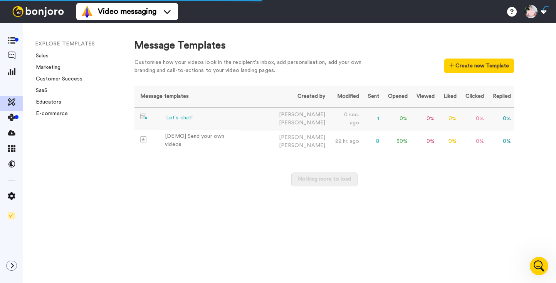
click at [186, 117] on div "Let's chat!" at bounding box center [179, 118] width 27 height 8
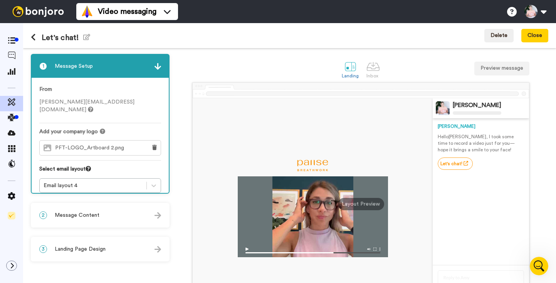
click at [33, 37] on icon at bounding box center [33, 37] width 5 height 8
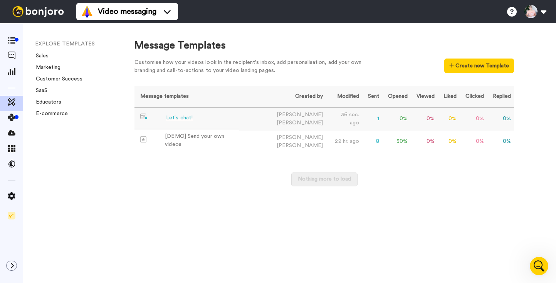
click at [173, 121] on div "Let's chat!" at bounding box center [179, 118] width 27 height 8
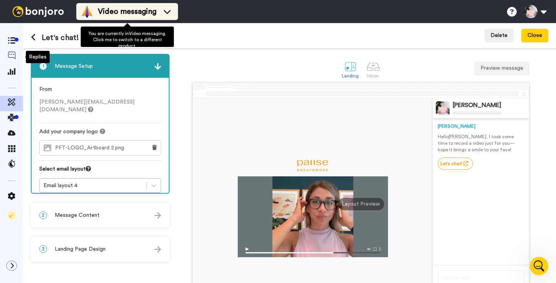
click at [114, 13] on span "Video messaging" at bounding box center [127, 11] width 59 height 11
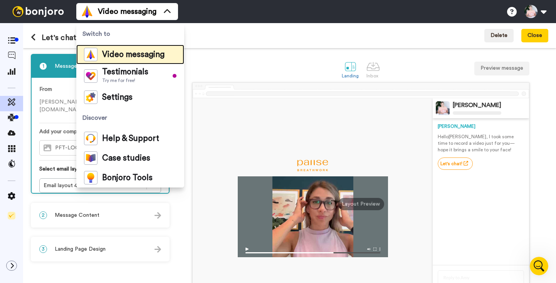
click at [110, 54] on span "Video messaging" at bounding box center [133, 55] width 62 height 8
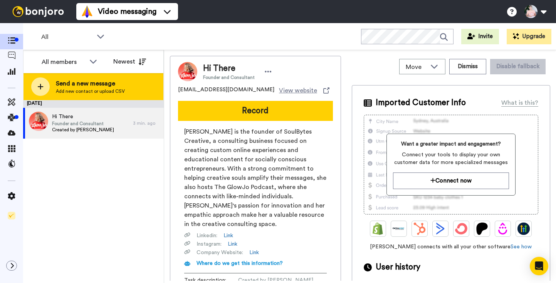
click at [99, 86] on span "Send a new message" at bounding box center [90, 83] width 69 height 9
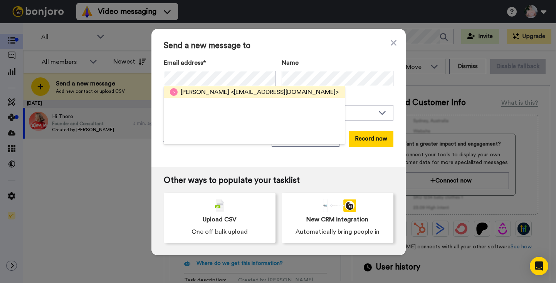
click at [251, 89] on span "<[EMAIL_ADDRESS][DOMAIN_NAME]>" at bounding box center [285, 91] width 108 height 9
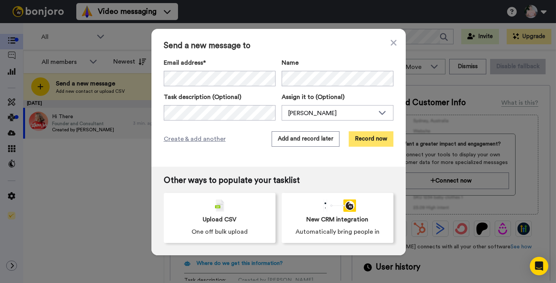
click at [382, 137] on button "Record now" at bounding box center [370, 138] width 45 height 15
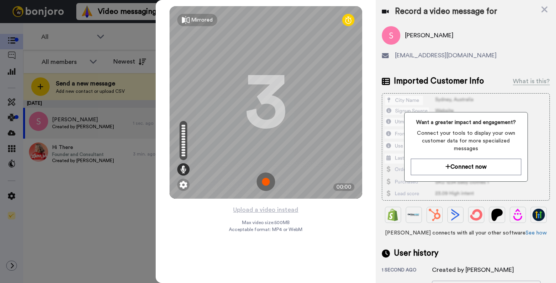
click at [268, 186] on img at bounding box center [265, 181] width 18 height 18
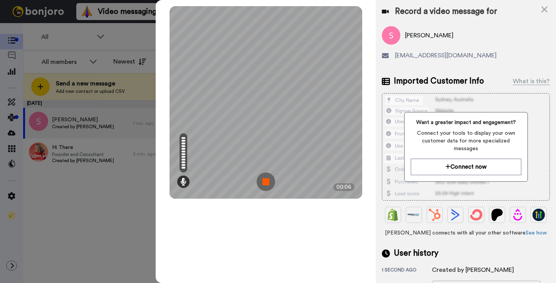
click at [268, 186] on img at bounding box center [265, 181] width 18 height 18
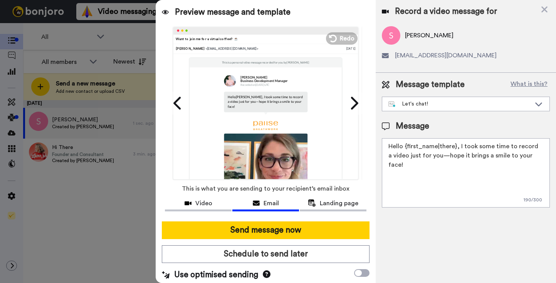
click at [430, 151] on textarea "Hello {first_name|there}, I took some time to record a video just for you—hope …" at bounding box center [466, 172] width 168 height 69
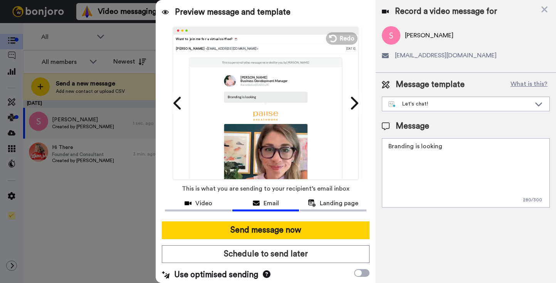
paste textarea "👌"
paste textarea "🔥"
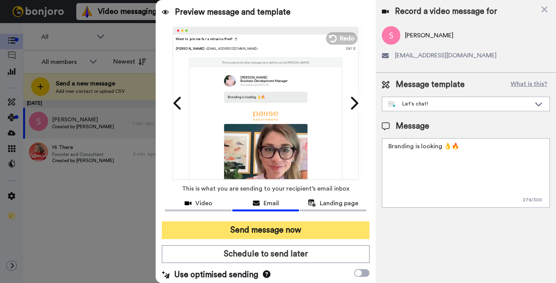
type textarea "Branding is looking 👌🔥"
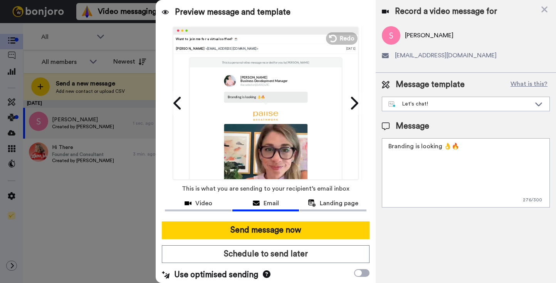
drag, startPoint x: 282, startPoint y: 227, endPoint x: 267, endPoint y: 132, distance: 96.7
click at [267, 132] on div "Preview message and template Play/Pause Want to join me for a virtual coffee? ☕…" at bounding box center [266, 141] width 220 height 283
click at [175, 102] on icon at bounding box center [176, 103] width 7 height 13
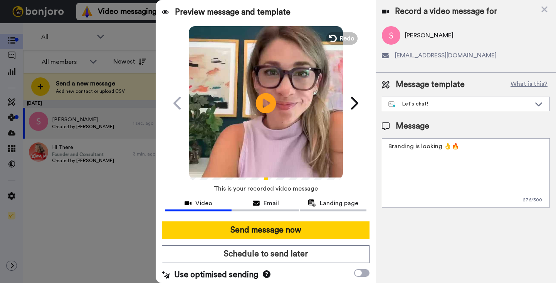
click at [263, 103] on icon "Play/Pause" at bounding box center [266, 103] width 20 height 37
click at [351, 107] on icon at bounding box center [353, 103] width 12 height 15
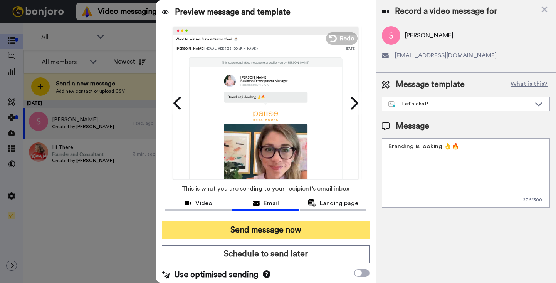
click at [247, 230] on button "Send message now" at bounding box center [266, 230] width 208 height 18
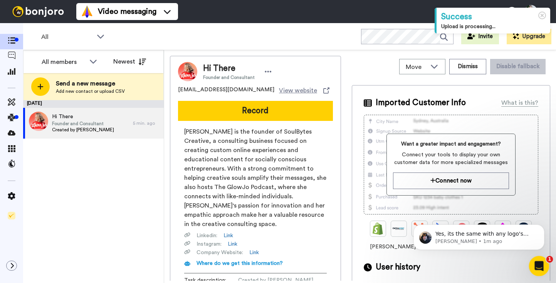
click at [531, 261] on div "Open Intercom Messenger" at bounding box center [537, 264] width 25 height 25
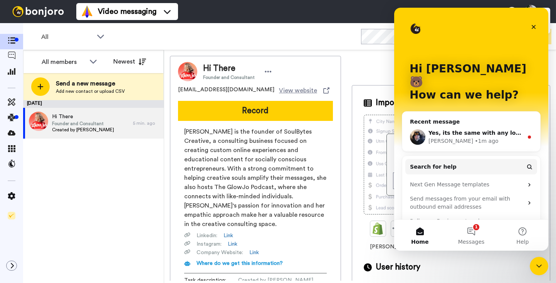
click at [455, 130] on span "Yes, its the same with any logo's and backgrounds." at bounding box center [506, 133] width 156 height 6
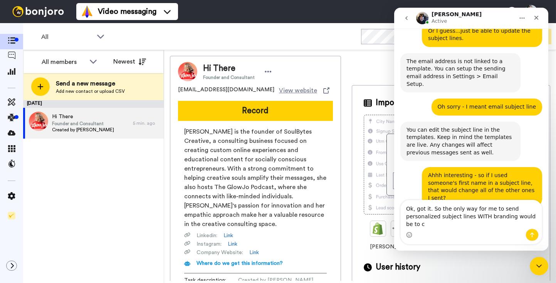
scroll to position [445, 0]
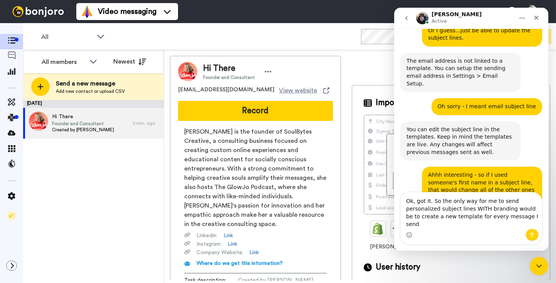
type textarea "Ok, got it. So the only way for me to send personalized subject lines WITH bran…"
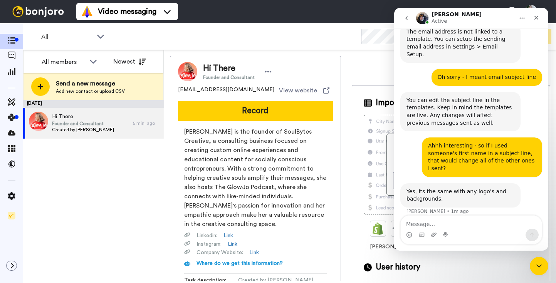
scroll to position [475, 0]
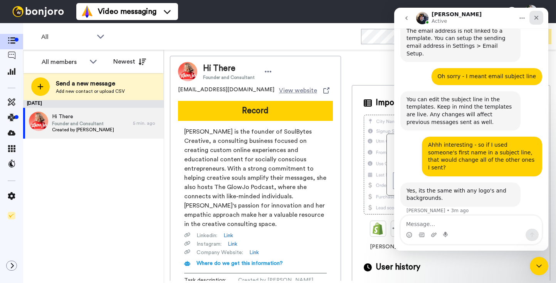
click at [536, 18] on icon "Close" at bounding box center [536, 18] width 4 height 4
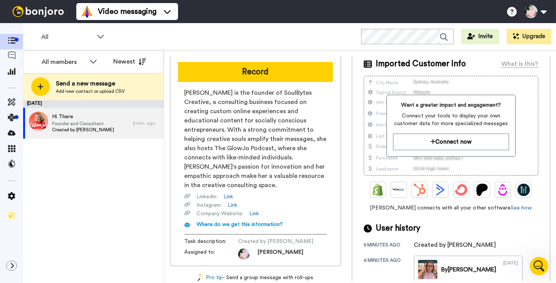
scroll to position [0, 0]
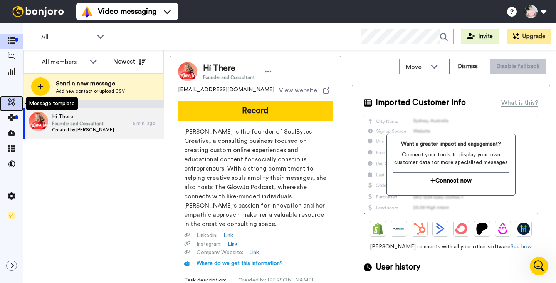
click at [8, 104] on icon at bounding box center [12, 102] width 8 height 8
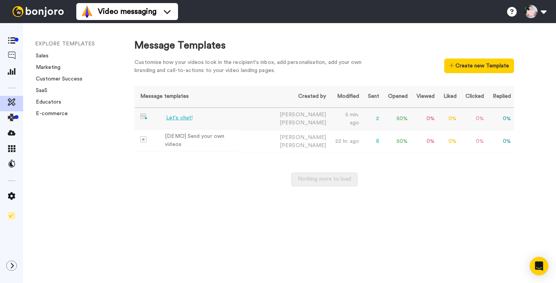
click at [187, 121] on div "Let's chat!" at bounding box center [179, 118] width 27 height 8
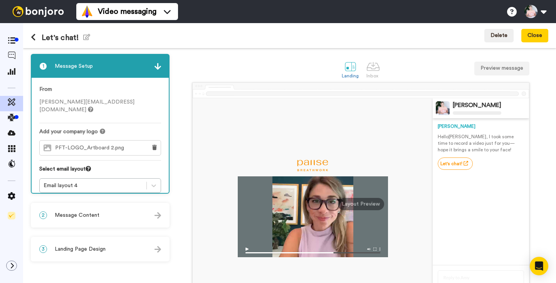
click at [126, 212] on div "2 Message Content" at bounding box center [100, 215] width 137 height 23
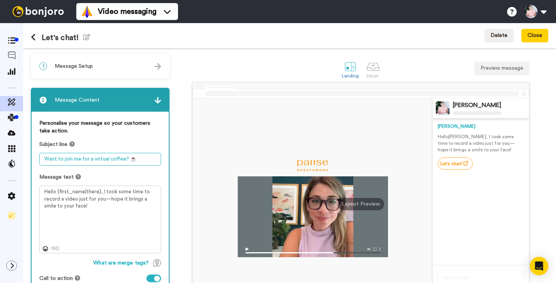
click at [113, 156] on textarea "Want to join me for a virtual coffee? ☕" at bounding box center [100, 159] width 122 height 13
type textarea "A personalized video for you (for real!)"
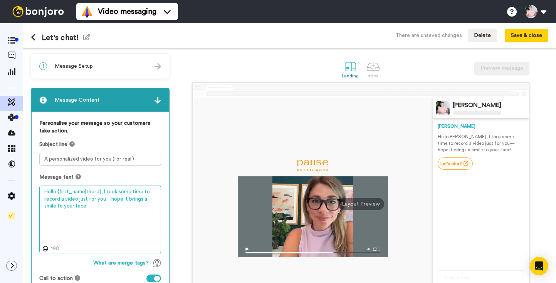
click at [94, 219] on textarea "Hello {first_name|there}, I took some time to record a video just for you—hope …" at bounding box center [100, 220] width 122 height 68
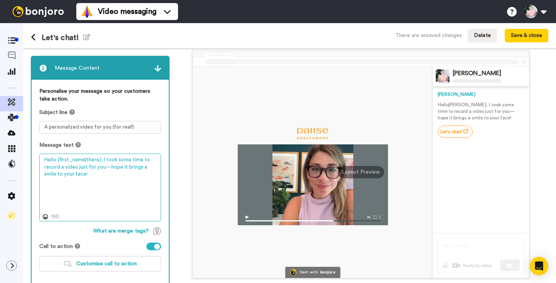
scroll to position [74, 0]
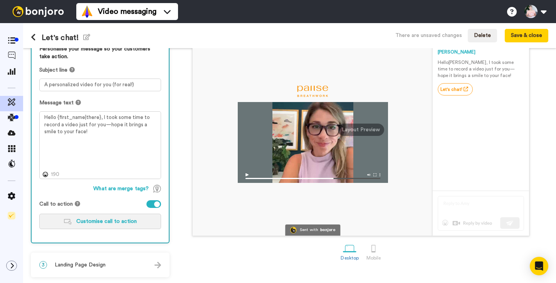
click at [127, 217] on button "Customise call to action" at bounding box center [100, 221] width 122 height 15
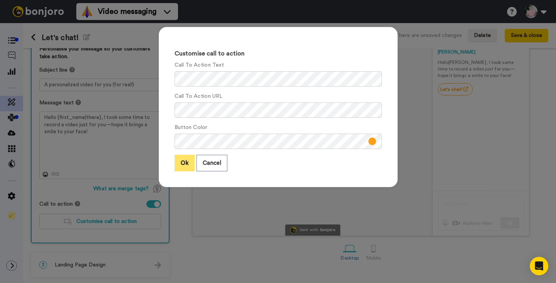
click at [189, 167] on button "Ok" at bounding box center [184, 163] width 20 height 17
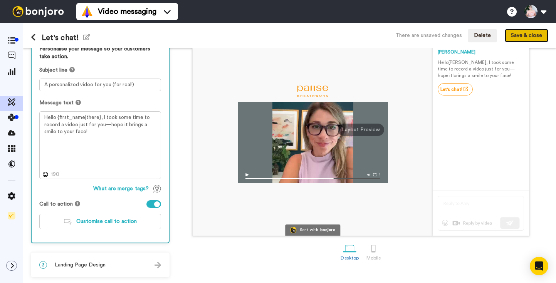
click at [525, 38] on button "Save & close" at bounding box center [526, 36] width 44 height 14
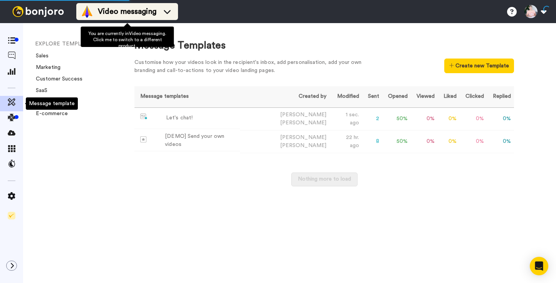
click at [111, 13] on span "Video messaging" at bounding box center [127, 11] width 59 height 11
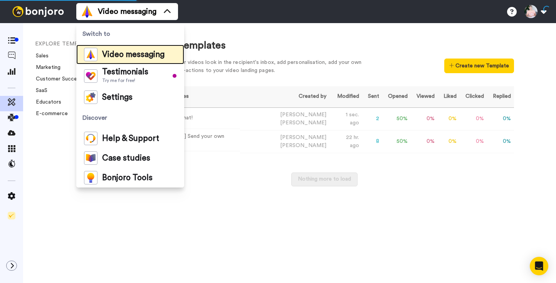
click at [106, 57] on span "Video messaging" at bounding box center [133, 55] width 62 height 8
